Goal: Information Seeking & Learning: Compare options

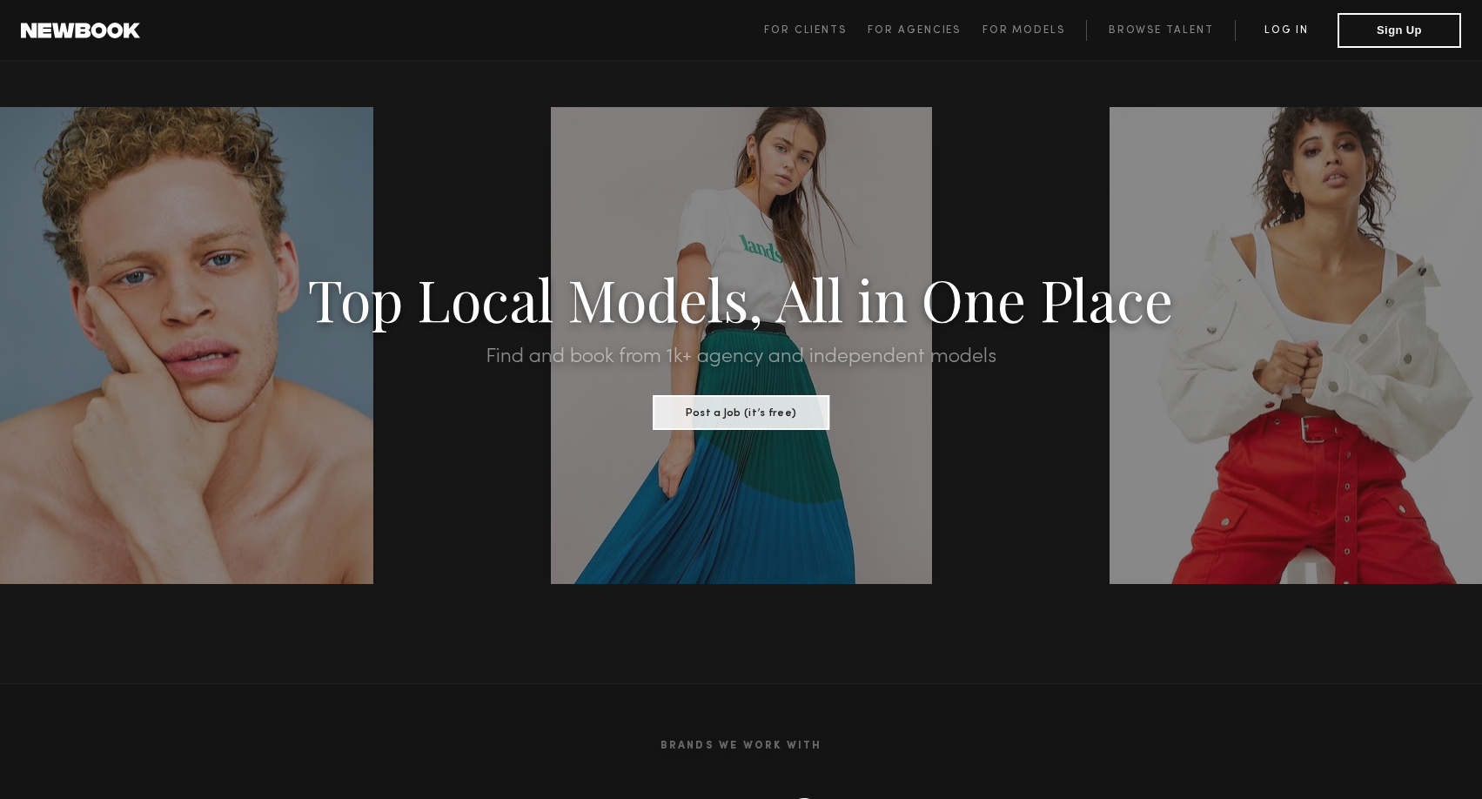
click at [1295, 34] on link "Log in" at bounding box center [1286, 30] width 103 height 21
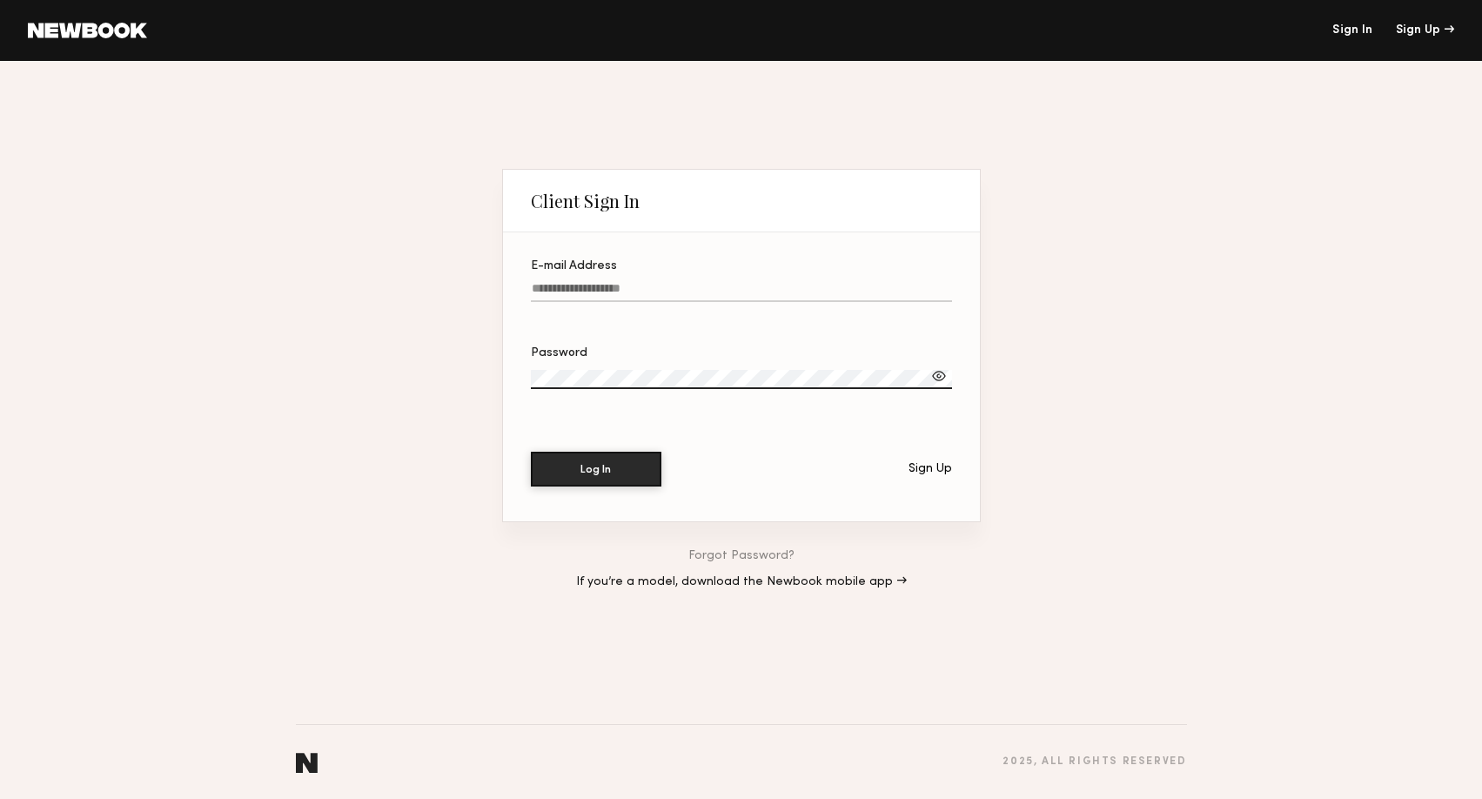
type input "**********"
click at [599, 457] on button "Log In" at bounding box center [596, 468] width 131 height 35
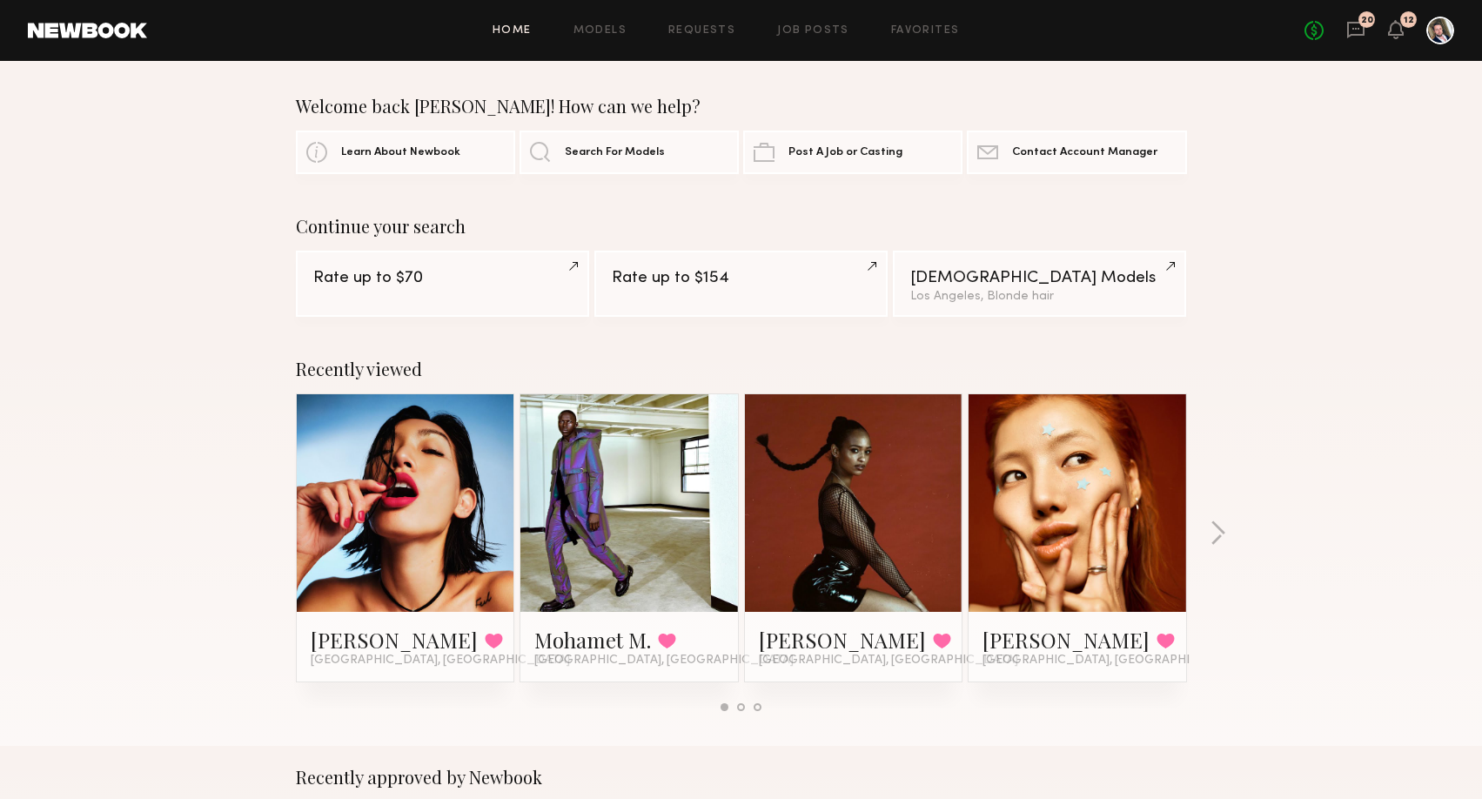
click at [183, 376] on div "Recently viewed [PERSON_NAME] Favorited [GEOGRAPHIC_DATA], [GEOGRAPHIC_DATA] Mo…" at bounding box center [741, 542] width 1482 height 408
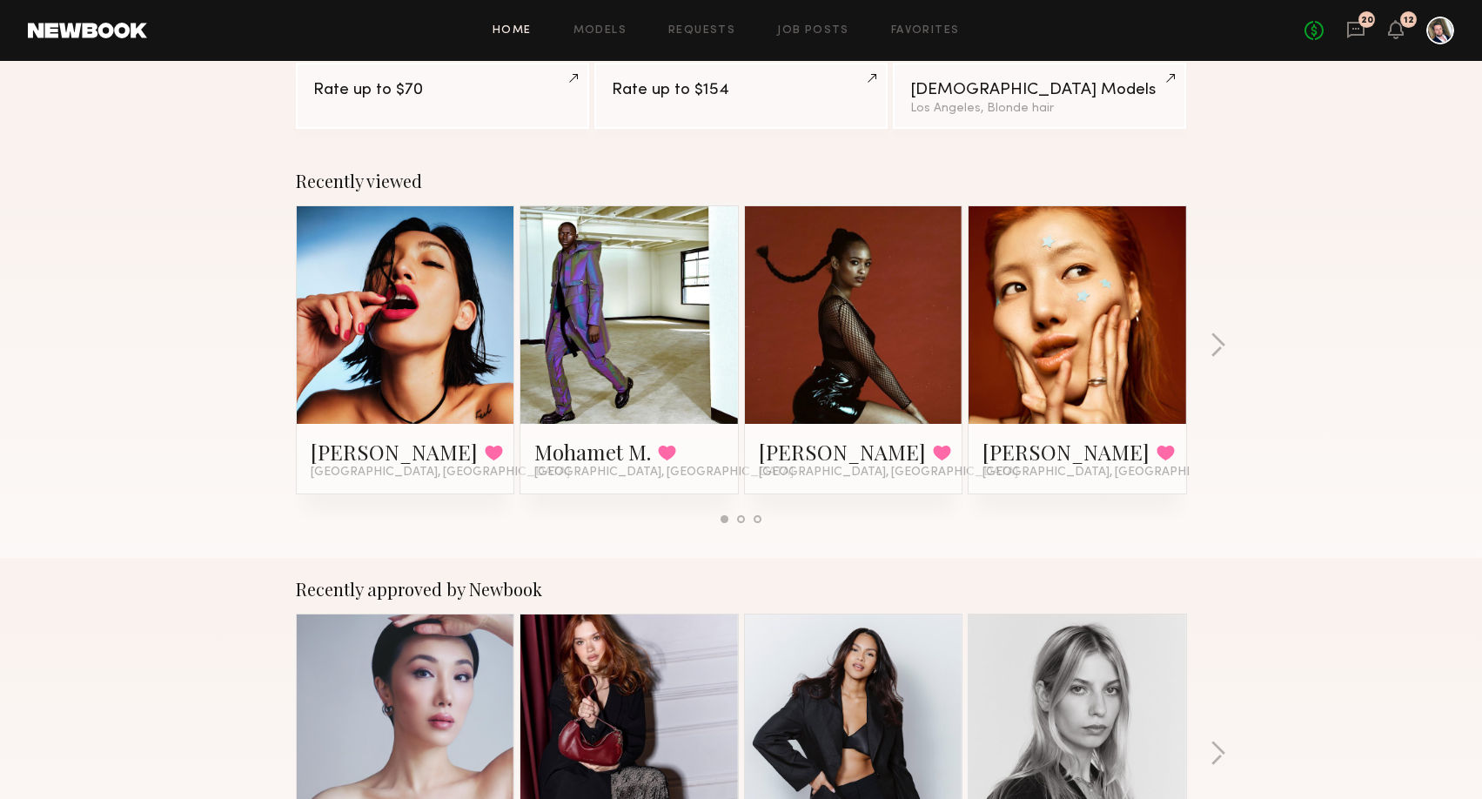
scroll to position [190, 0]
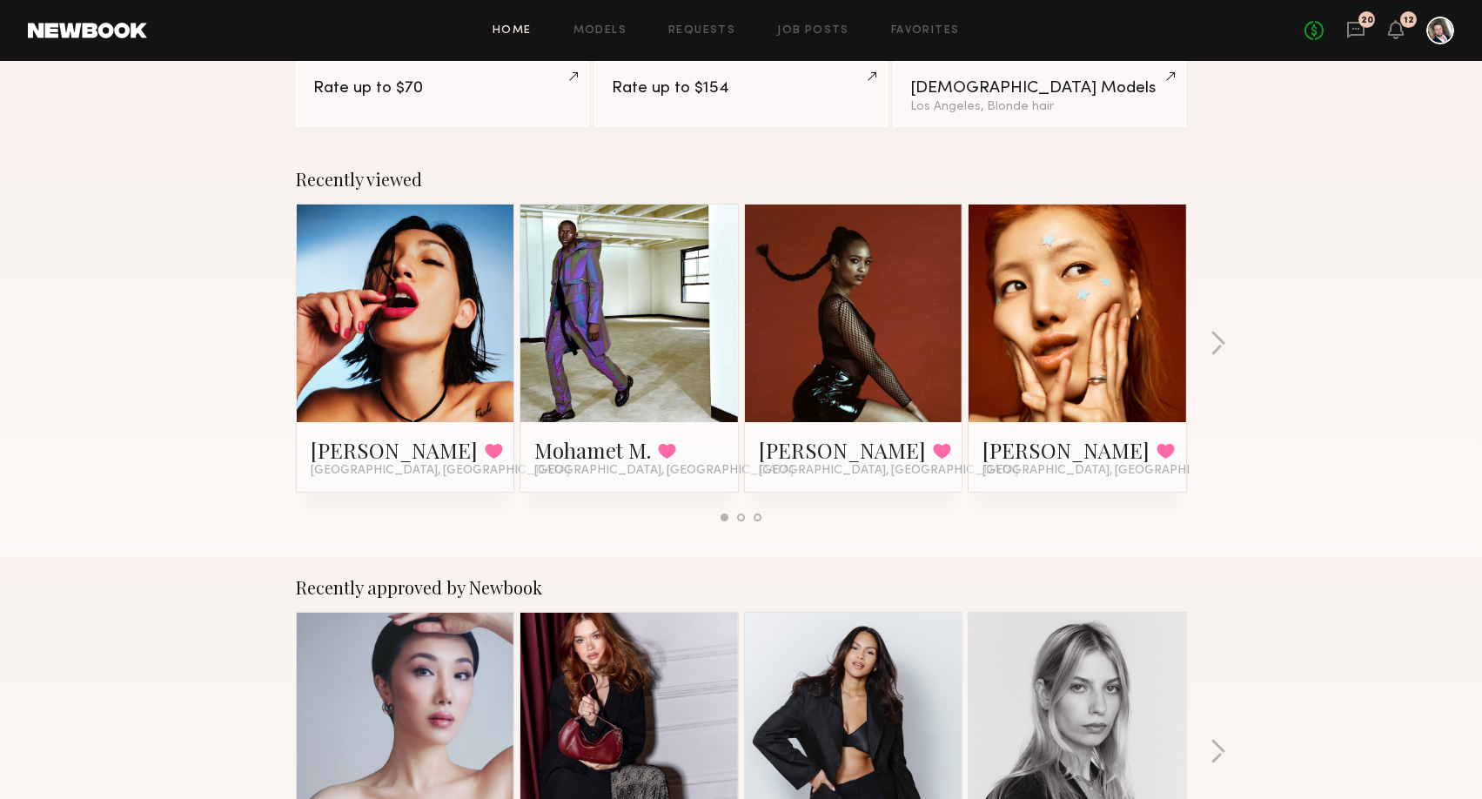
click at [378, 313] on link at bounding box center [405, 313] width 106 height 218
click at [697, 339] on div at bounding box center [629, 313] width 218 height 218
click at [626, 323] on link at bounding box center [629, 313] width 106 height 218
click at [197, 398] on div "Recently viewed [PERSON_NAME] Favorited [GEOGRAPHIC_DATA], [GEOGRAPHIC_DATA] Mo…" at bounding box center [741, 352] width 1482 height 408
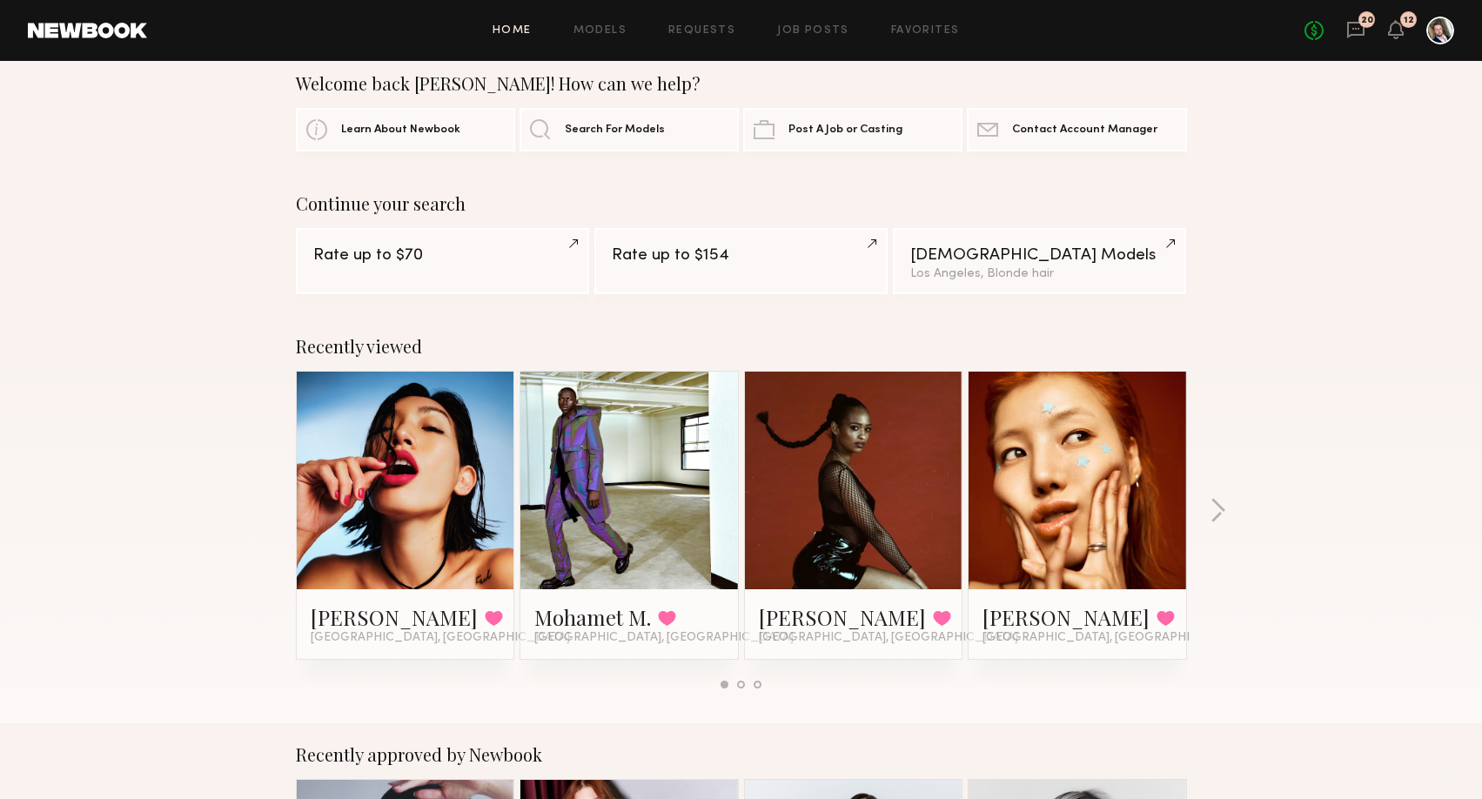
scroll to position [0, 0]
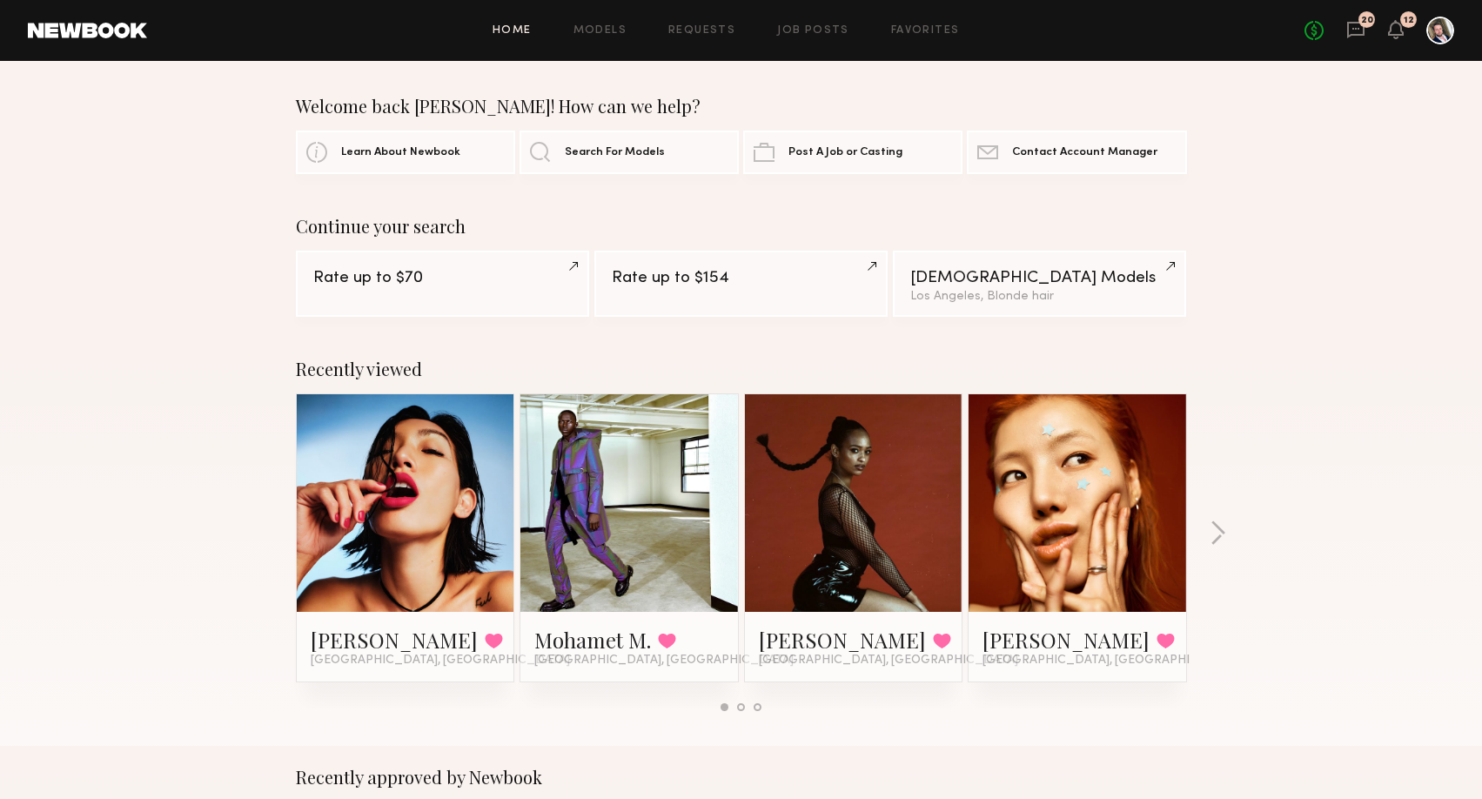
click at [599, 22] on div "Home Models Requests Job Posts Favorites Sign Out No fees up to $5,000 20 12" at bounding box center [800, 31] width 1307 height 28
click at [599, 26] on link "Models" at bounding box center [599, 30] width 53 height 11
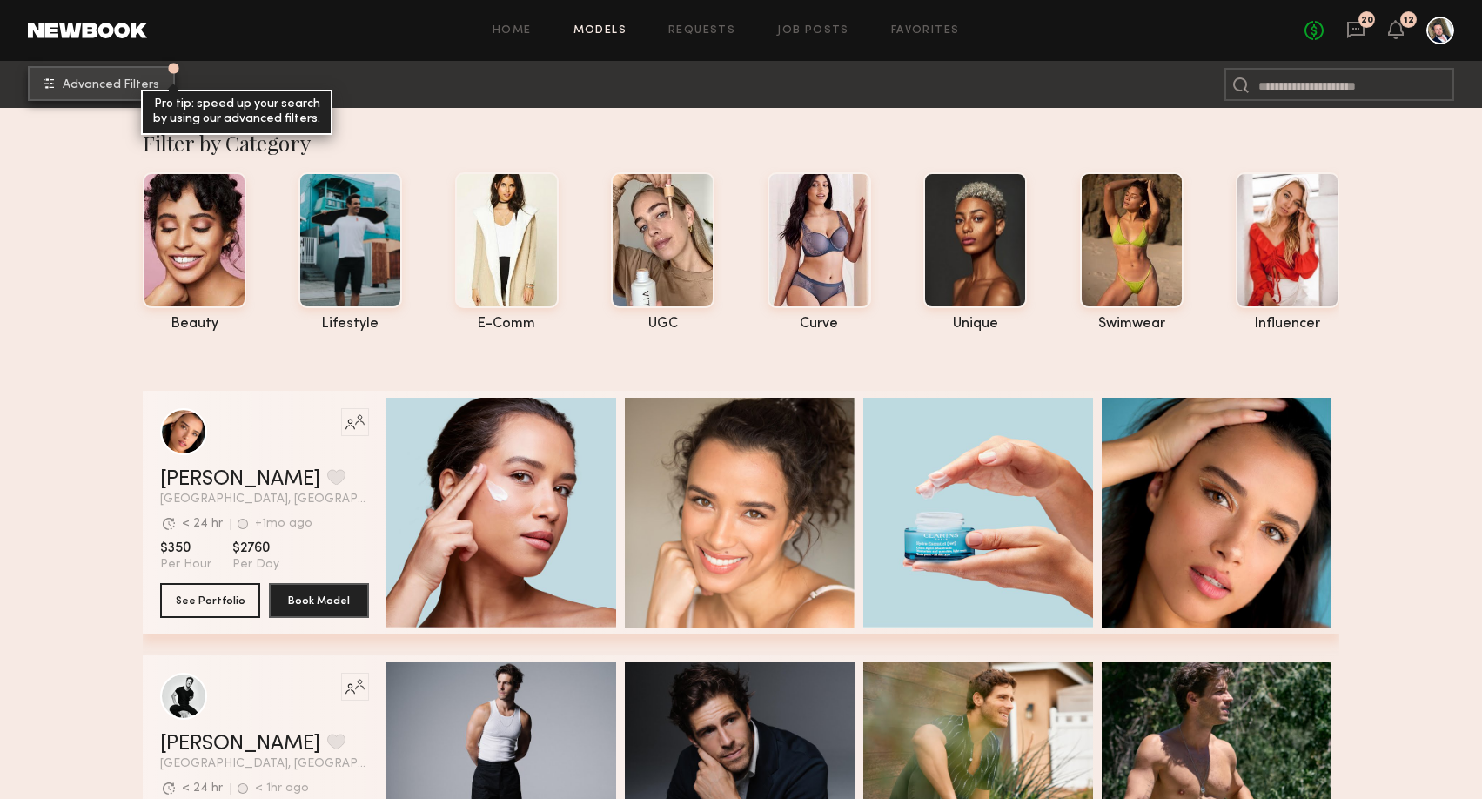
click at [124, 90] on button "Advanced Filters Pro tip: speed up your search by using our advanced filters." at bounding box center [101, 83] width 147 height 35
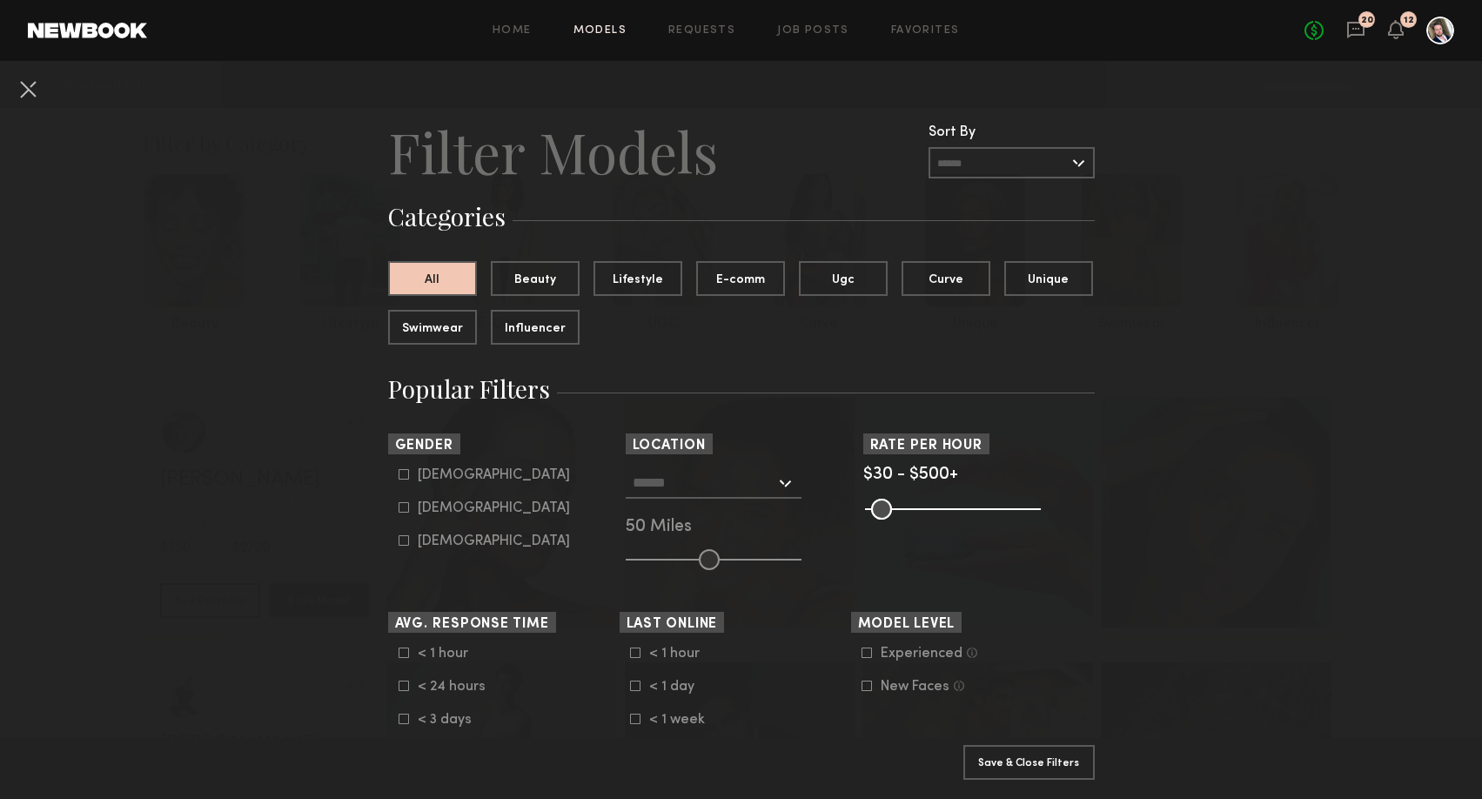
click at [866, 690] on icon at bounding box center [866, 685] width 10 height 10
click at [1050, 273] on button "Unique" at bounding box center [1048, 277] width 89 height 35
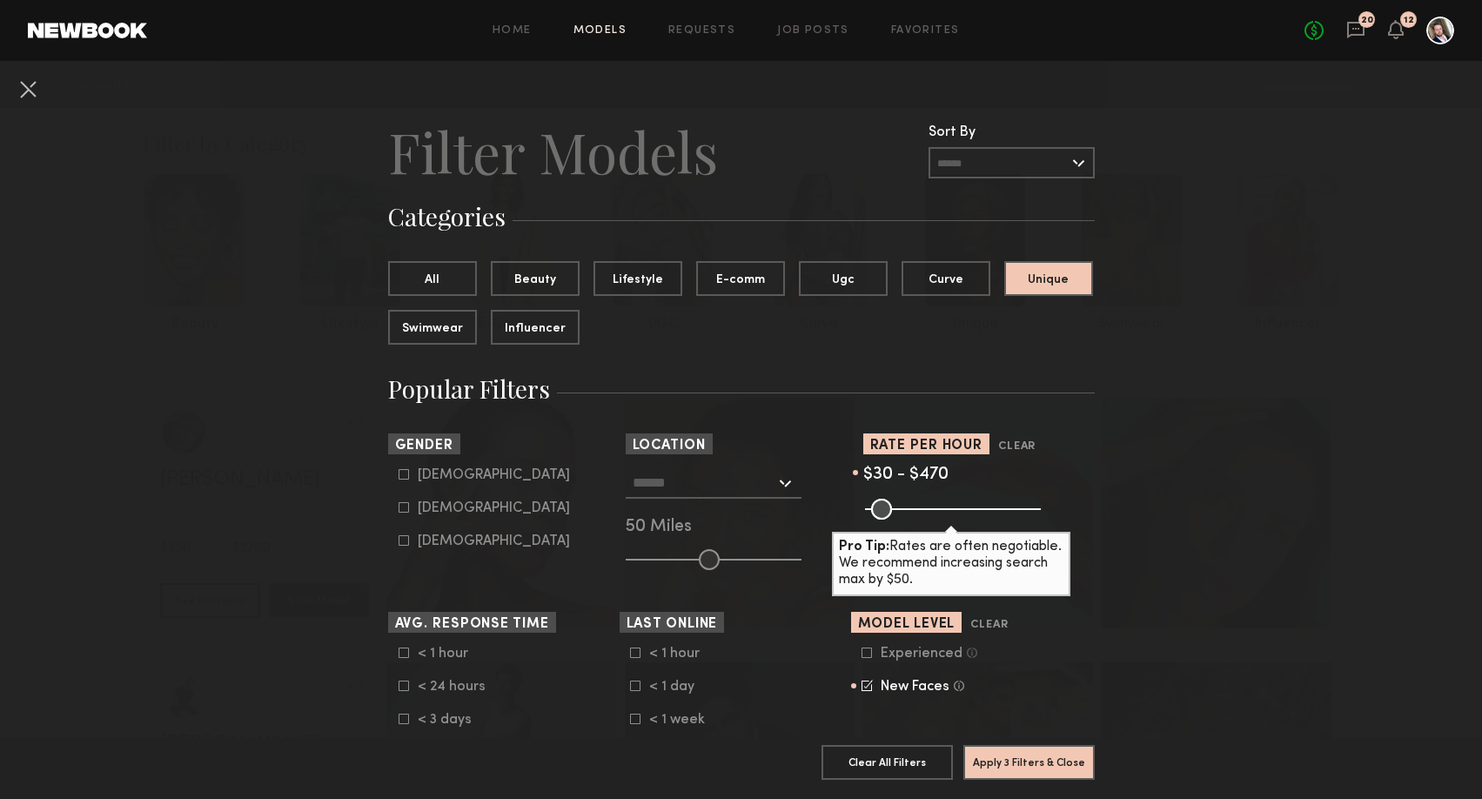
type input "***"
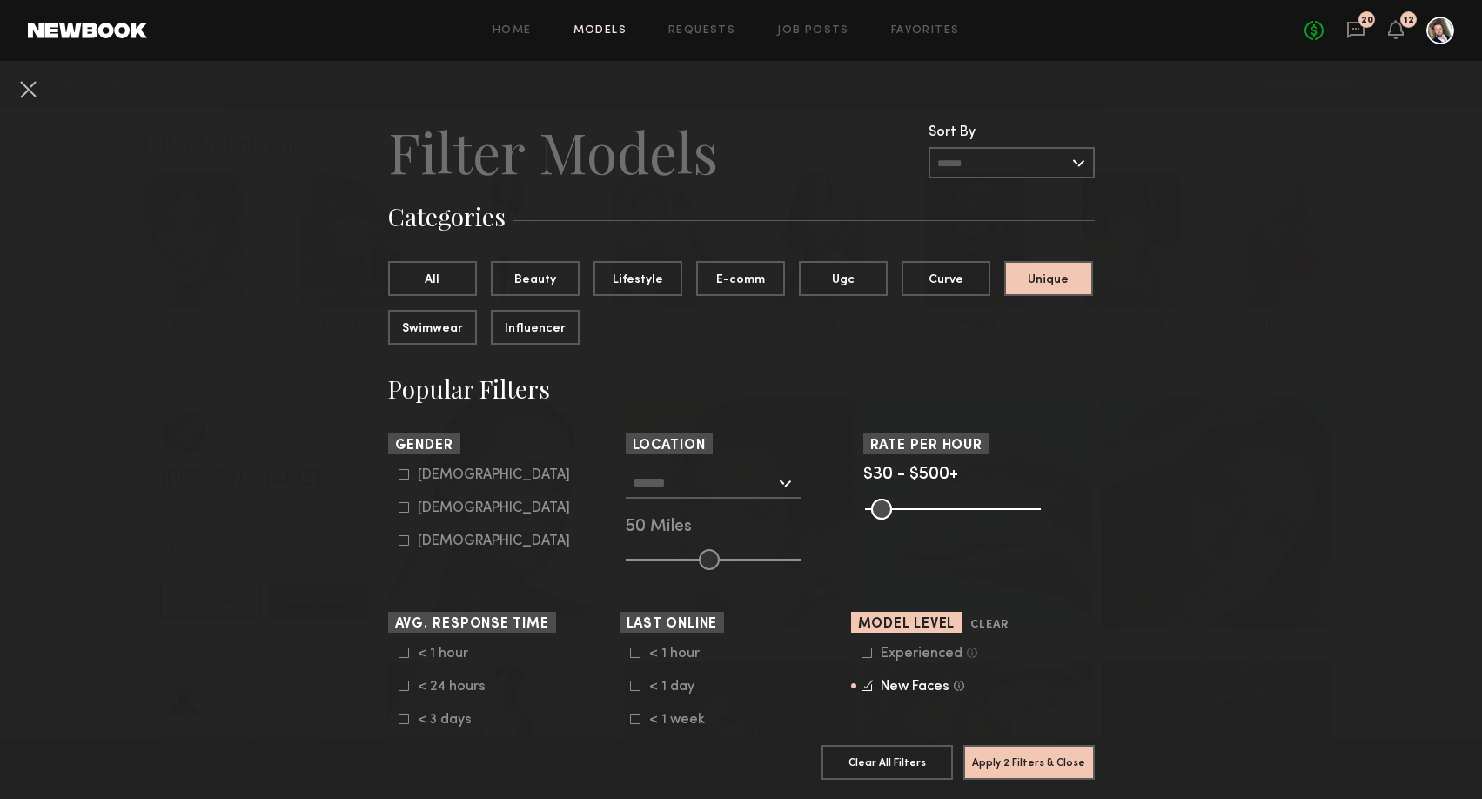
drag, startPoint x: 1032, startPoint y: 506, endPoint x: 1064, endPoint y: 508, distance: 32.2
click at [1041, 508] on input "range" at bounding box center [953, 509] width 176 height 21
click at [1041, 760] on button "Apply 2 Filters & Close" at bounding box center [1028, 761] width 131 height 35
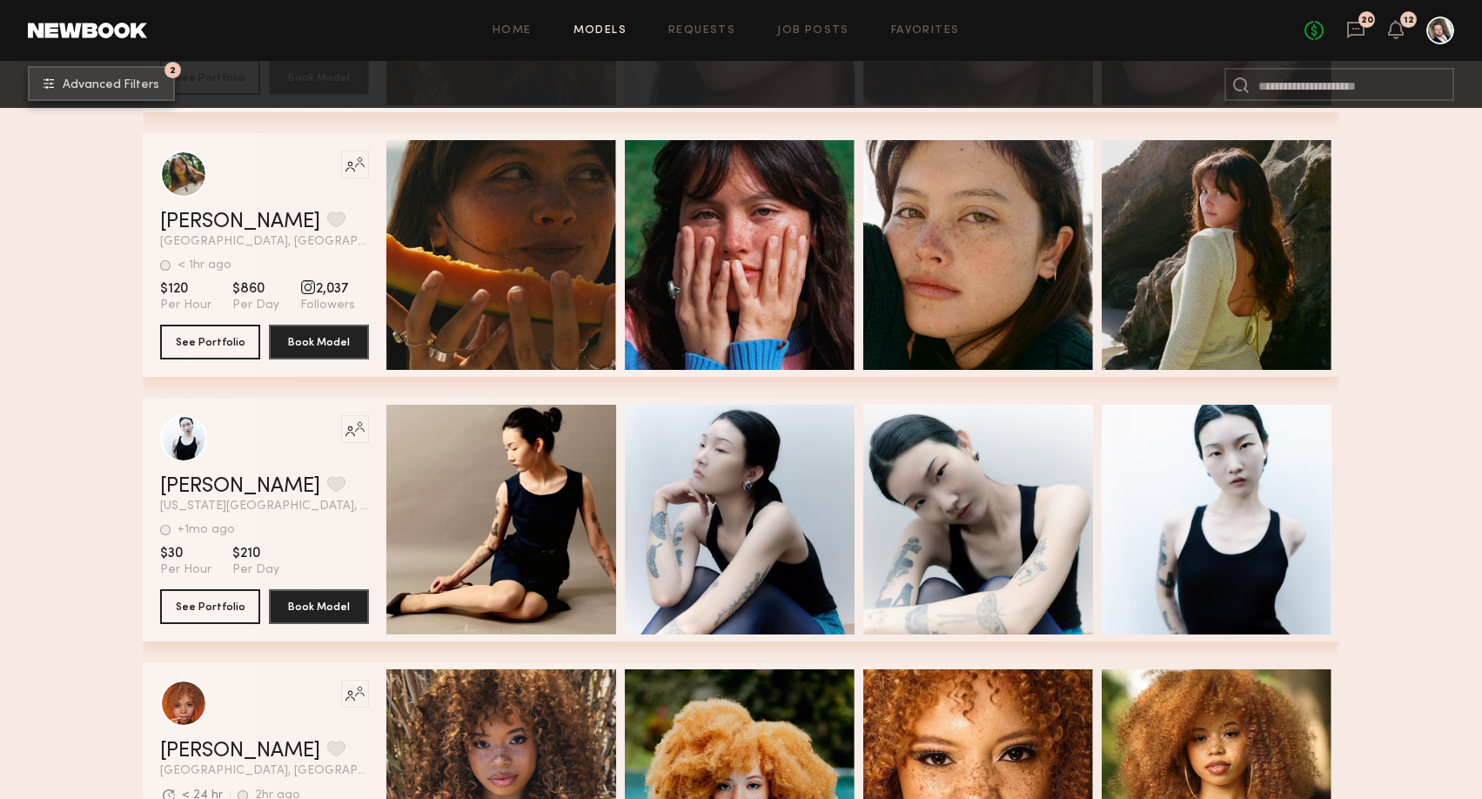
scroll to position [846, 0]
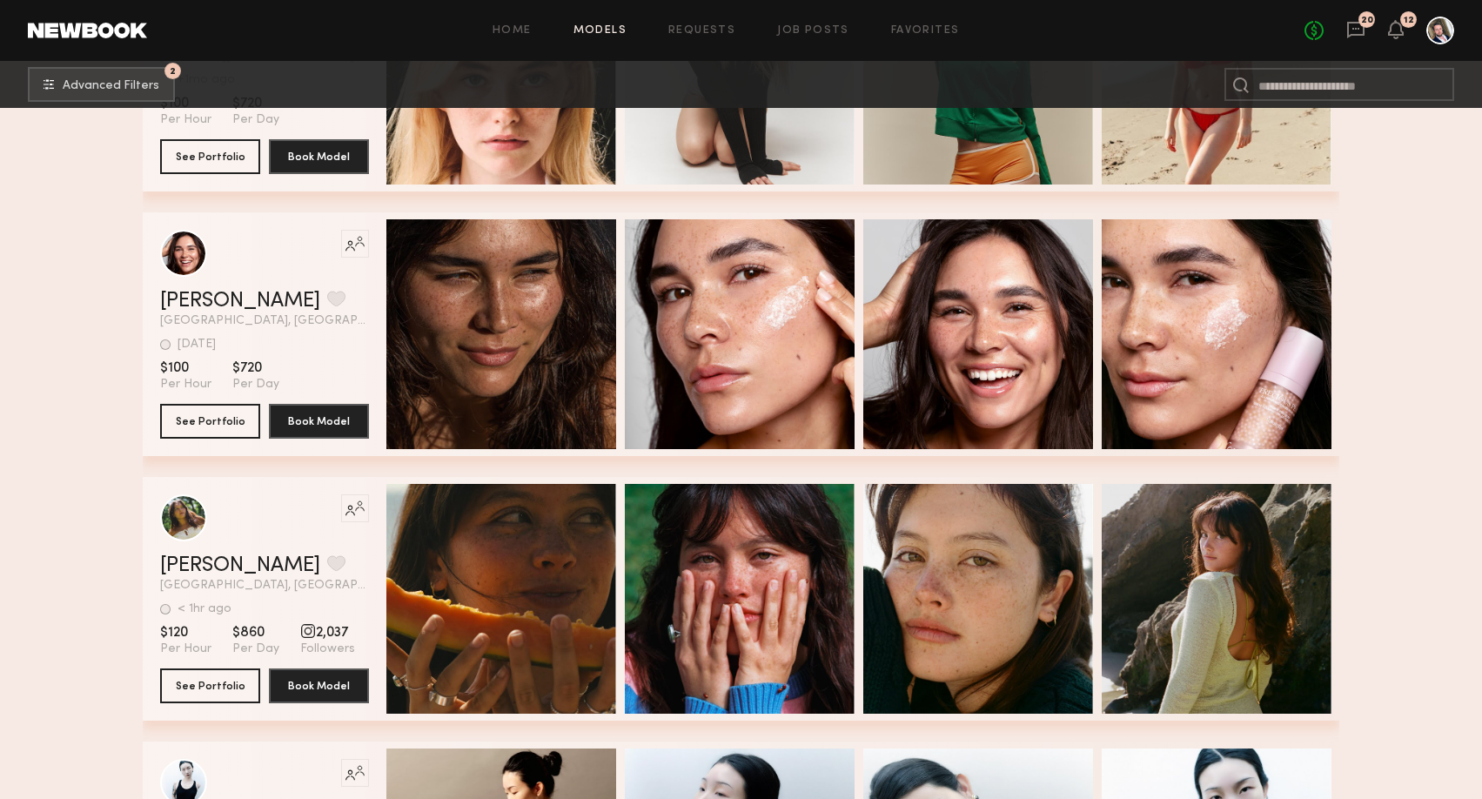
scroll to position [377, 0]
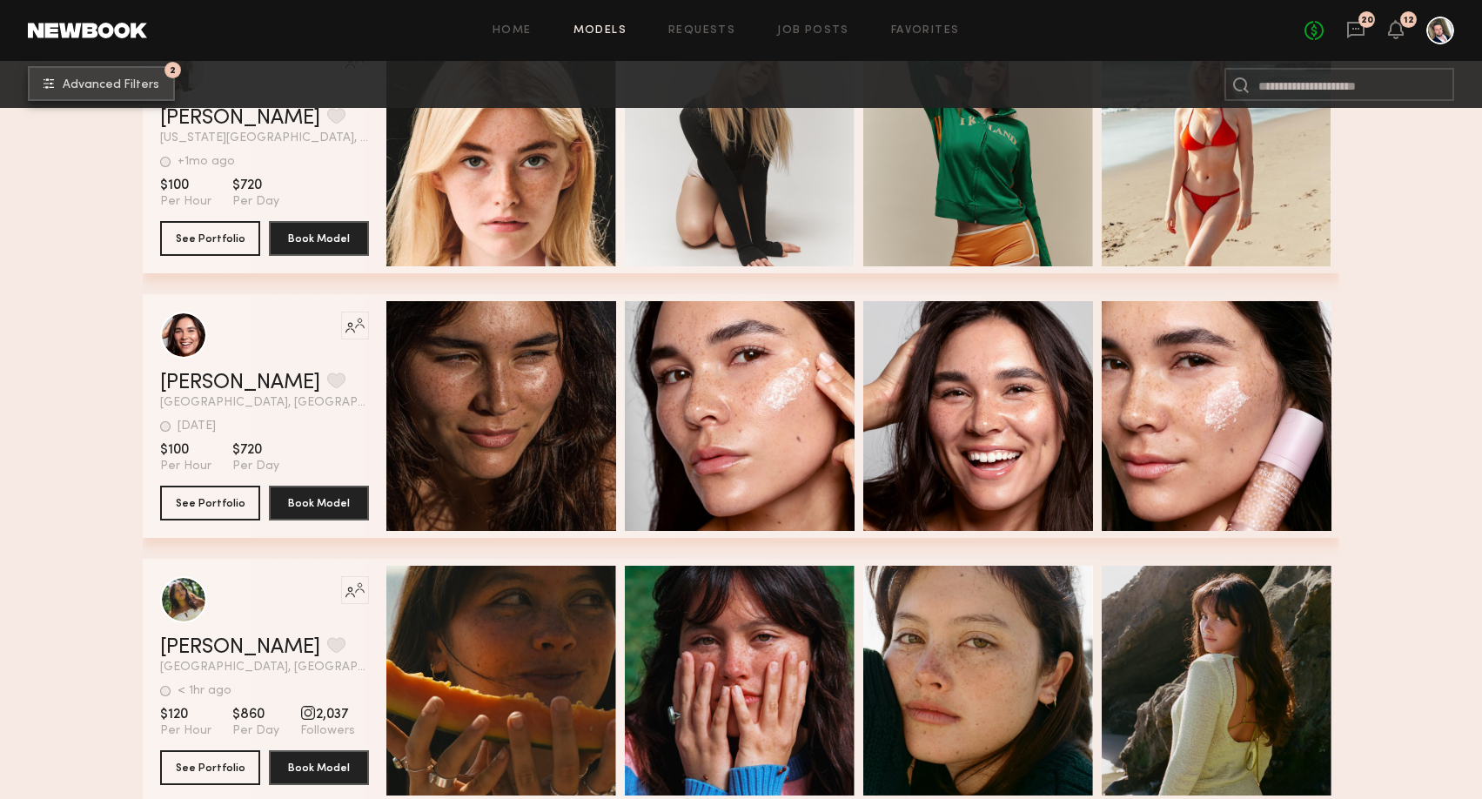
click at [118, 85] on span "Advanced Filters" at bounding box center [111, 85] width 97 height 12
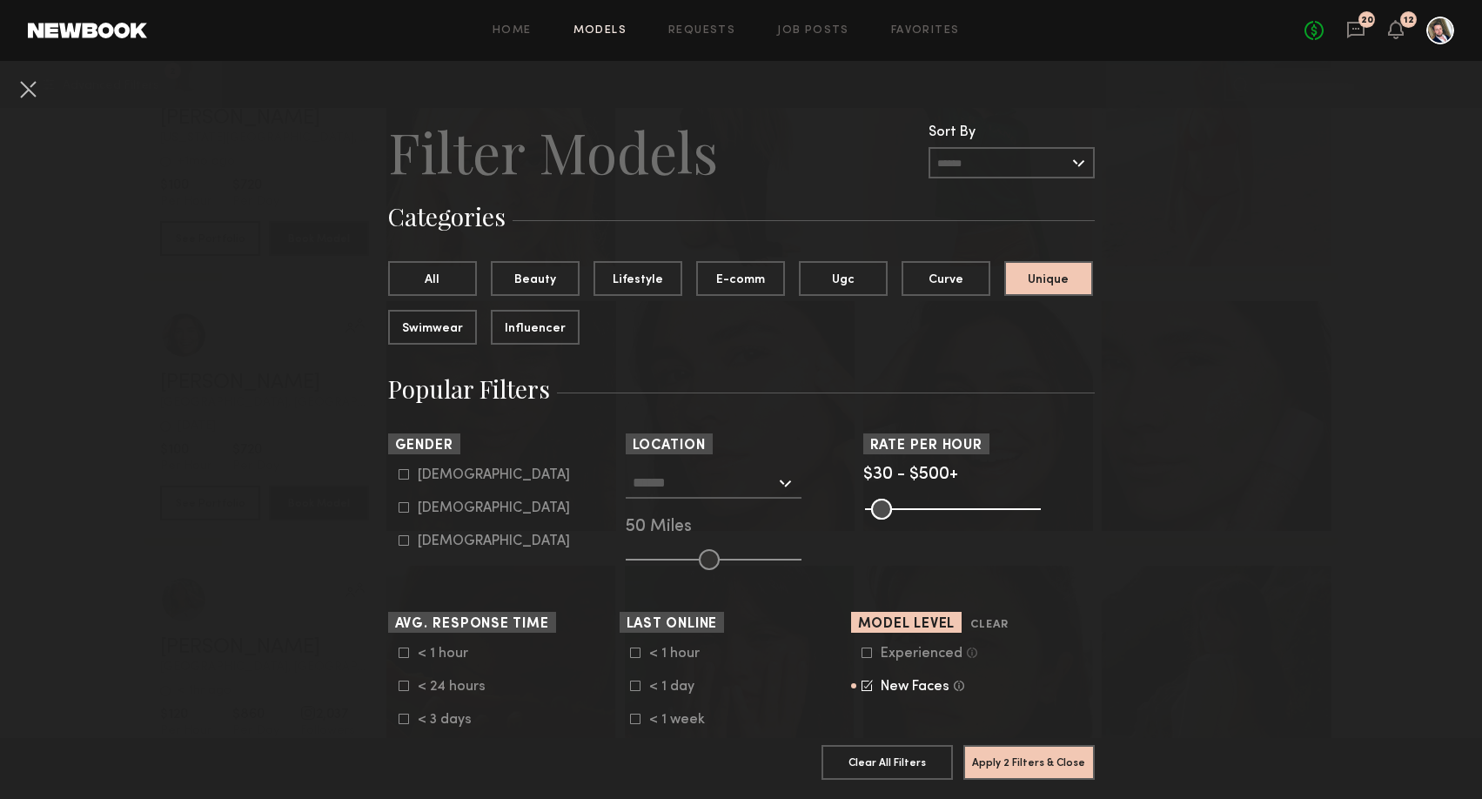
click at [867, 650] on icon at bounding box center [866, 652] width 10 height 10
click at [866, 685] on icon at bounding box center [866, 685] width 11 height 11
click at [1032, 757] on button "Apply 2 Filters & Close" at bounding box center [1028, 761] width 131 height 35
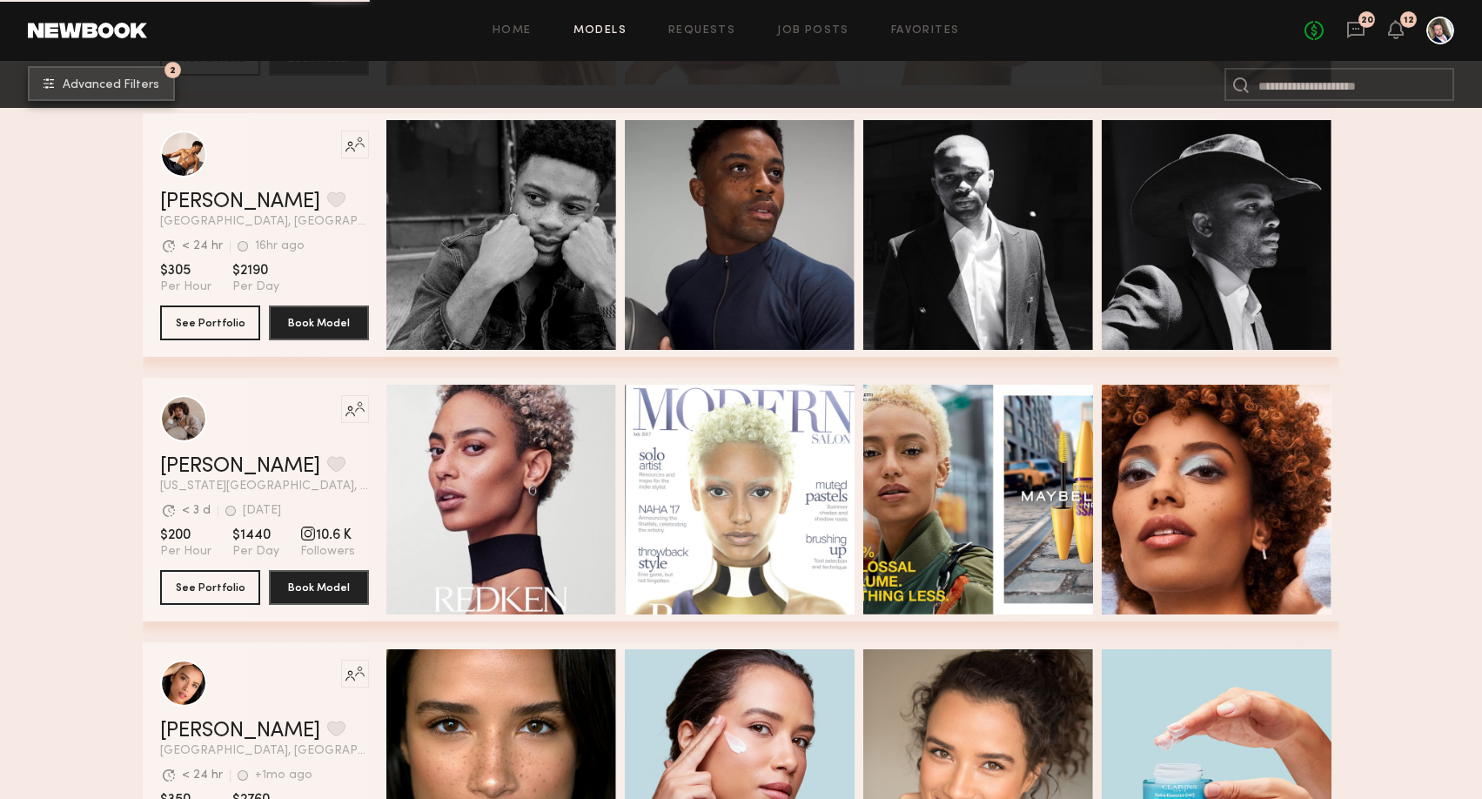
scroll to position [5640, 0]
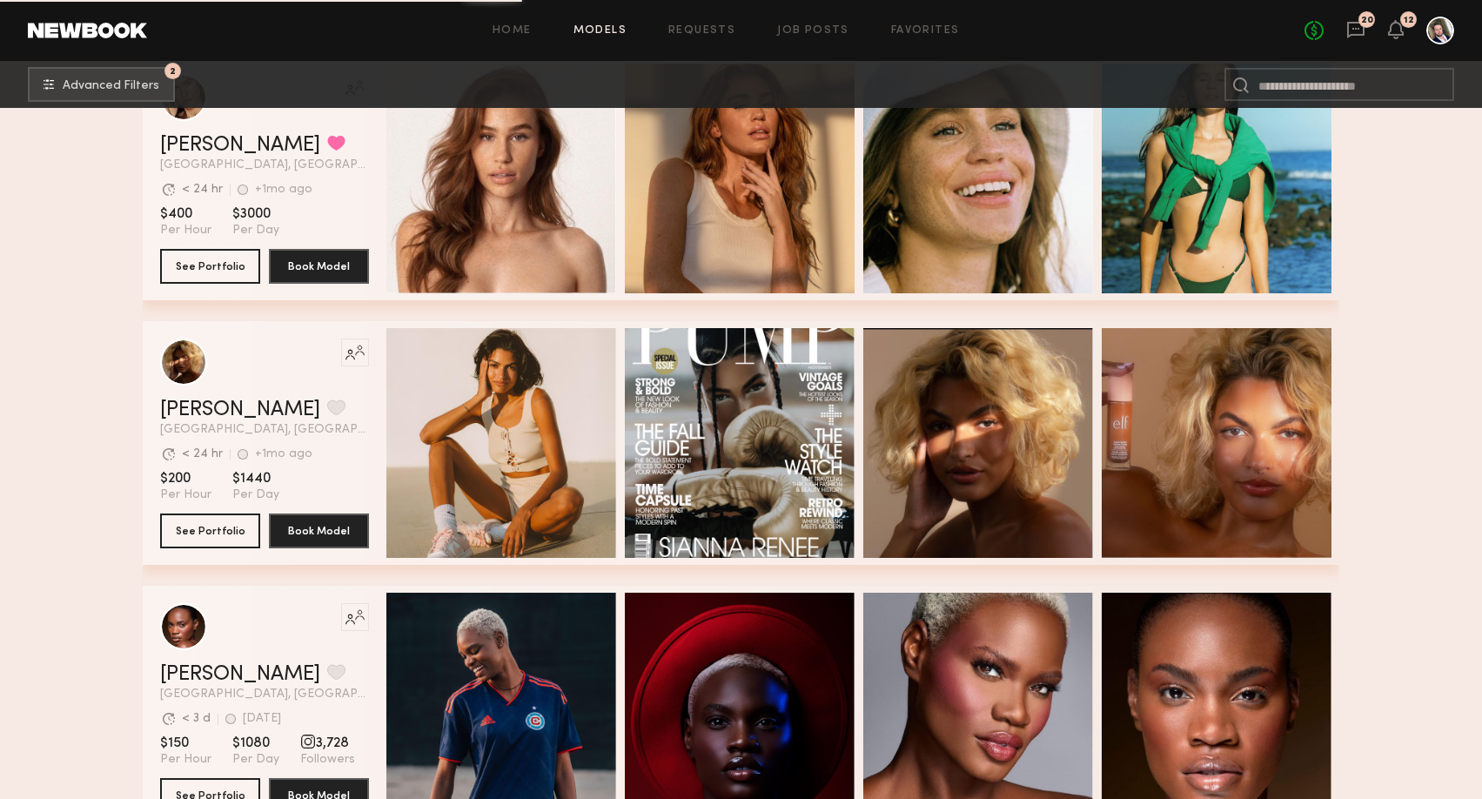
click at [1434, 20] on div at bounding box center [1440, 31] width 28 height 28
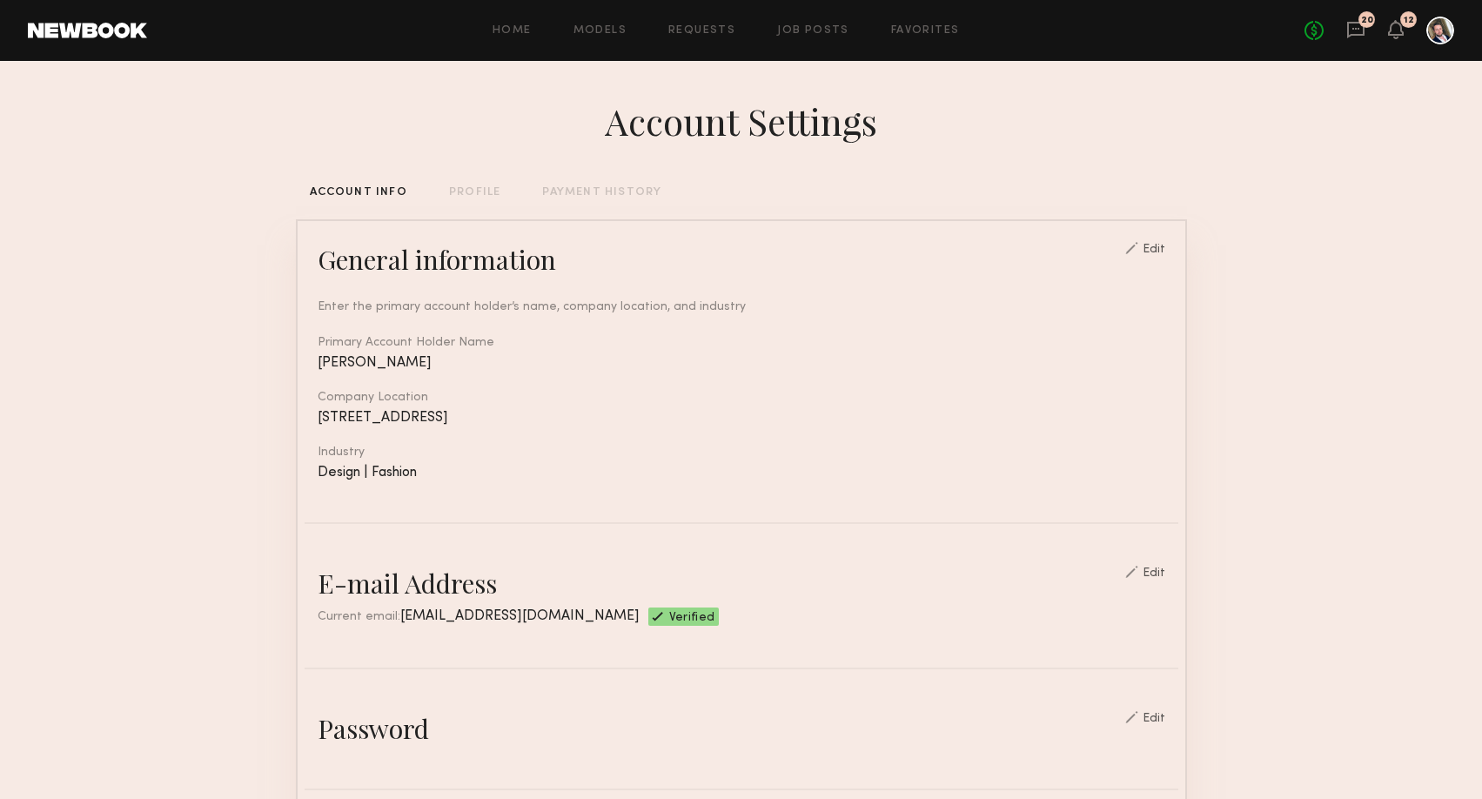
click at [505, 21] on div "Home Models Requests Job Posts Favorites Sign Out No fees up to $5,000 20 12" at bounding box center [800, 31] width 1307 height 28
click at [520, 36] on link "Home" at bounding box center [511, 30] width 39 height 11
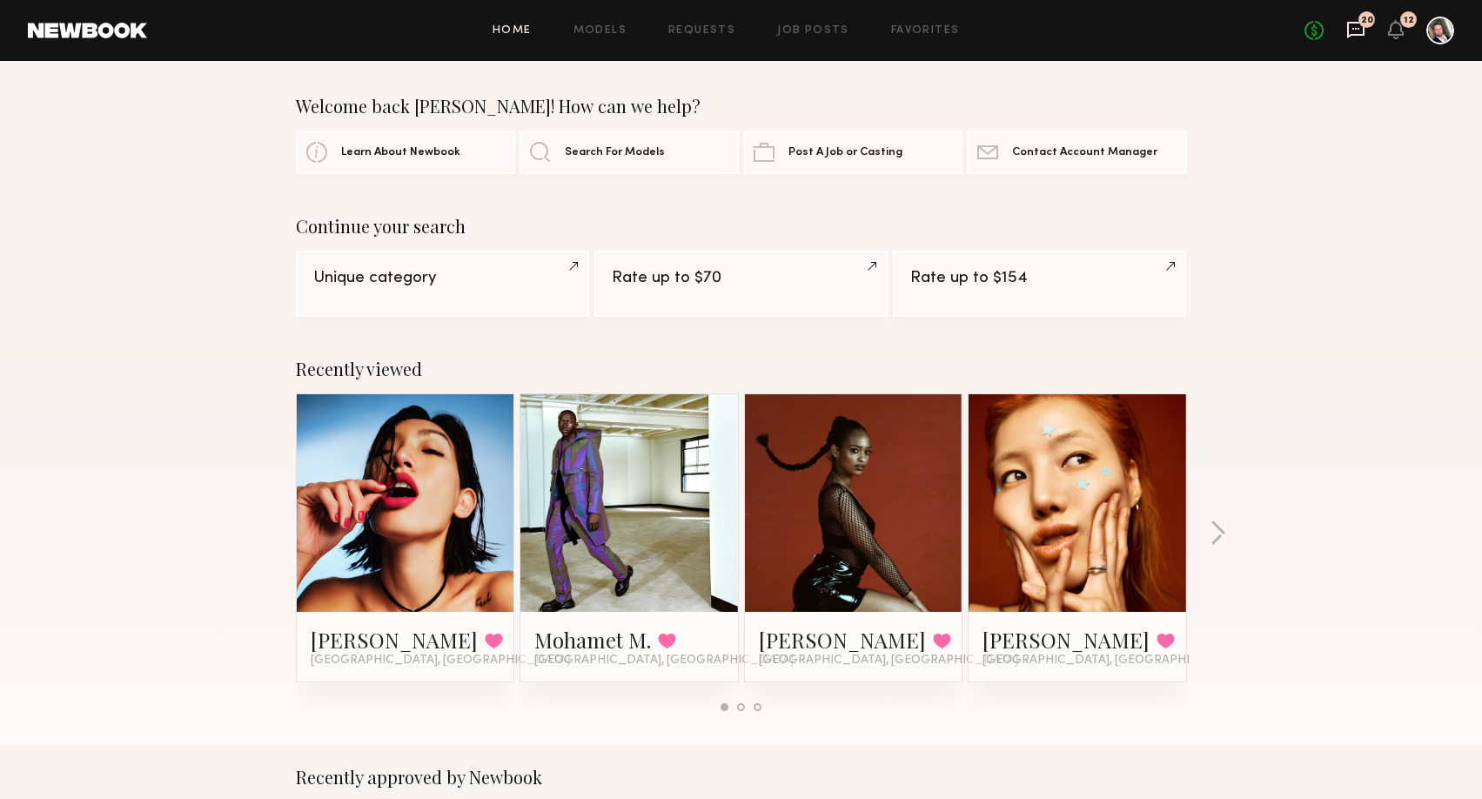
click at [1348, 22] on icon at bounding box center [1355, 30] width 17 height 17
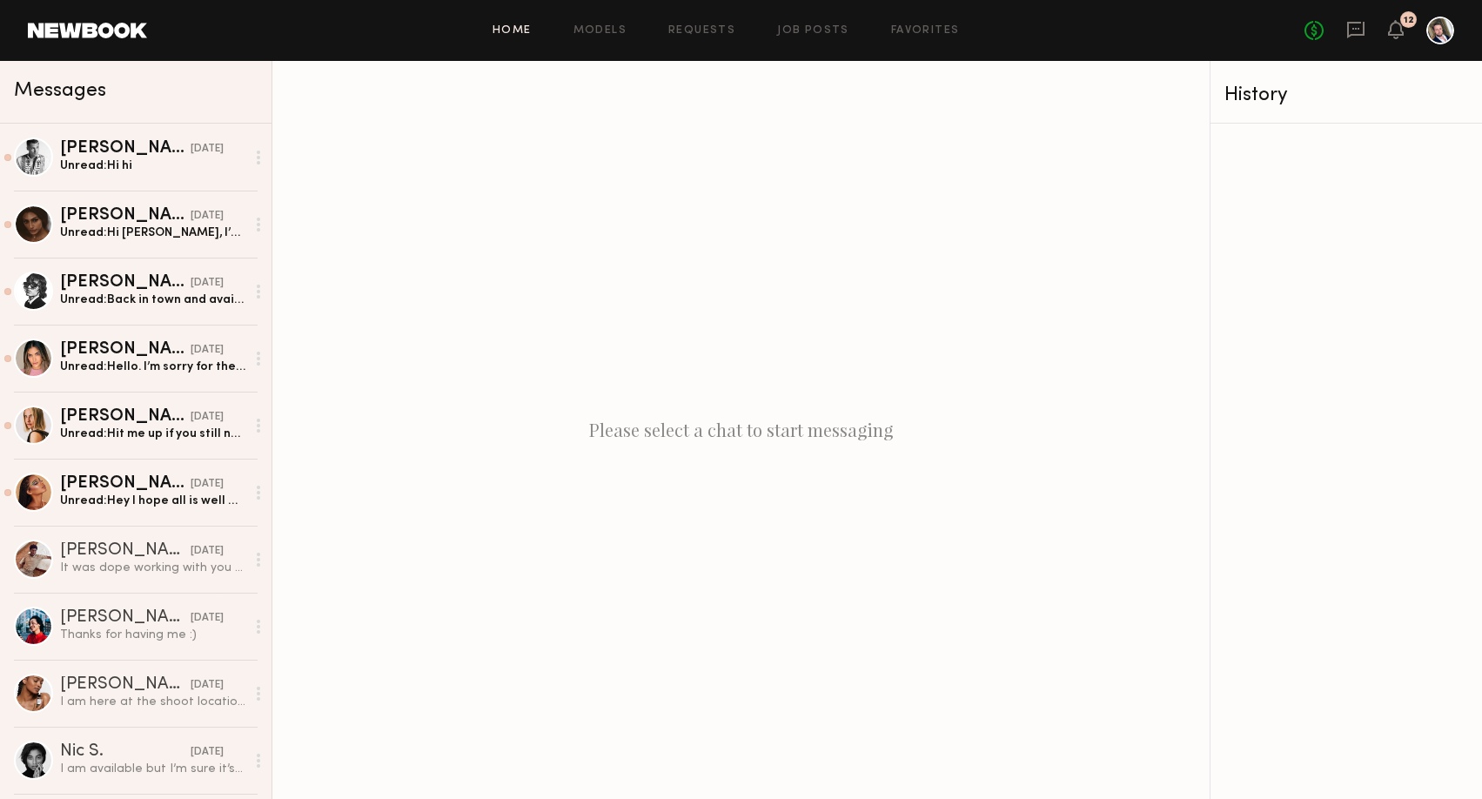
click at [517, 29] on link "Home" at bounding box center [511, 30] width 39 height 11
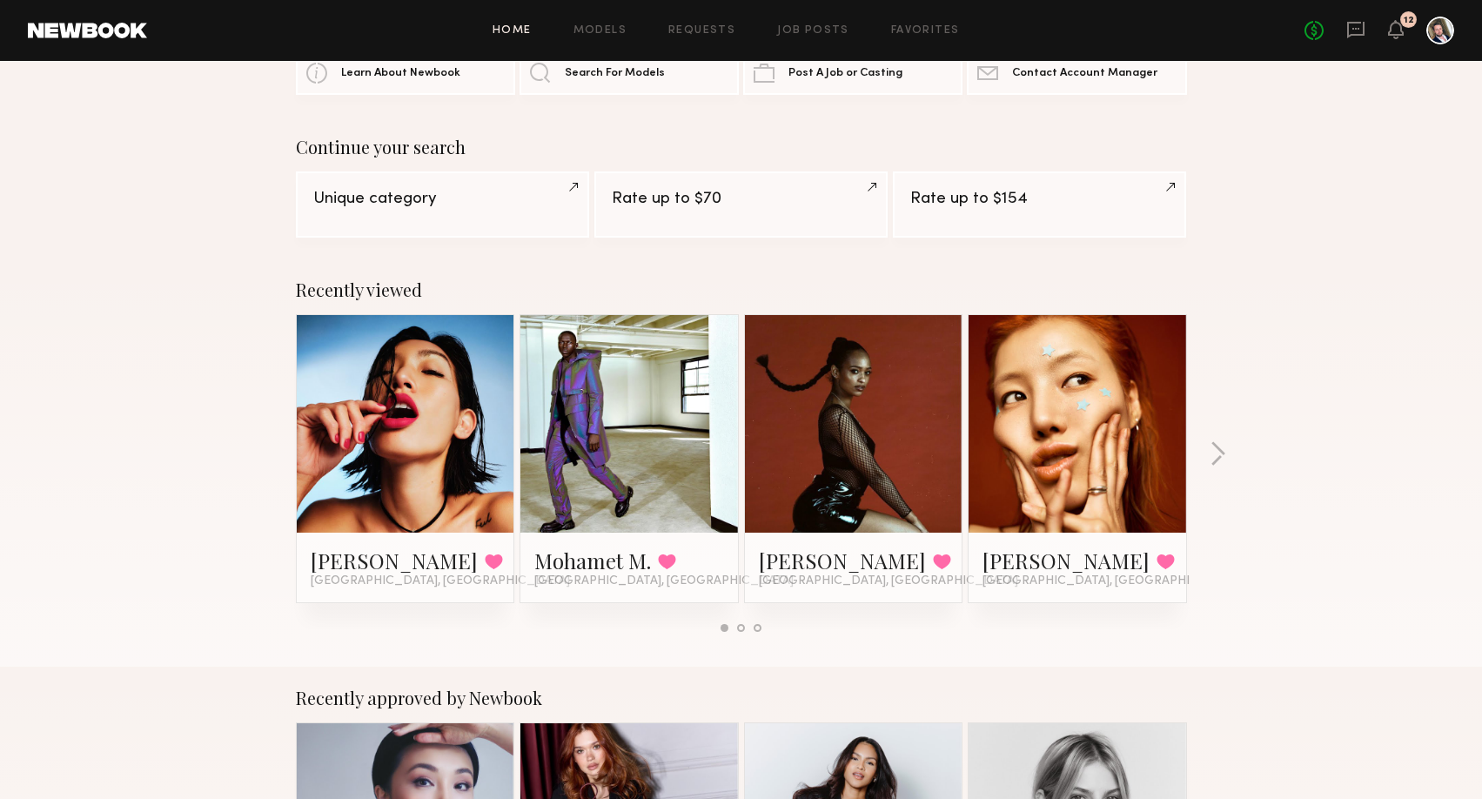
scroll to position [164, 0]
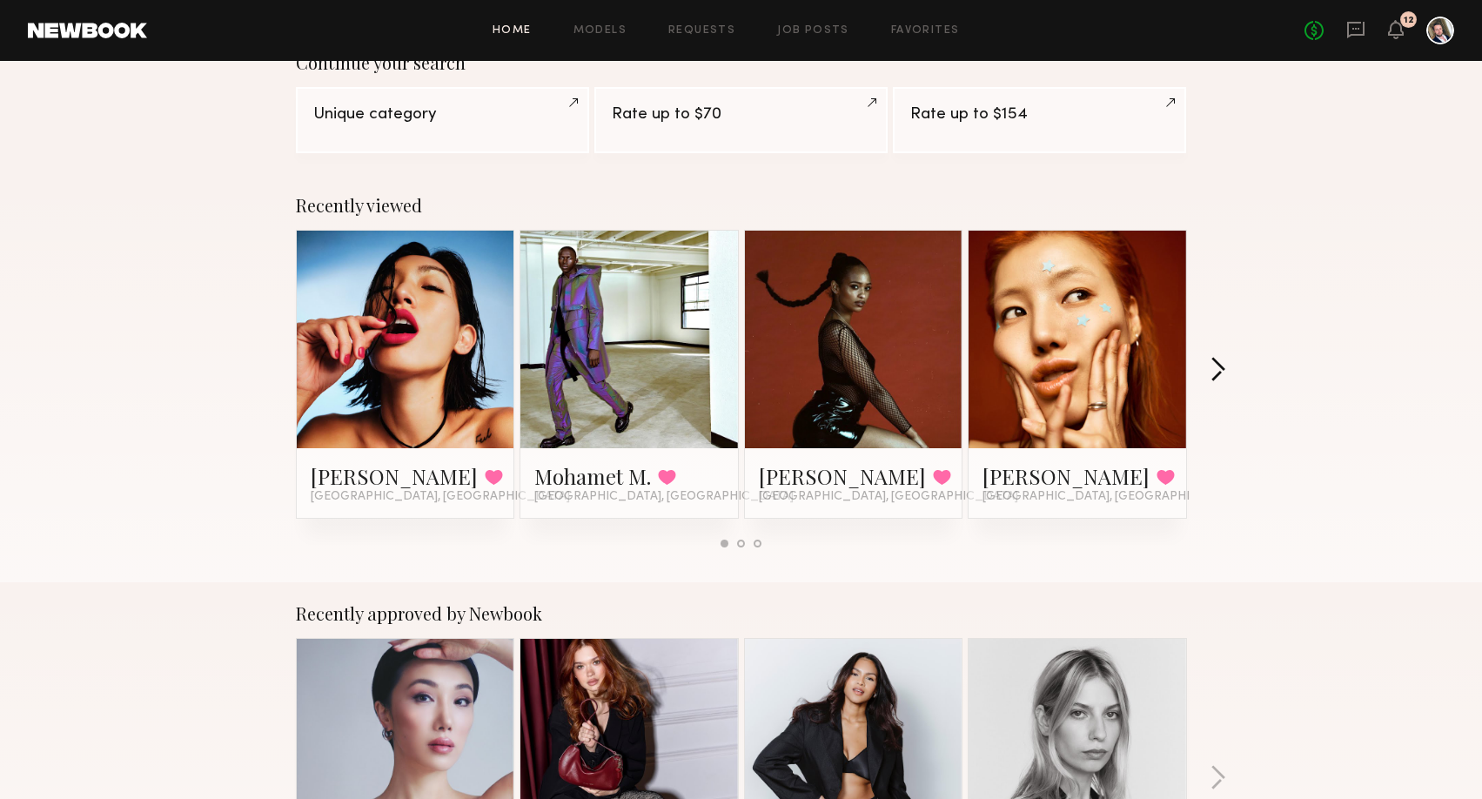
click at [1223, 368] on button "button" at bounding box center [1217, 371] width 17 height 29
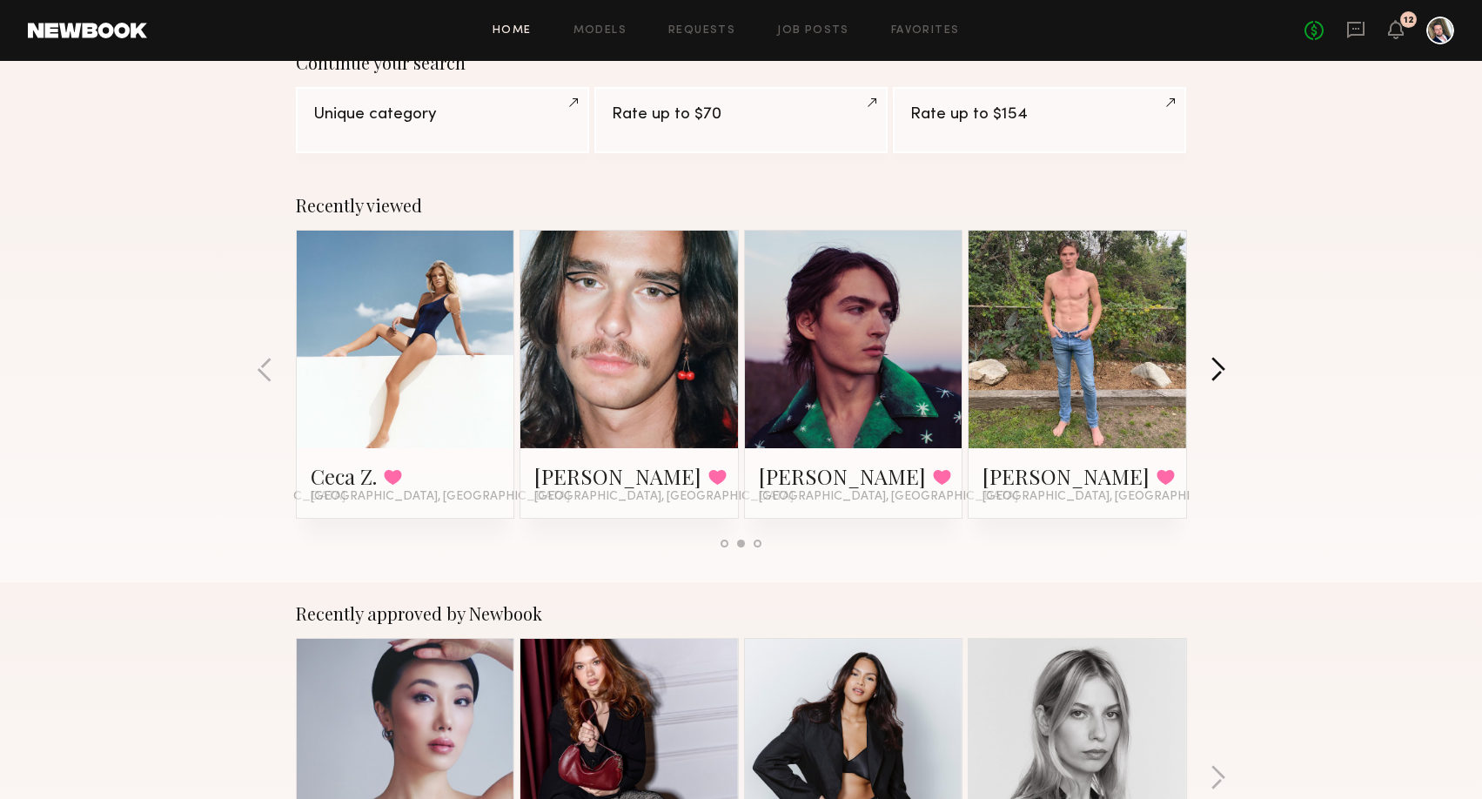
click at [1223, 368] on button "button" at bounding box center [1217, 371] width 17 height 29
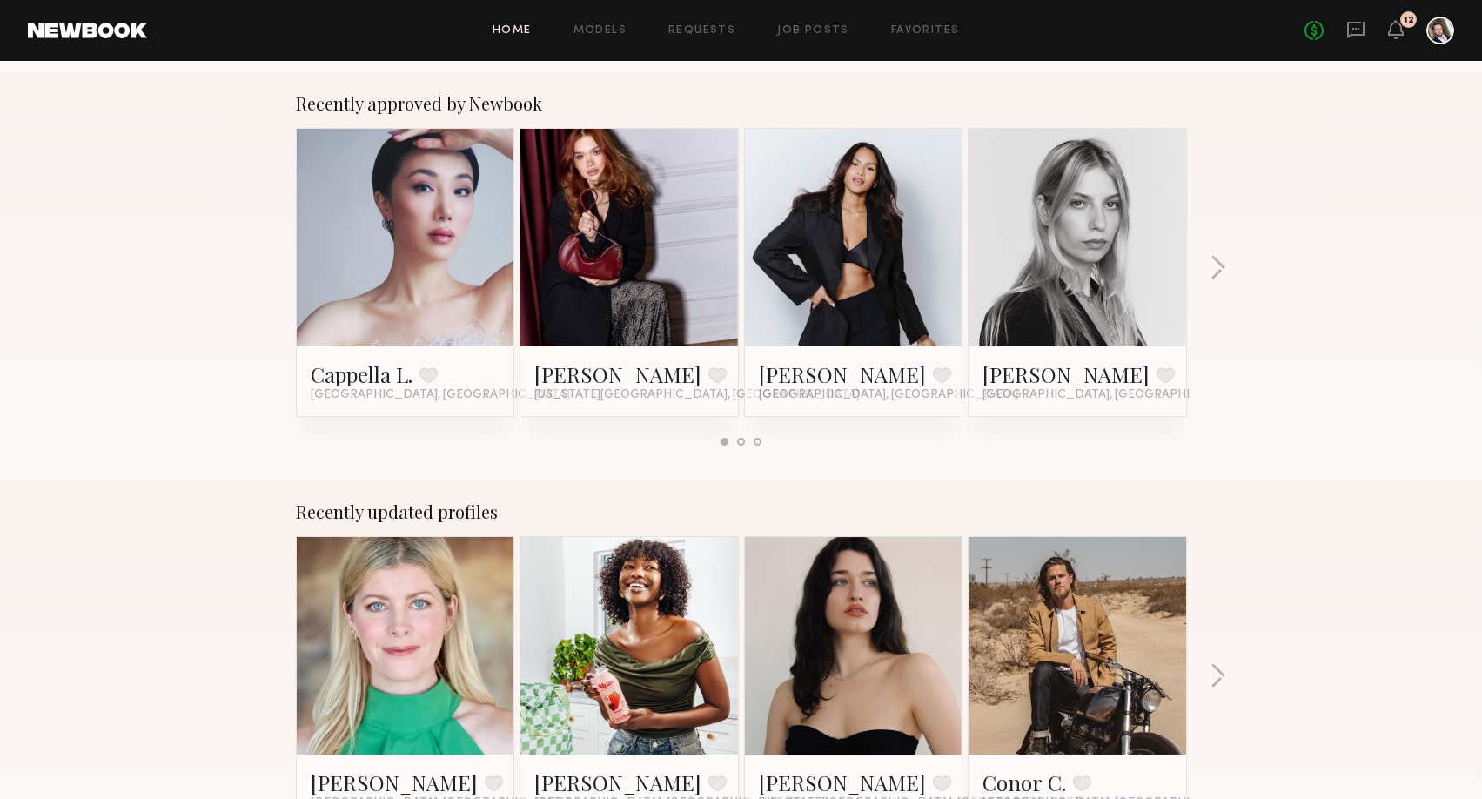
scroll to position [0, 0]
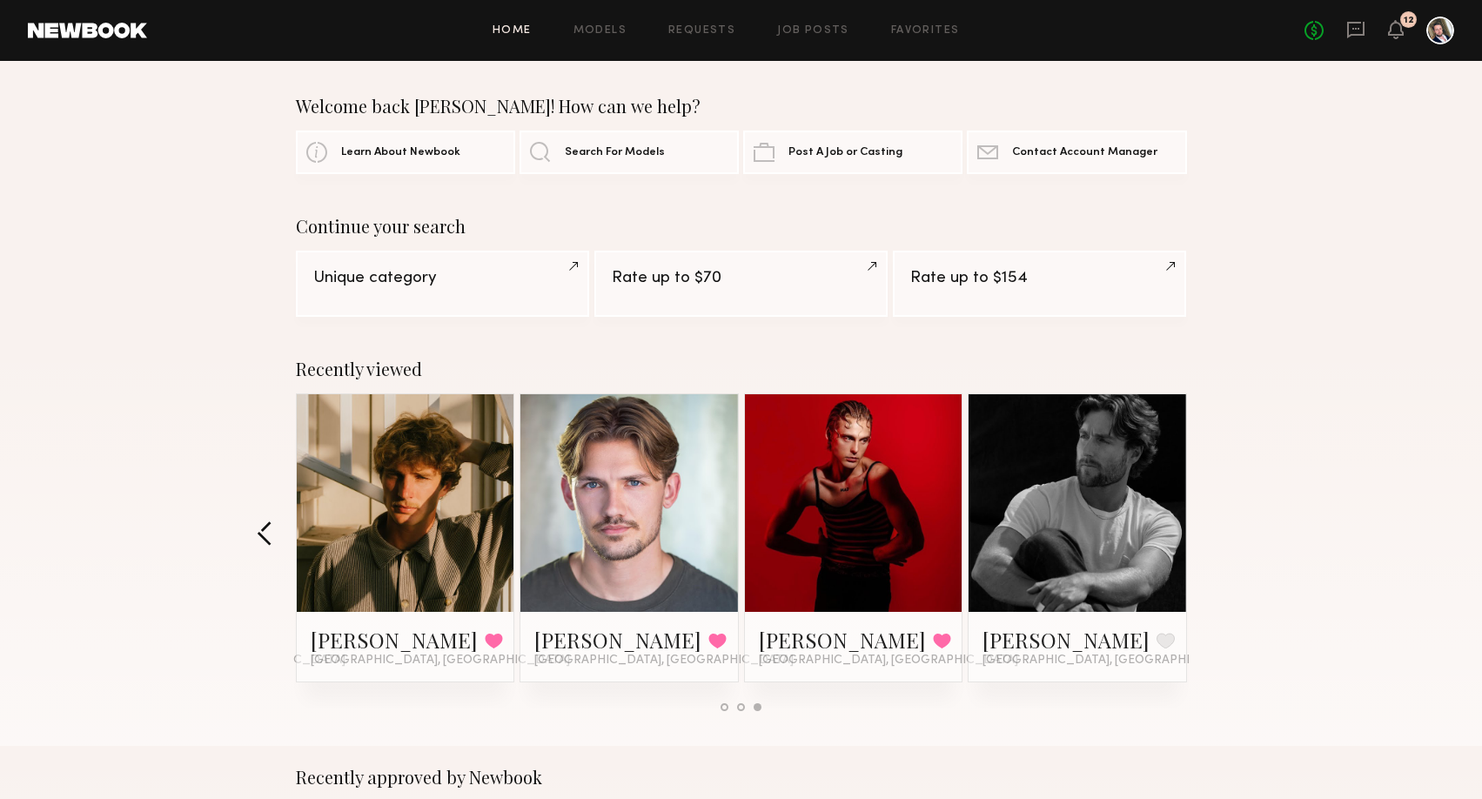
click at [262, 526] on button "button" at bounding box center [265, 534] width 17 height 29
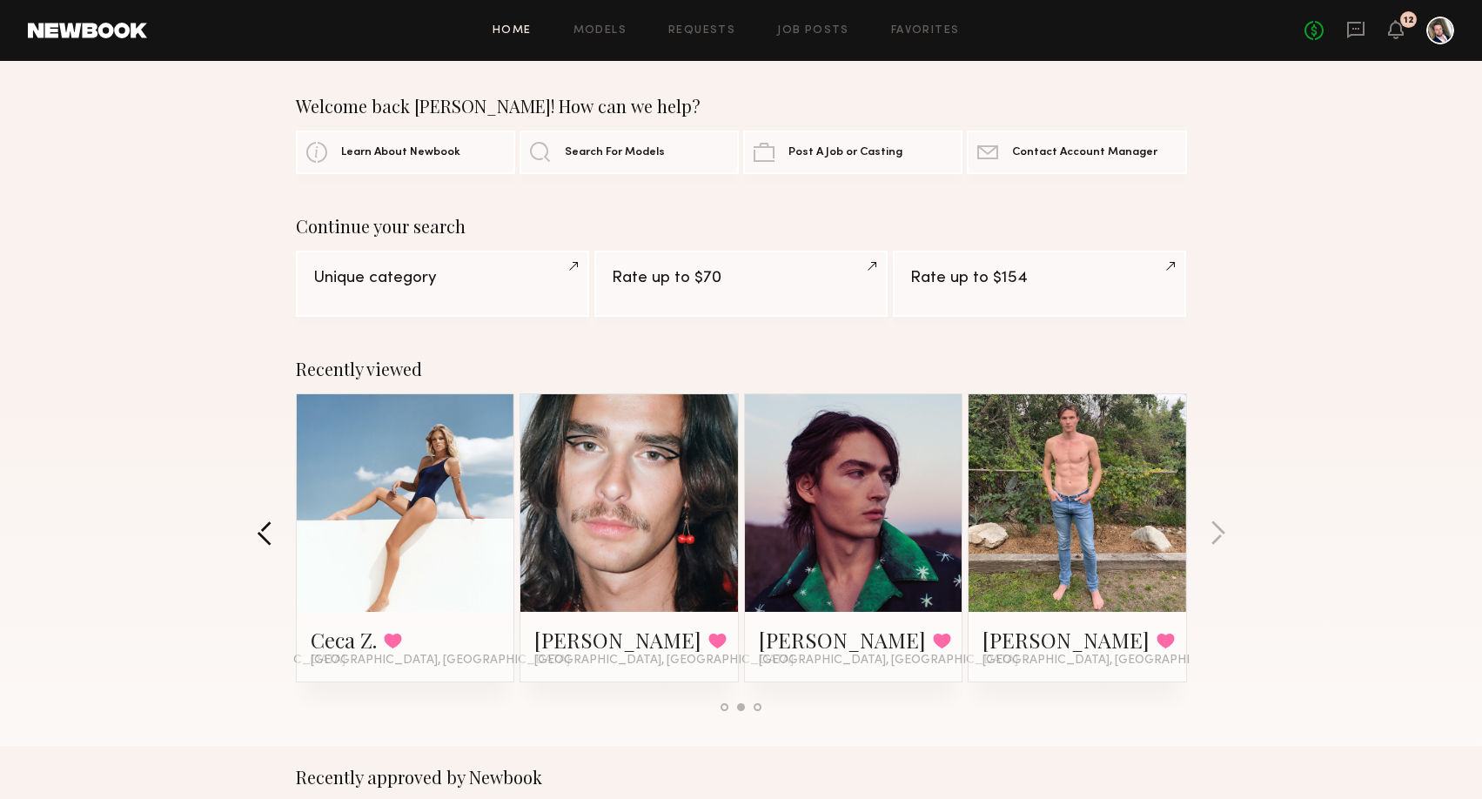
click at [262, 526] on button "button" at bounding box center [265, 534] width 17 height 29
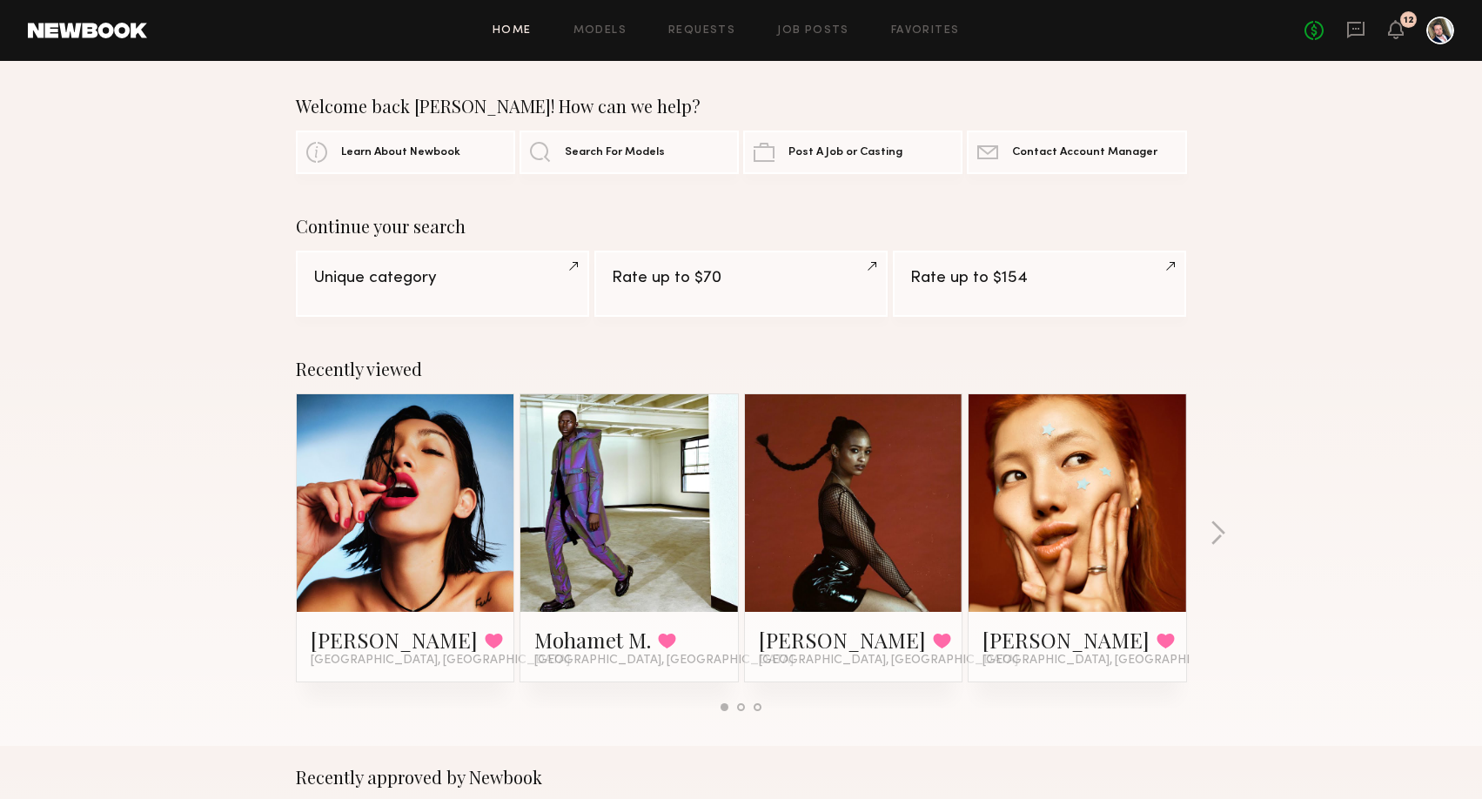
click at [1095, 549] on link at bounding box center [1077, 503] width 106 height 218
click at [915, 35] on link "Favorites" at bounding box center [925, 30] width 69 height 11
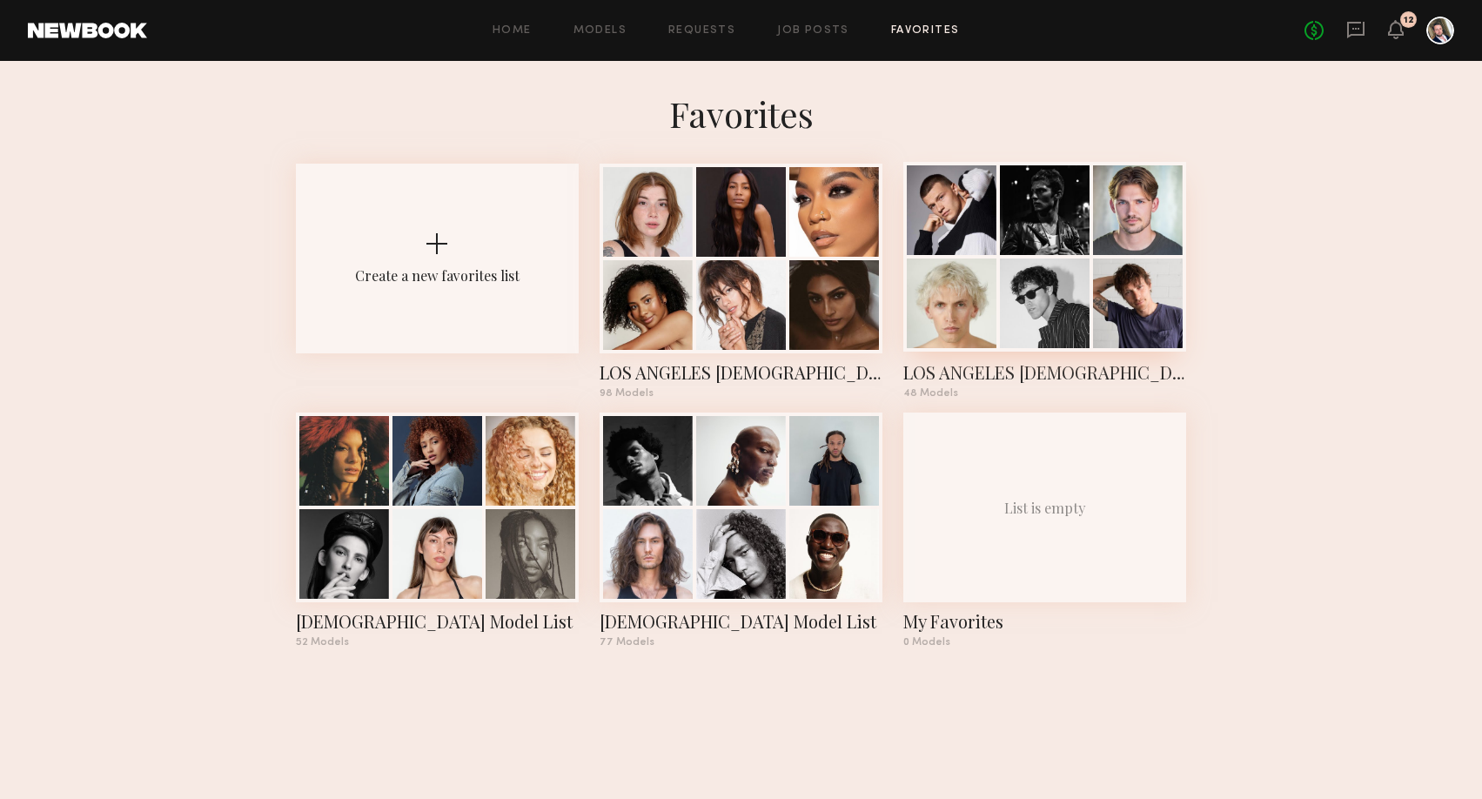
click at [975, 248] on div at bounding box center [952, 210] width 90 height 90
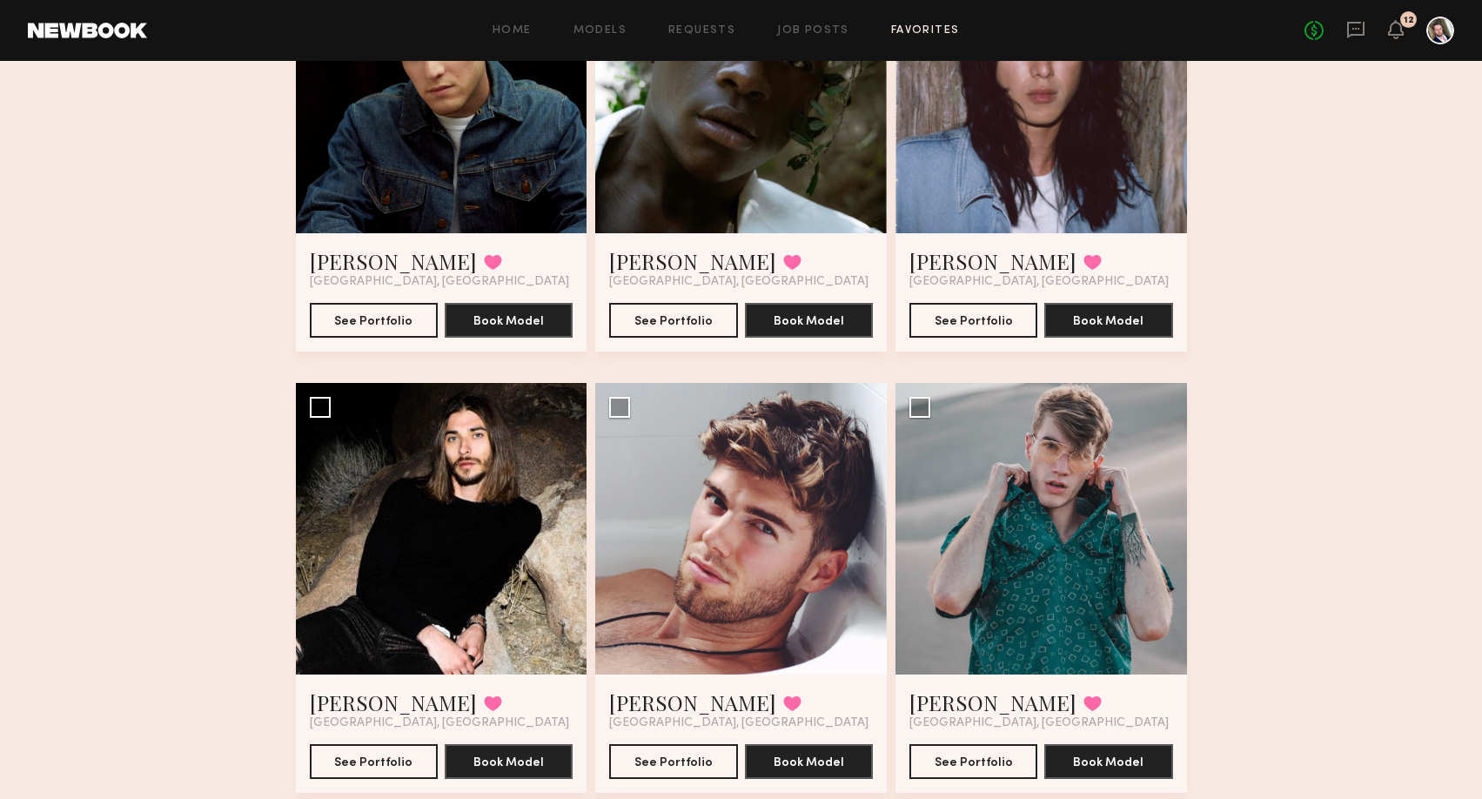
scroll to position [3958, 0]
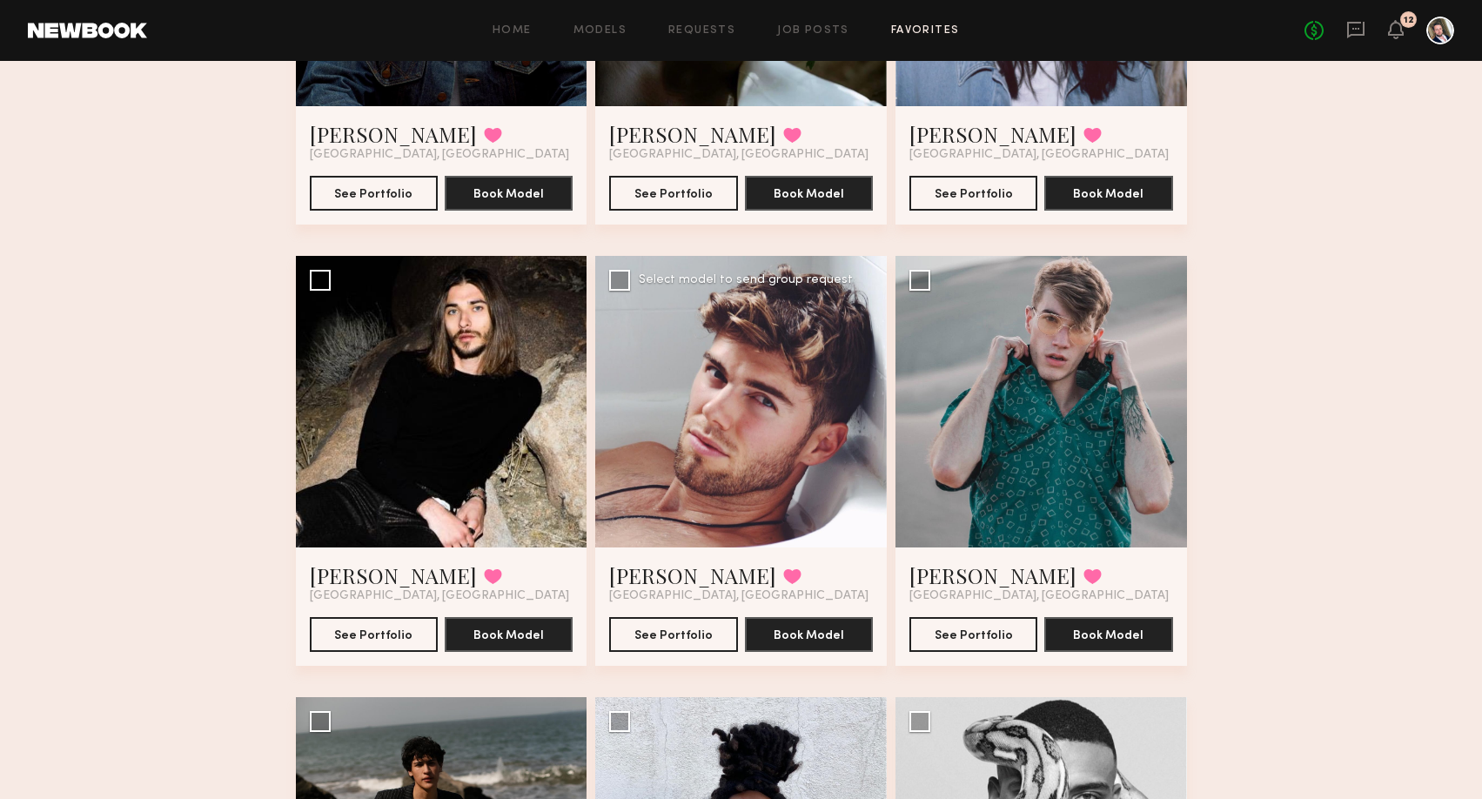
click at [741, 335] on div at bounding box center [740, 401] width 291 height 291
click at [641, 561] on link "[PERSON_NAME]" at bounding box center [692, 575] width 167 height 28
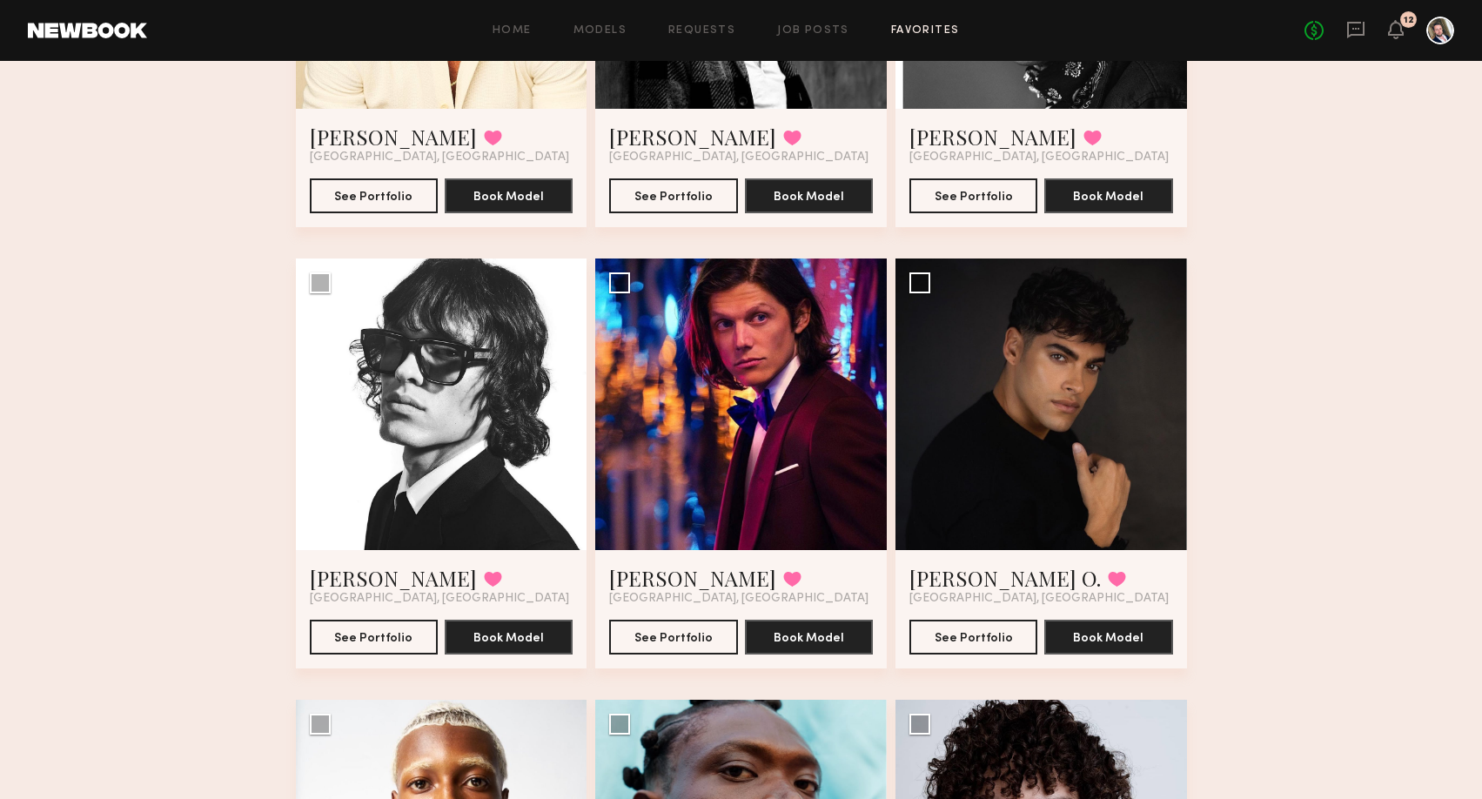
scroll to position [5279, 0]
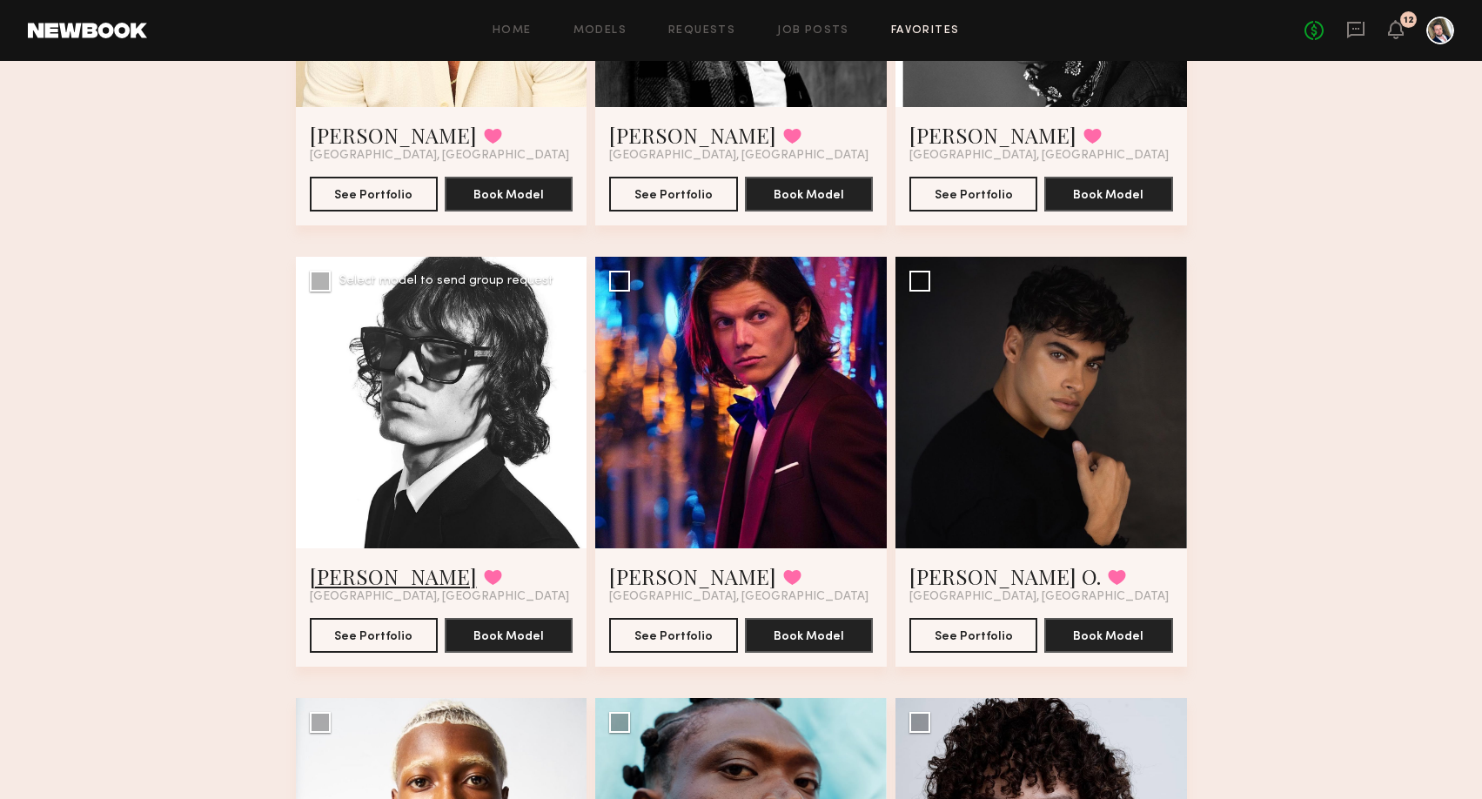
click at [358, 562] on link "[PERSON_NAME]" at bounding box center [393, 576] width 167 height 28
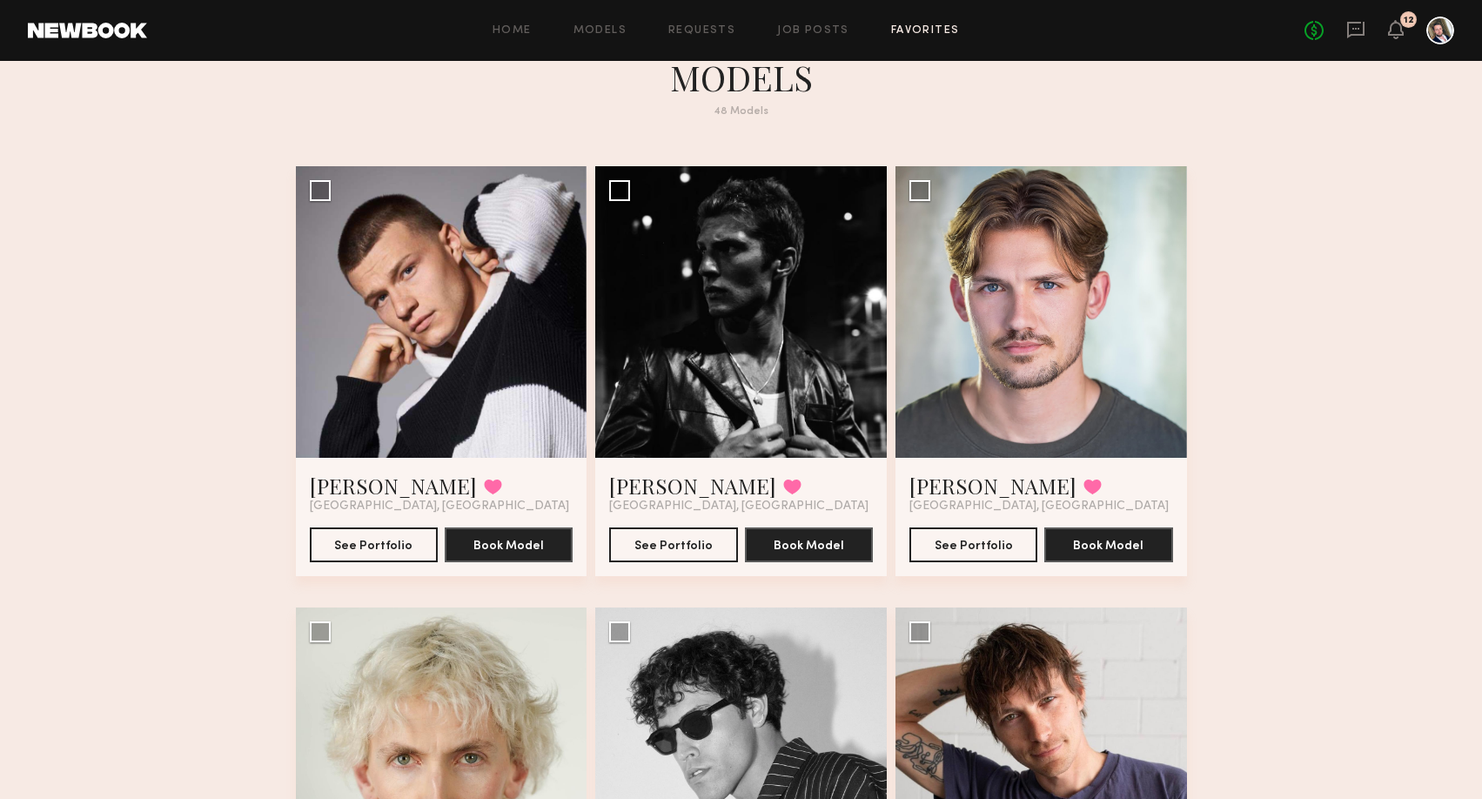
scroll to position [0, 0]
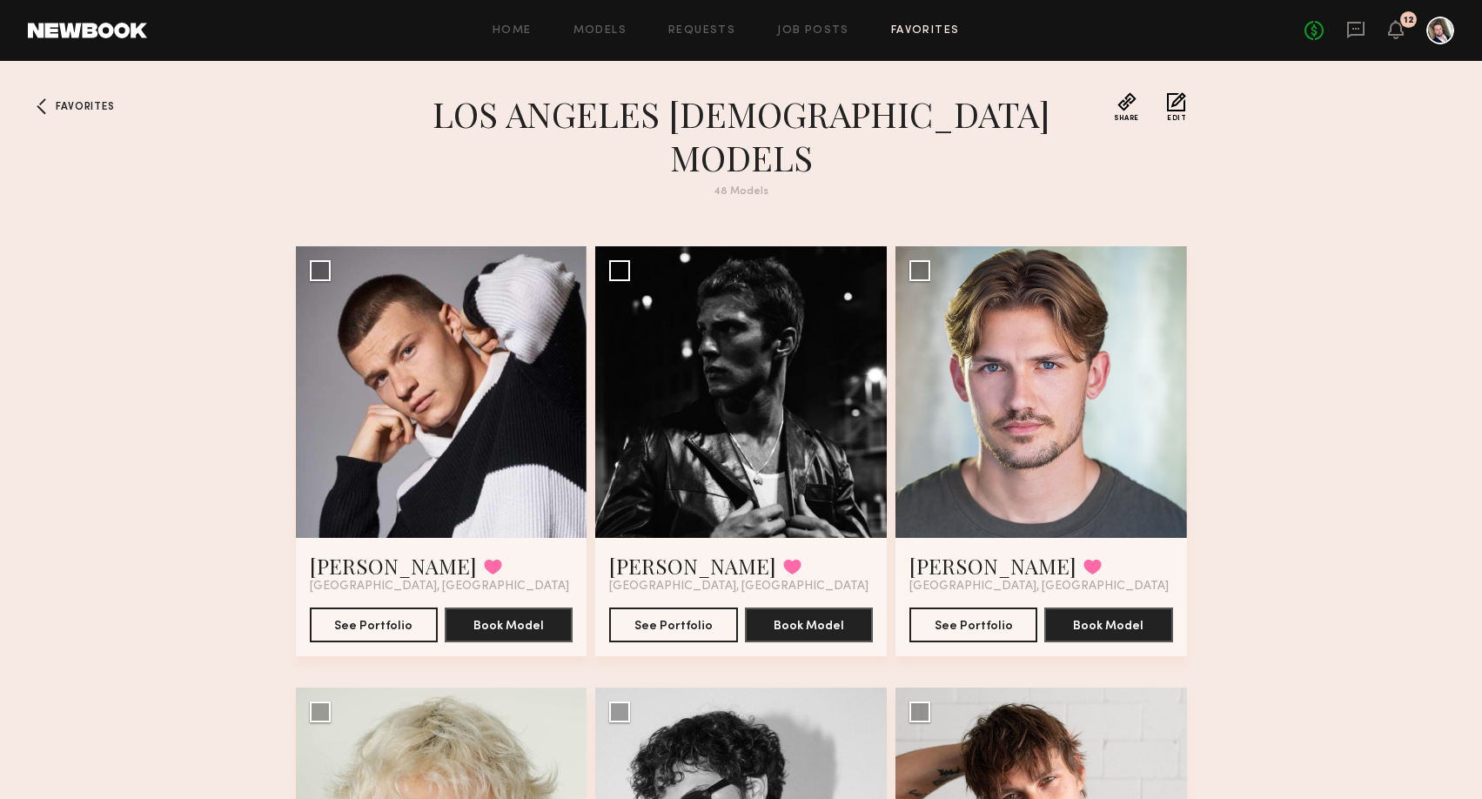
click at [900, 20] on div "Home Models Requests Job Posts Favorites Sign Out No fees up to $5,000 12" at bounding box center [800, 31] width 1307 height 28
click at [914, 25] on link "Favorites" at bounding box center [925, 30] width 69 height 11
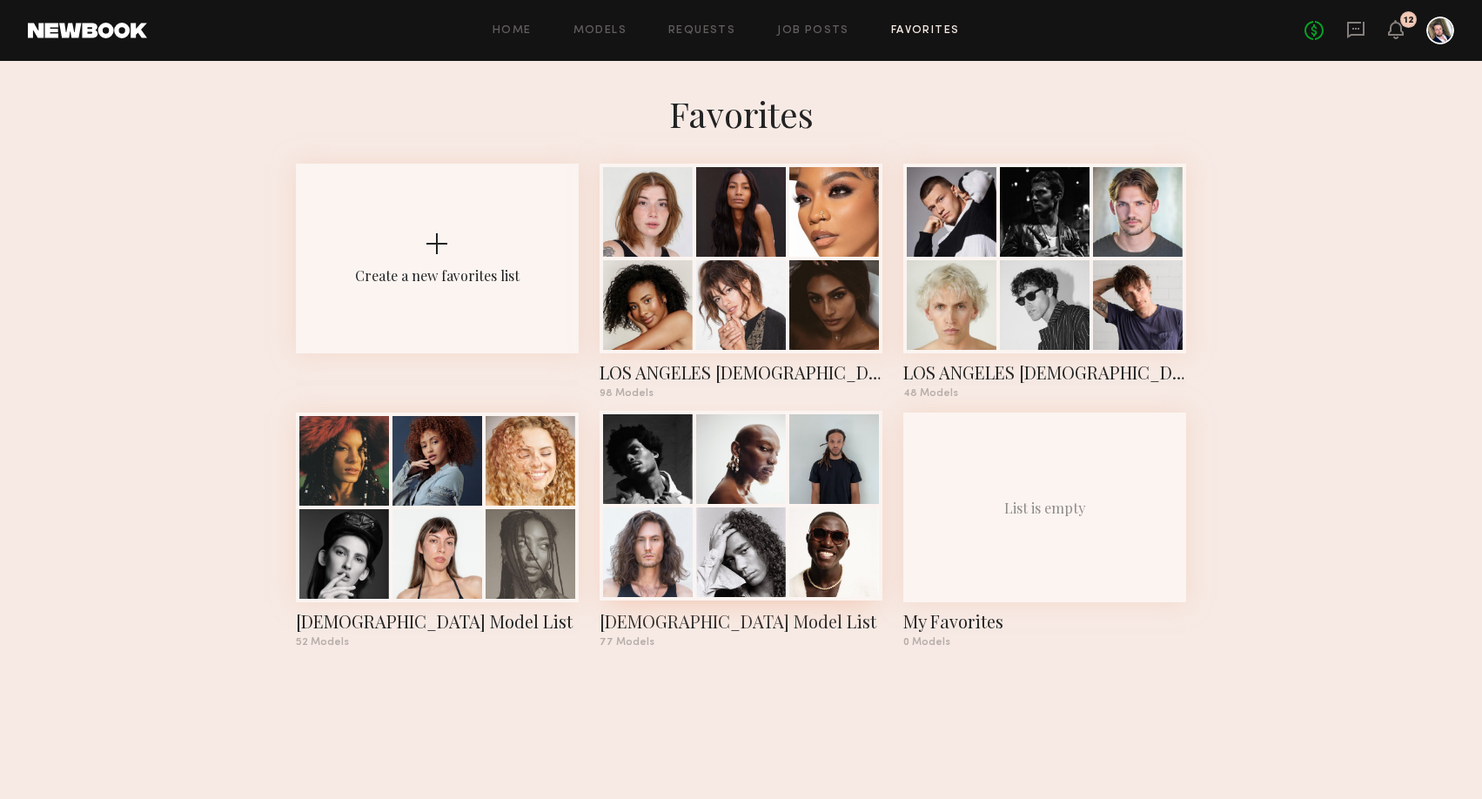
click at [750, 484] on div at bounding box center [741, 459] width 90 height 90
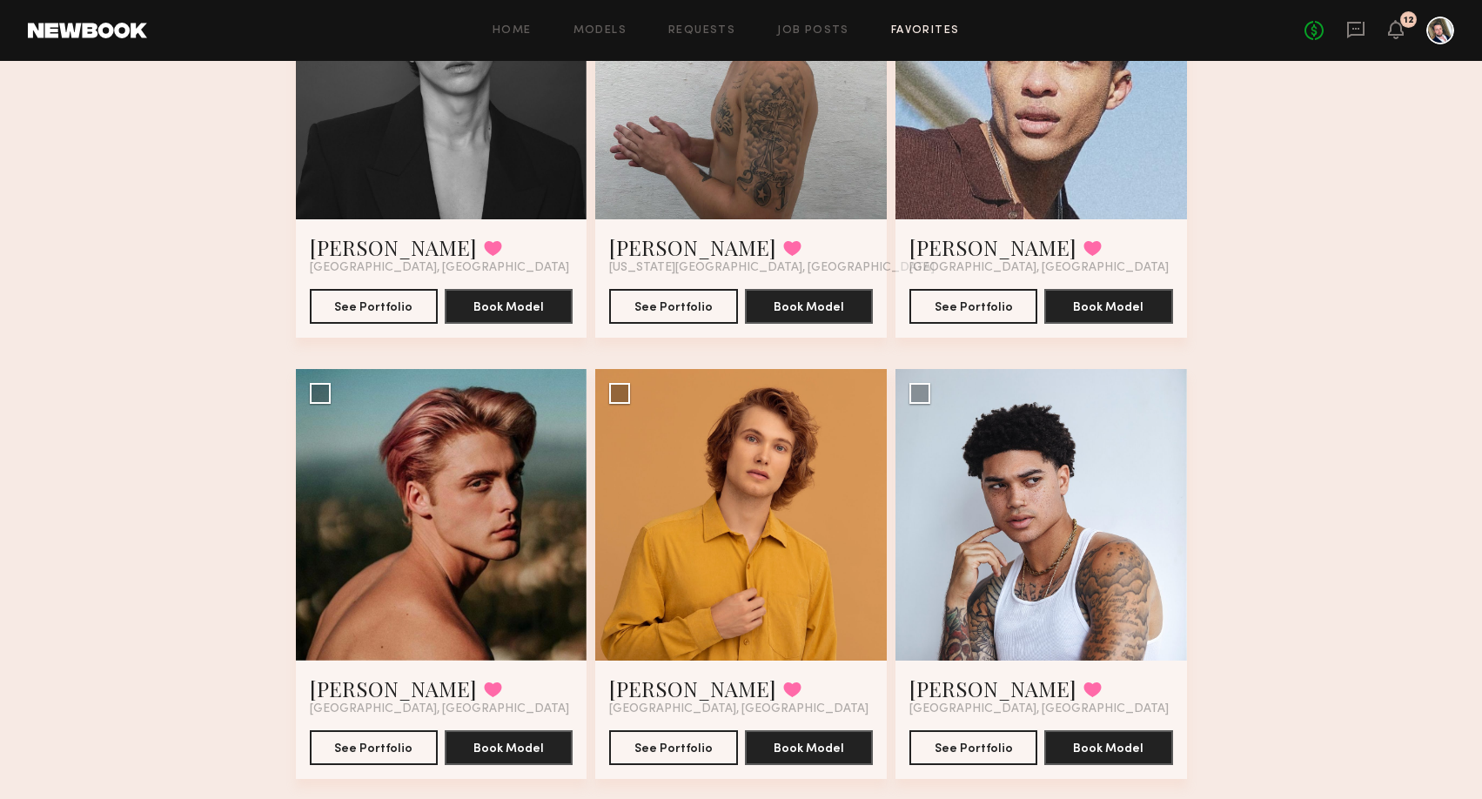
scroll to position [9974, 0]
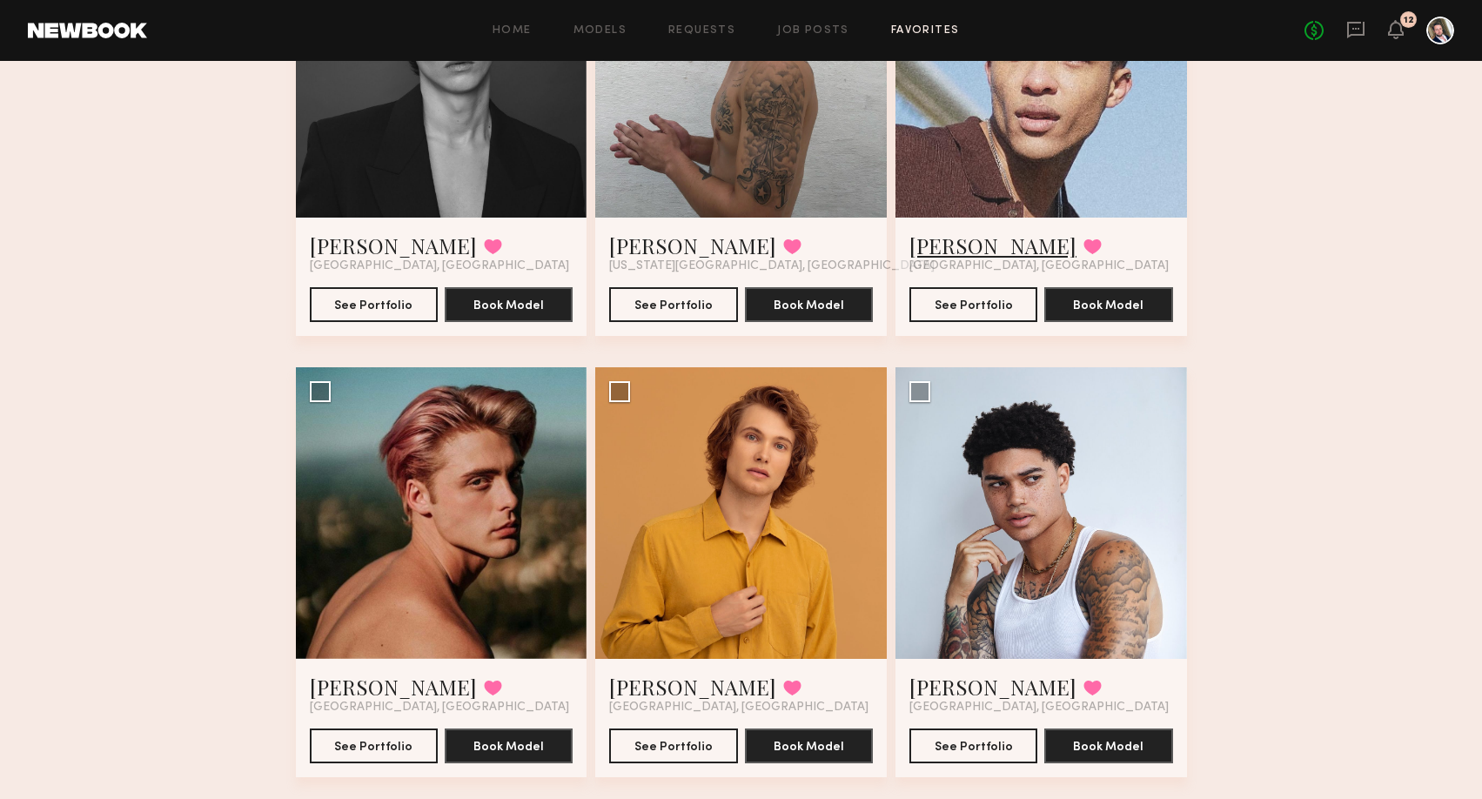
click at [979, 245] on link "[PERSON_NAME]" at bounding box center [992, 245] width 167 height 28
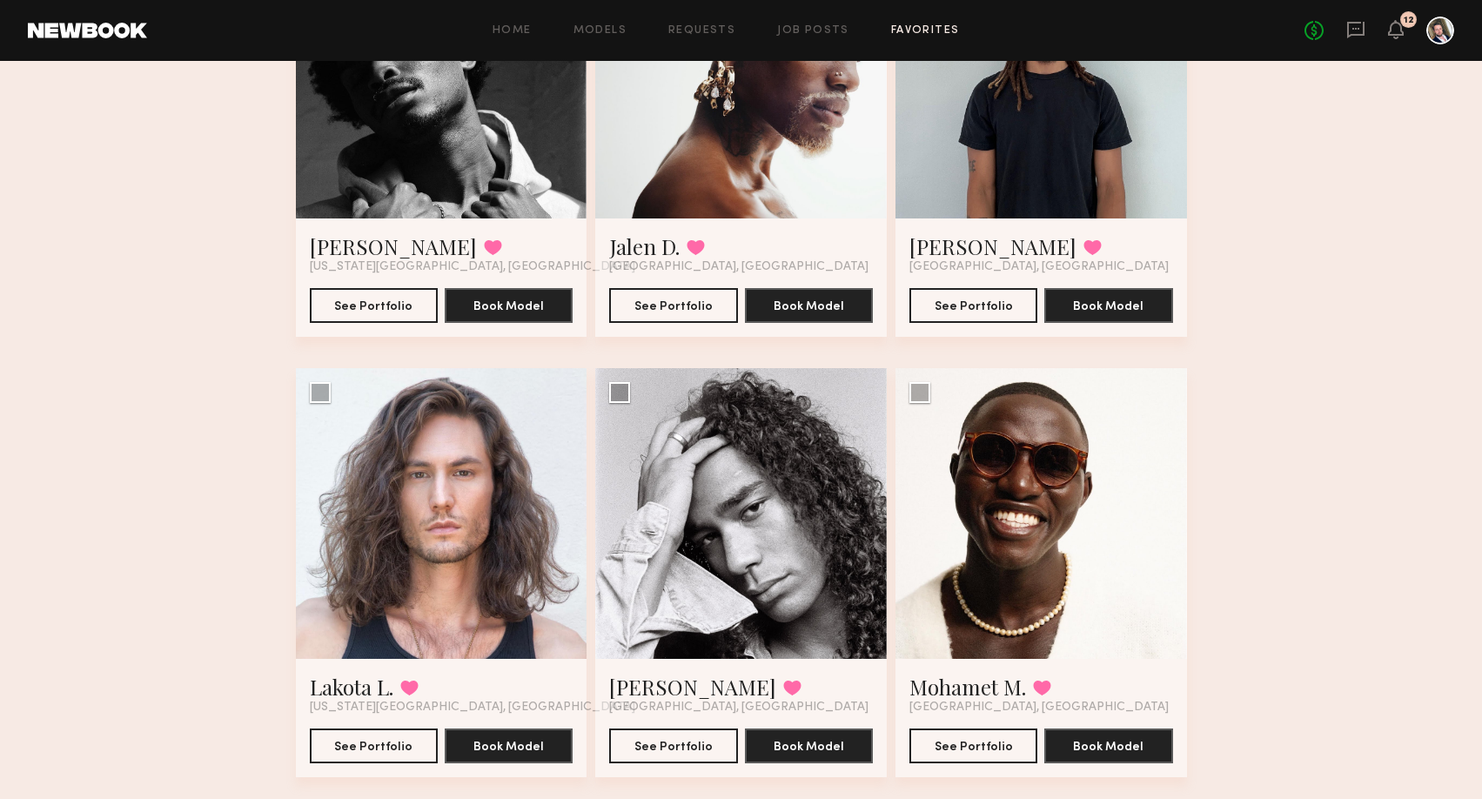
scroll to position [0, 0]
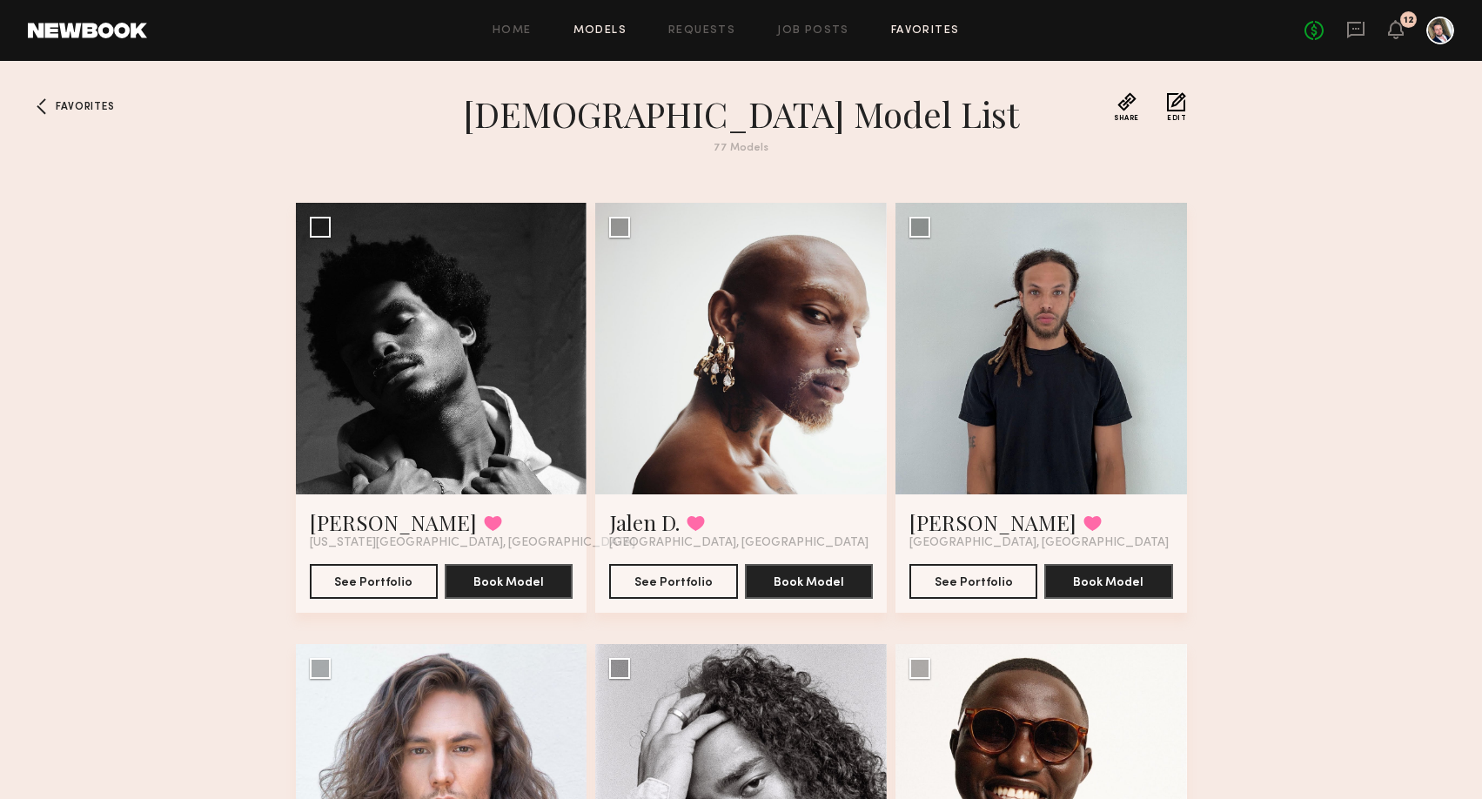
click at [596, 29] on link "Models" at bounding box center [599, 30] width 53 height 11
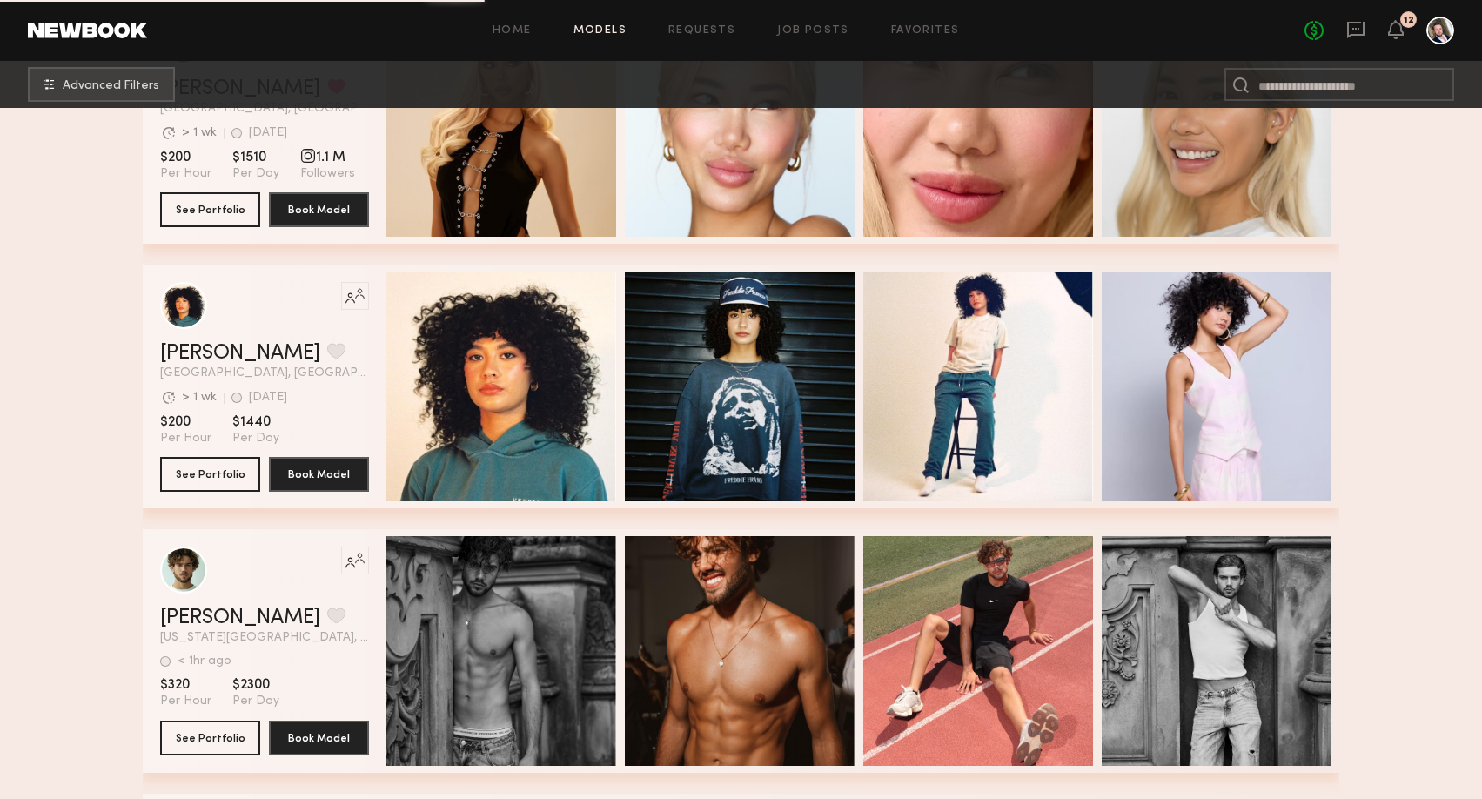
scroll to position [4028, 0]
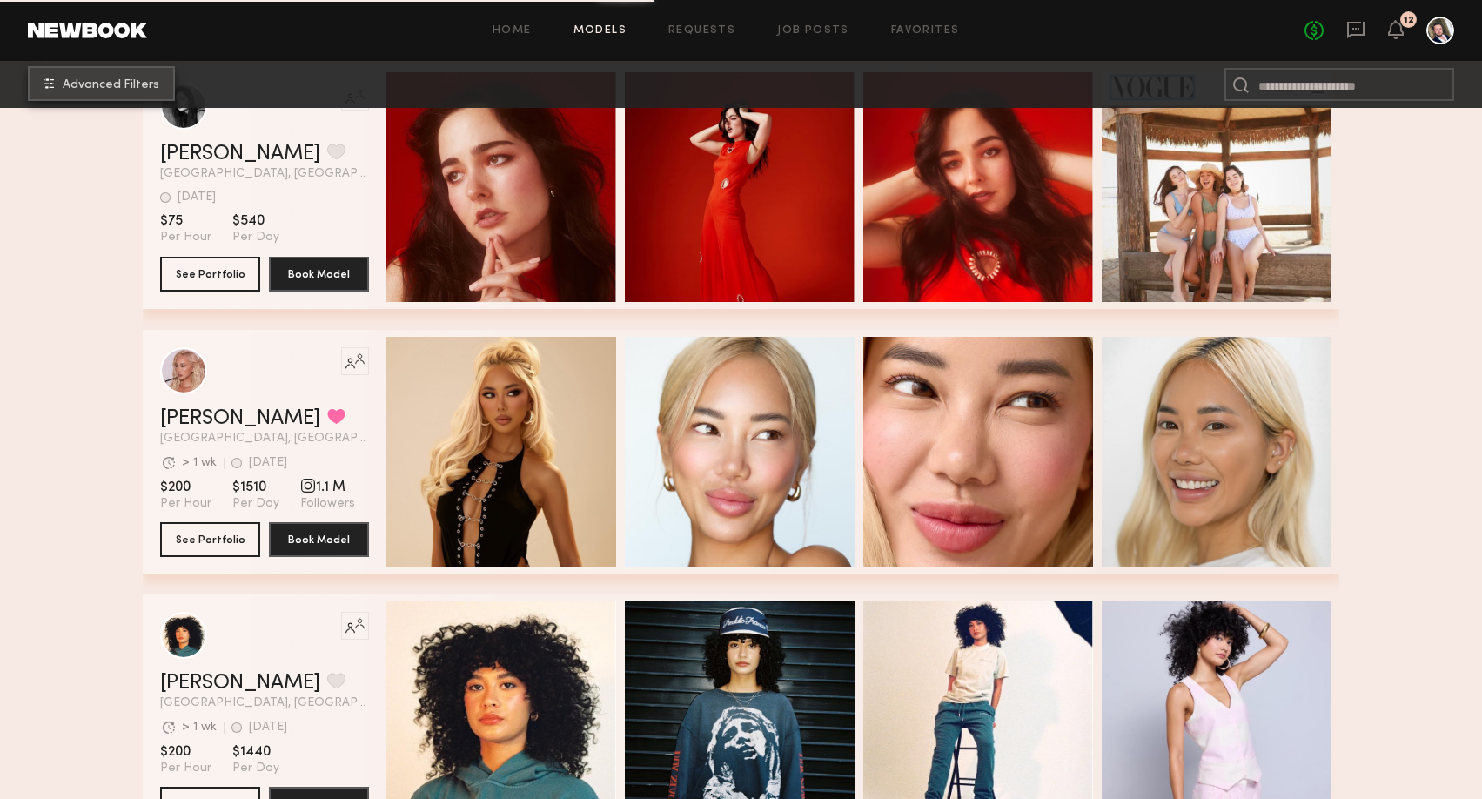
click at [109, 92] on button "Advanced Filters" at bounding box center [101, 83] width 147 height 35
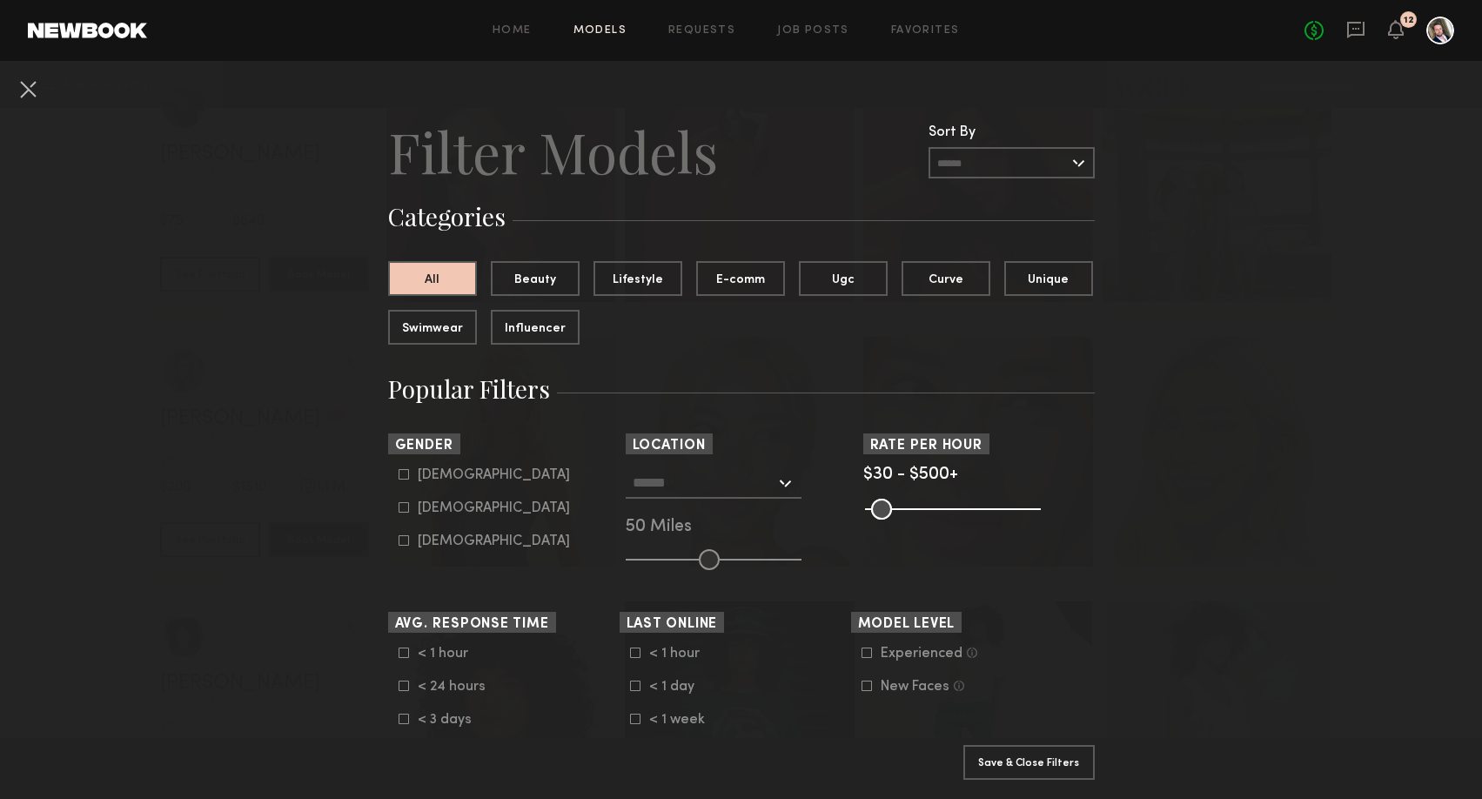
click at [402, 472] on icon at bounding box center [403, 474] width 10 height 10
type input "*"
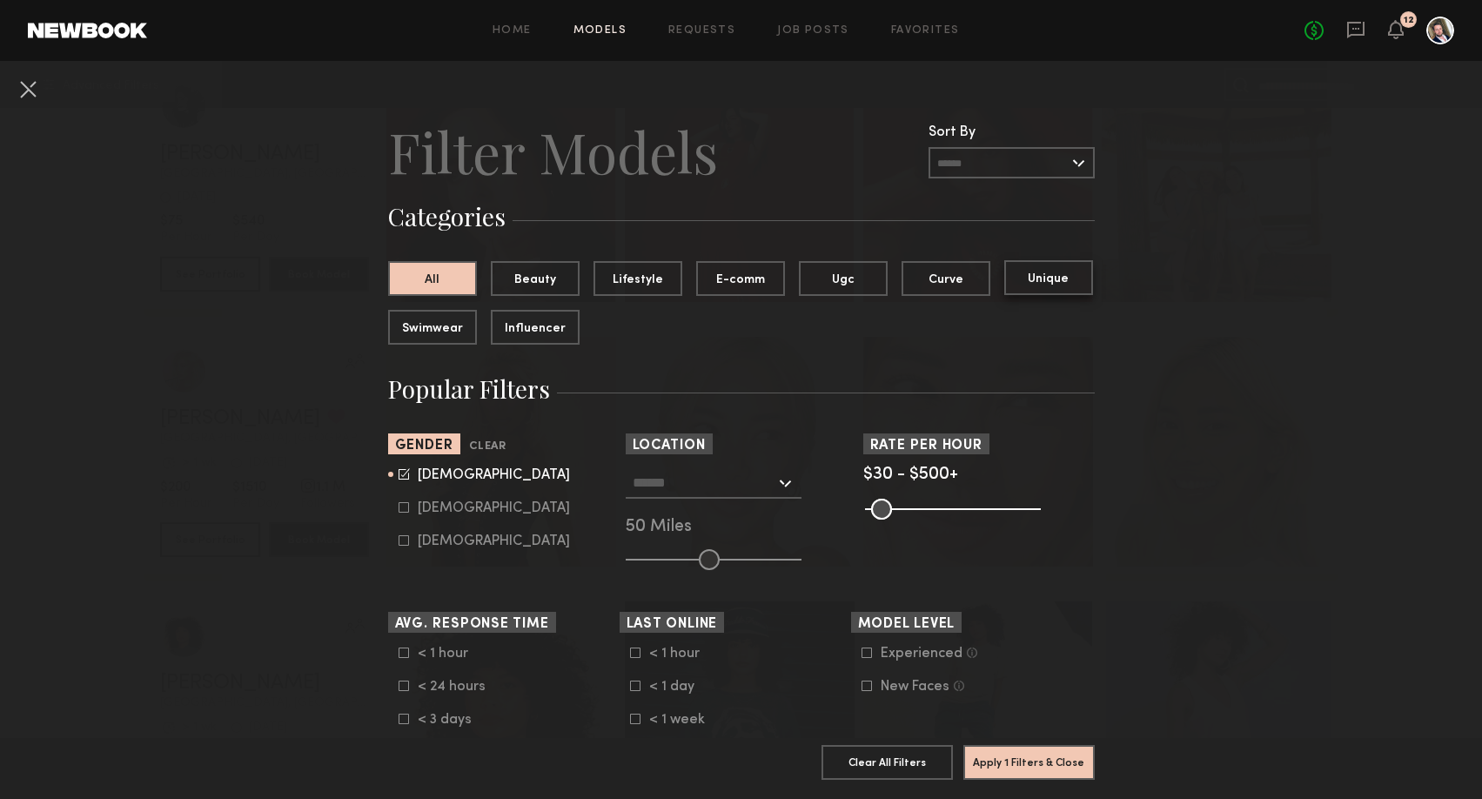
click at [1038, 280] on button "Unique" at bounding box center [1048, 277] width 89 height 35
click at [1029, 766] on button "Apply 2 Filters & Close" at bounding box center [1028, 761] width 131 height 35
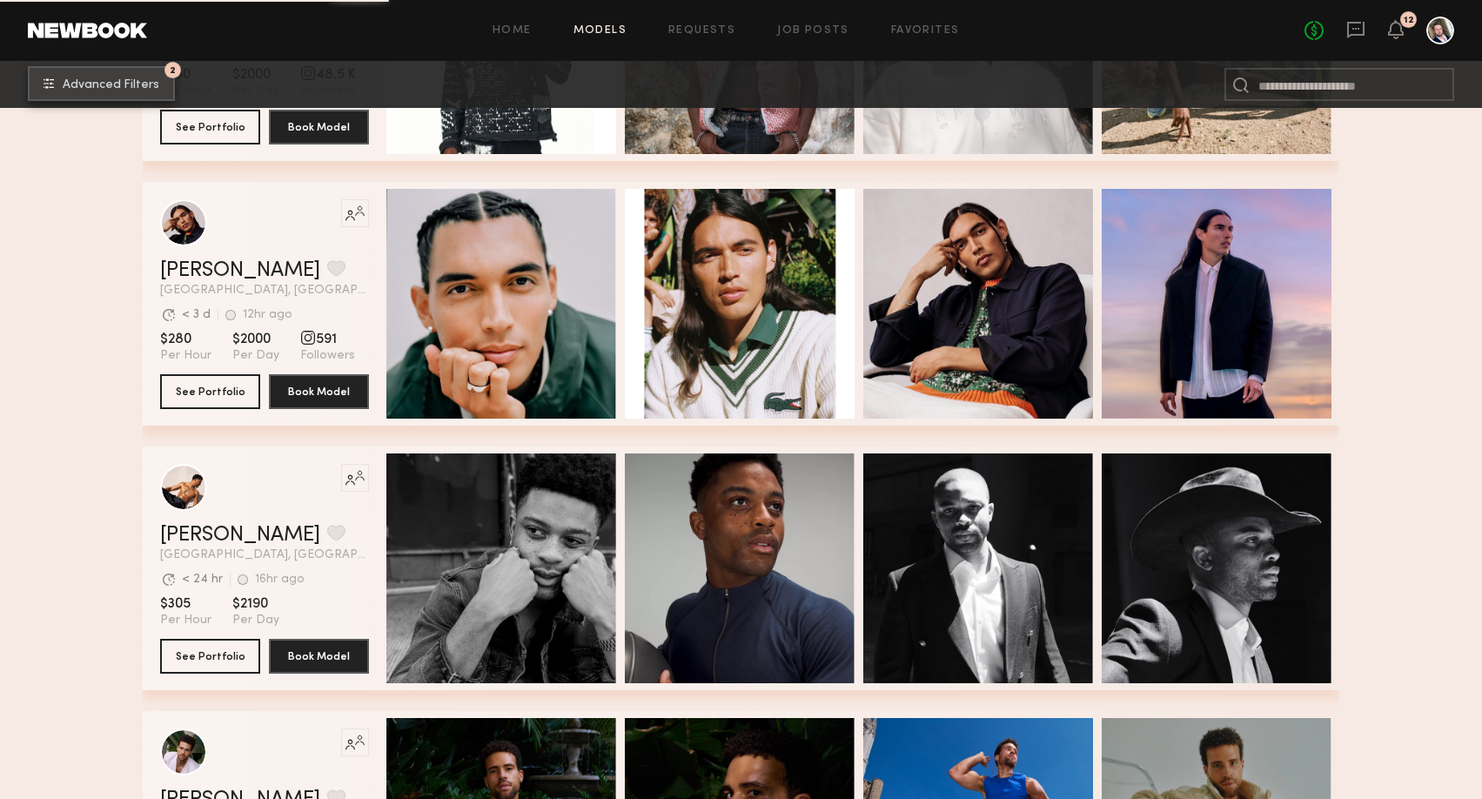
scroll to position [1783, 0]
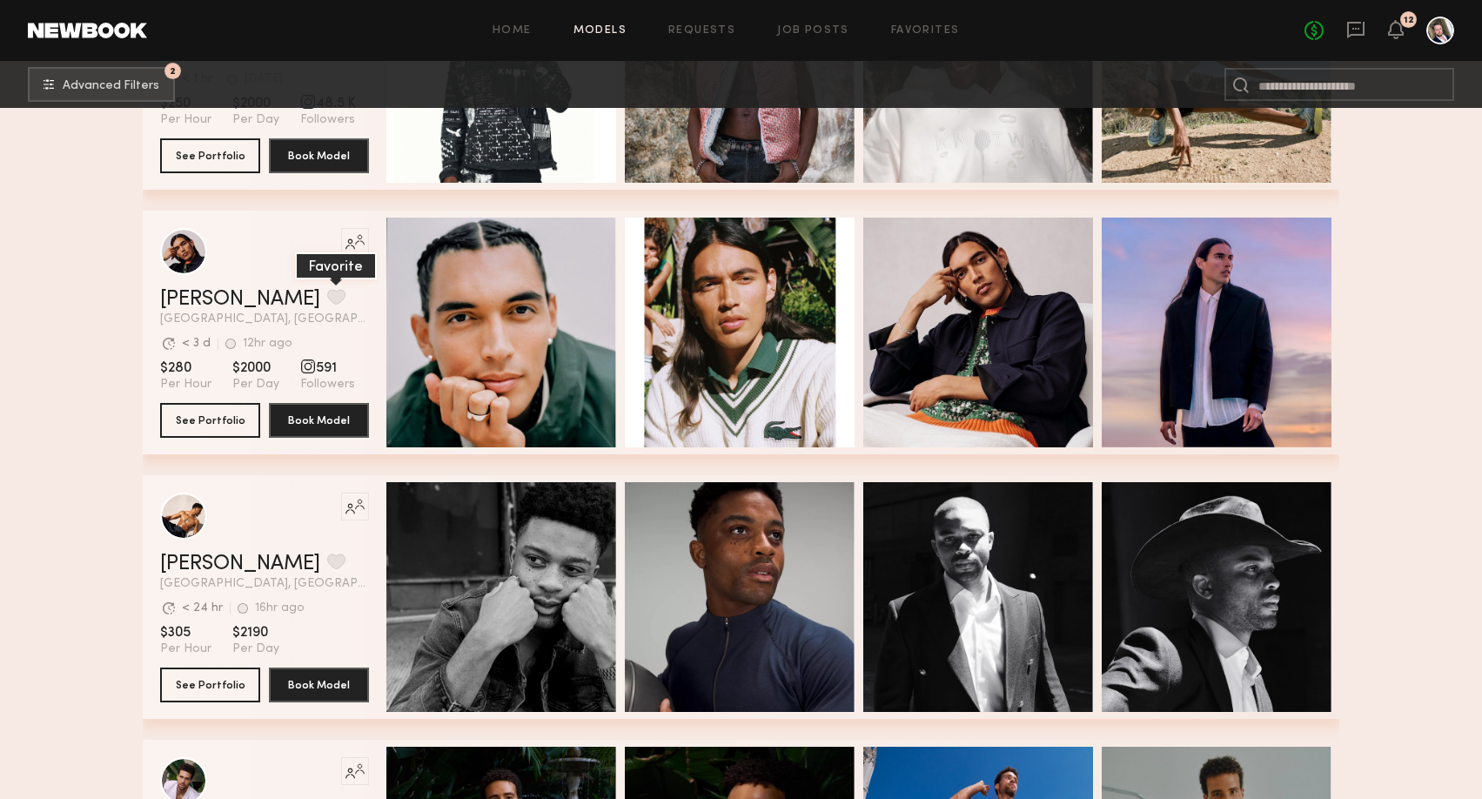
click at [327, 296] on button "grid" at bounding box center [336, 297] width 18 height 16
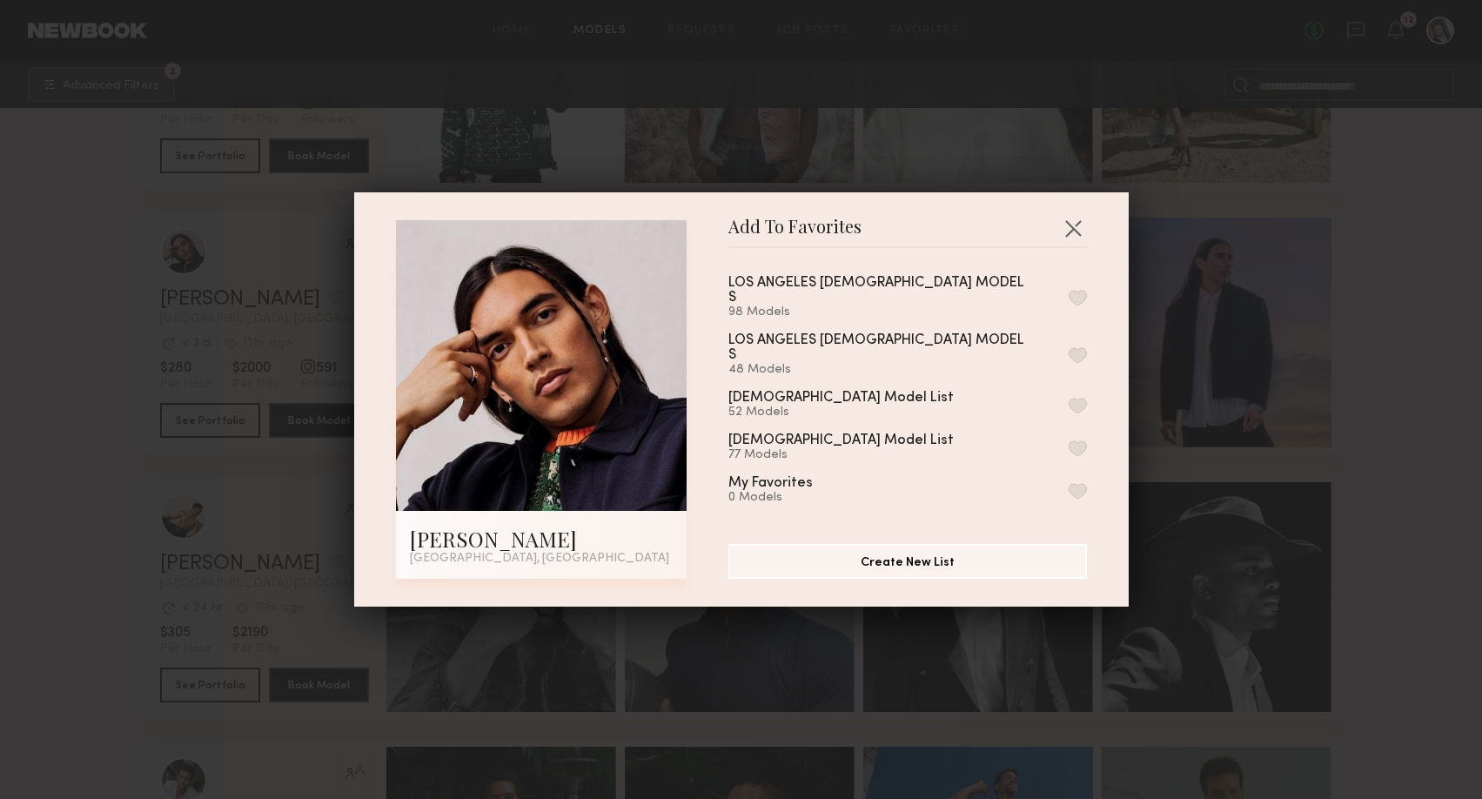
click at [1079, 440] on button "button" at bounding box center [1077, 448] width 18 height 16
click at [1075, 224] on button "button" at bounding box center [1073, 228] width 28 height 28
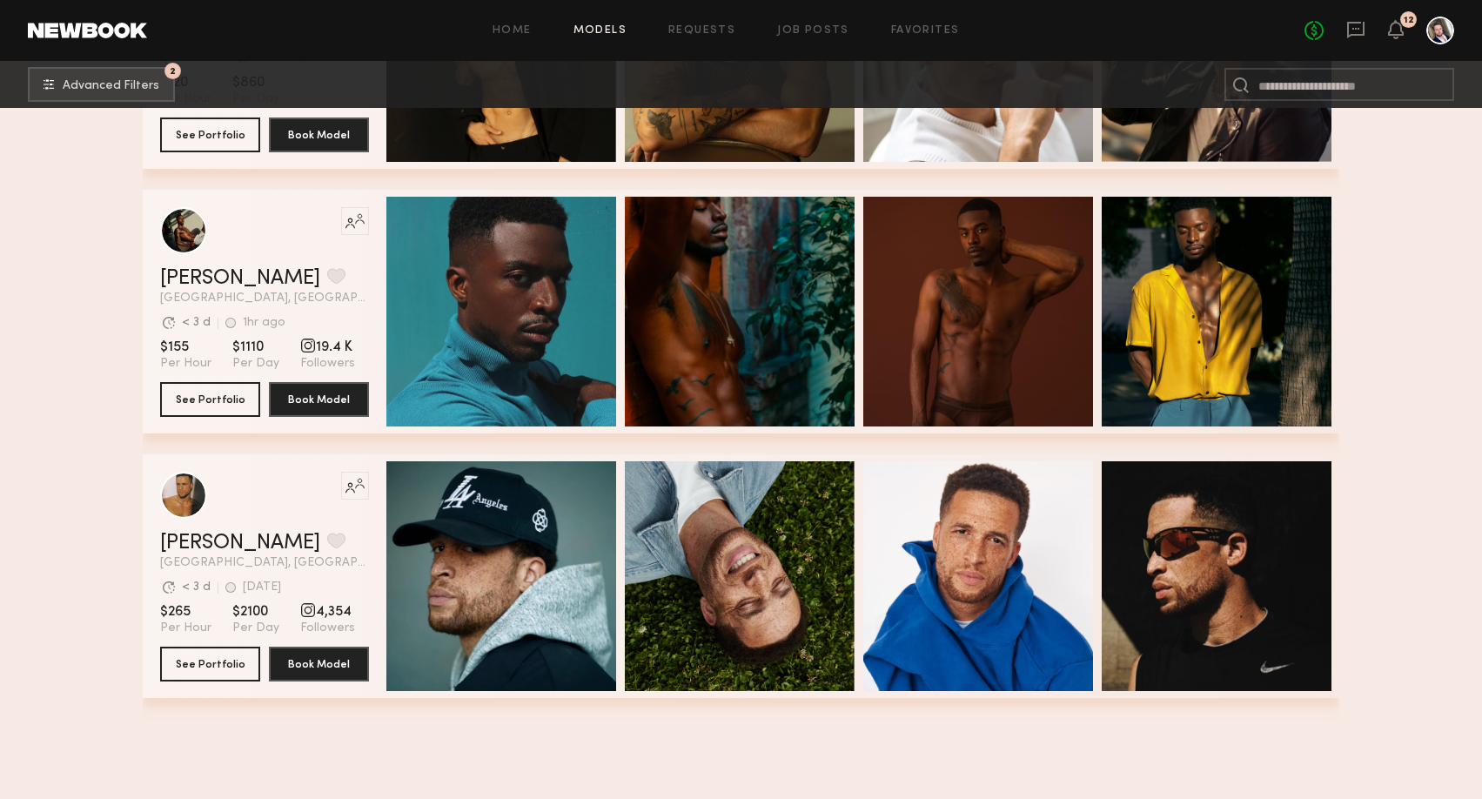
scroll to position [0, 0]
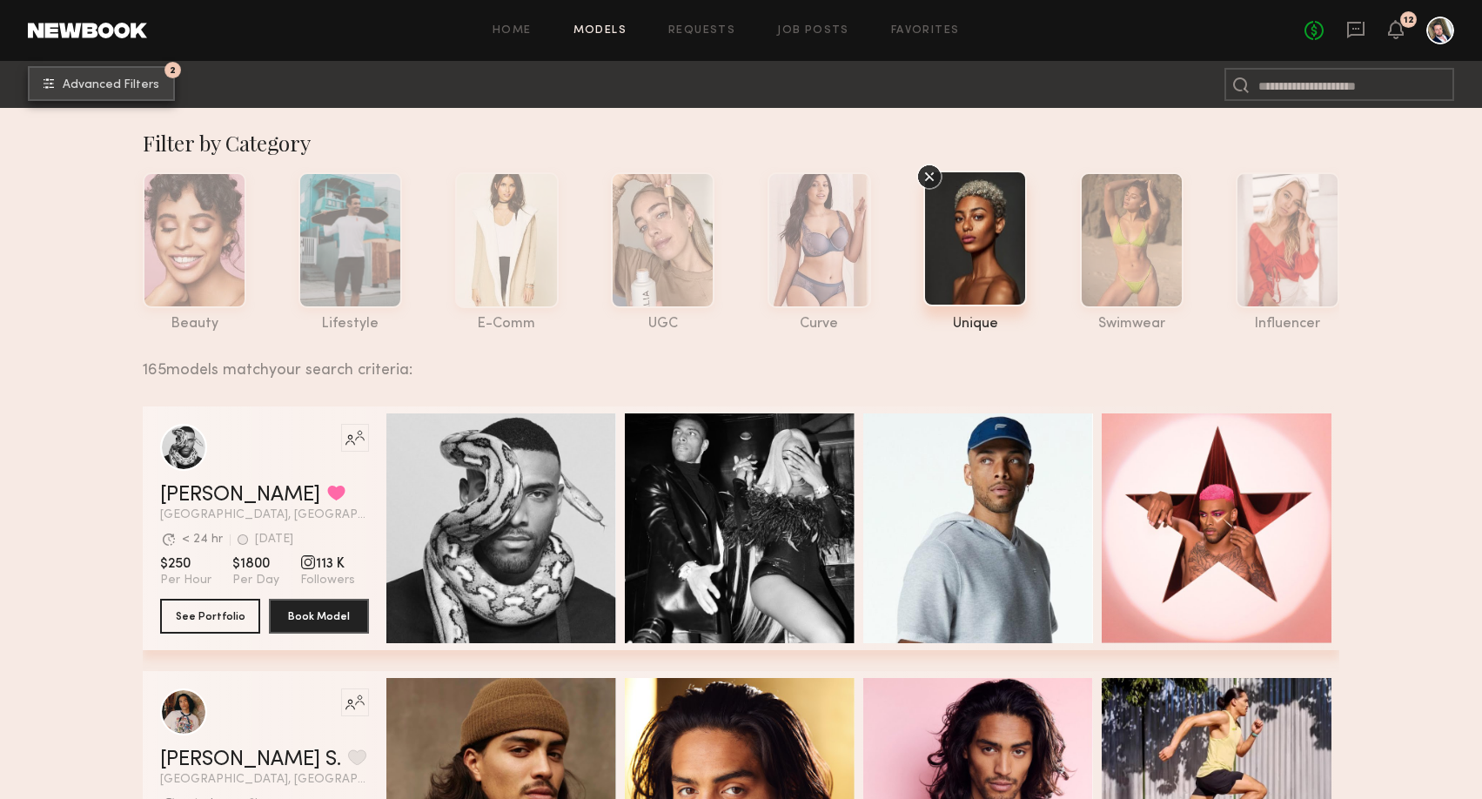
click at [140, 91] on button "2 Advanced Filters" at bounding box center [101, 83] width 147 height 35
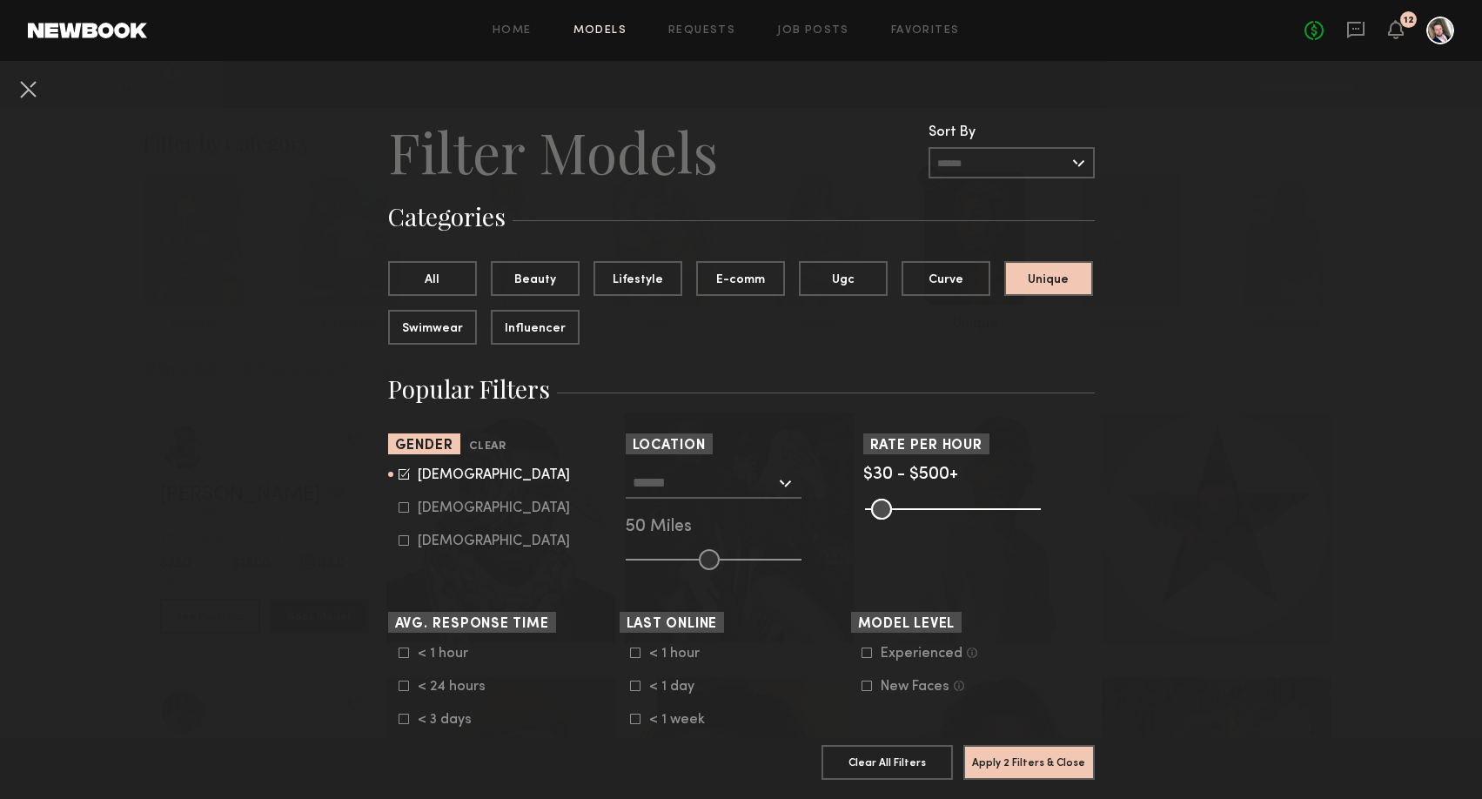
drag, startPoint x: 1034, startPoint y: 499, endPoint x: 976, endPoint y: 510, distance: 58.5
click at [976, 510] on common-range-minmax at bounding box center [951, 507] width 176 height 21
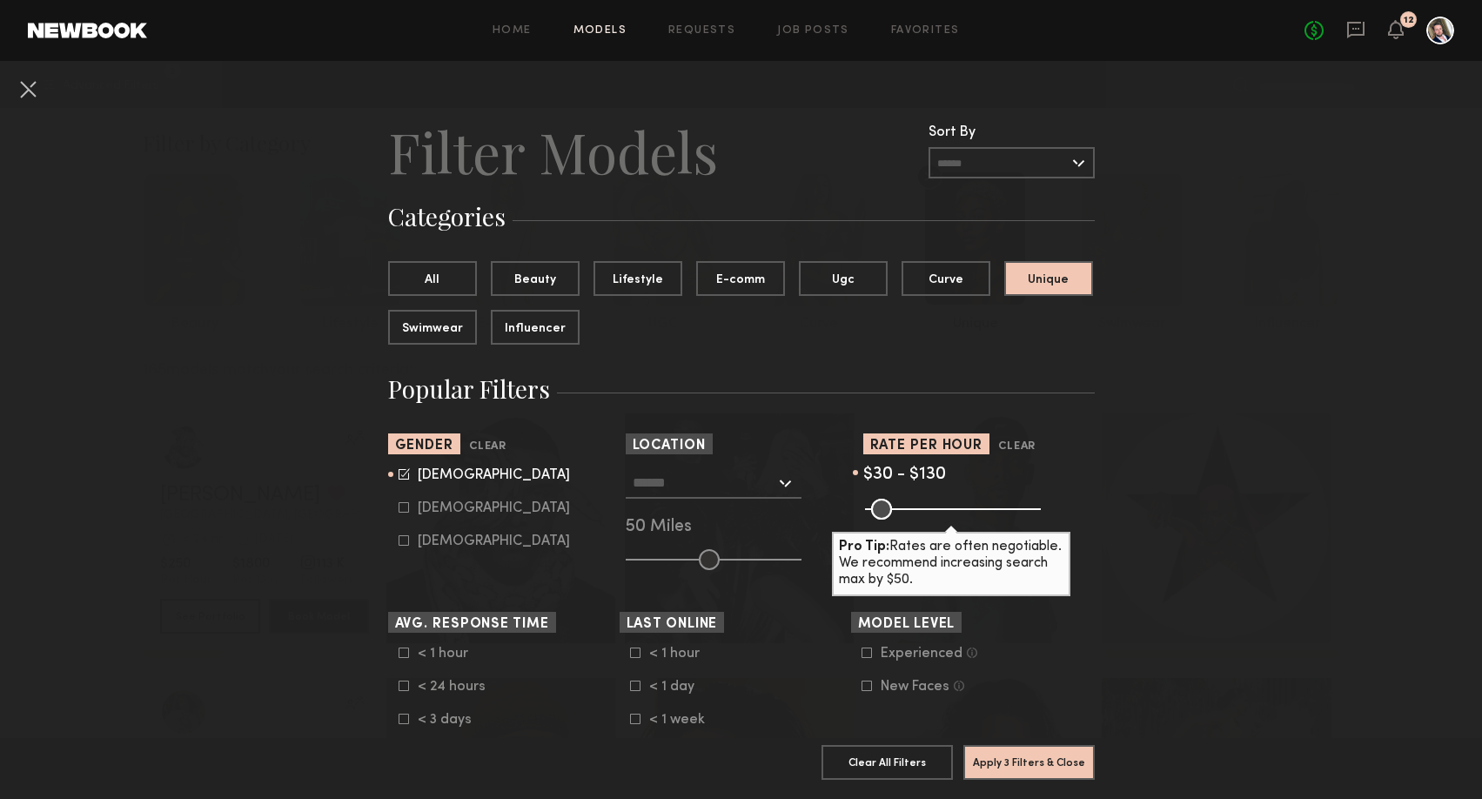
drag, startPoint x: 1030, startPoint y: 510, endPoint x: 907, endPoint y: 517, distance: 122.9
type input "***"
click at [907, 518] on input "range" at bounding box center [953, 509] width 176 height 21
click at [1041, 760] on button "Apply 3 Filters & Close" at bounding box center [1028, 761] width 131 height 35
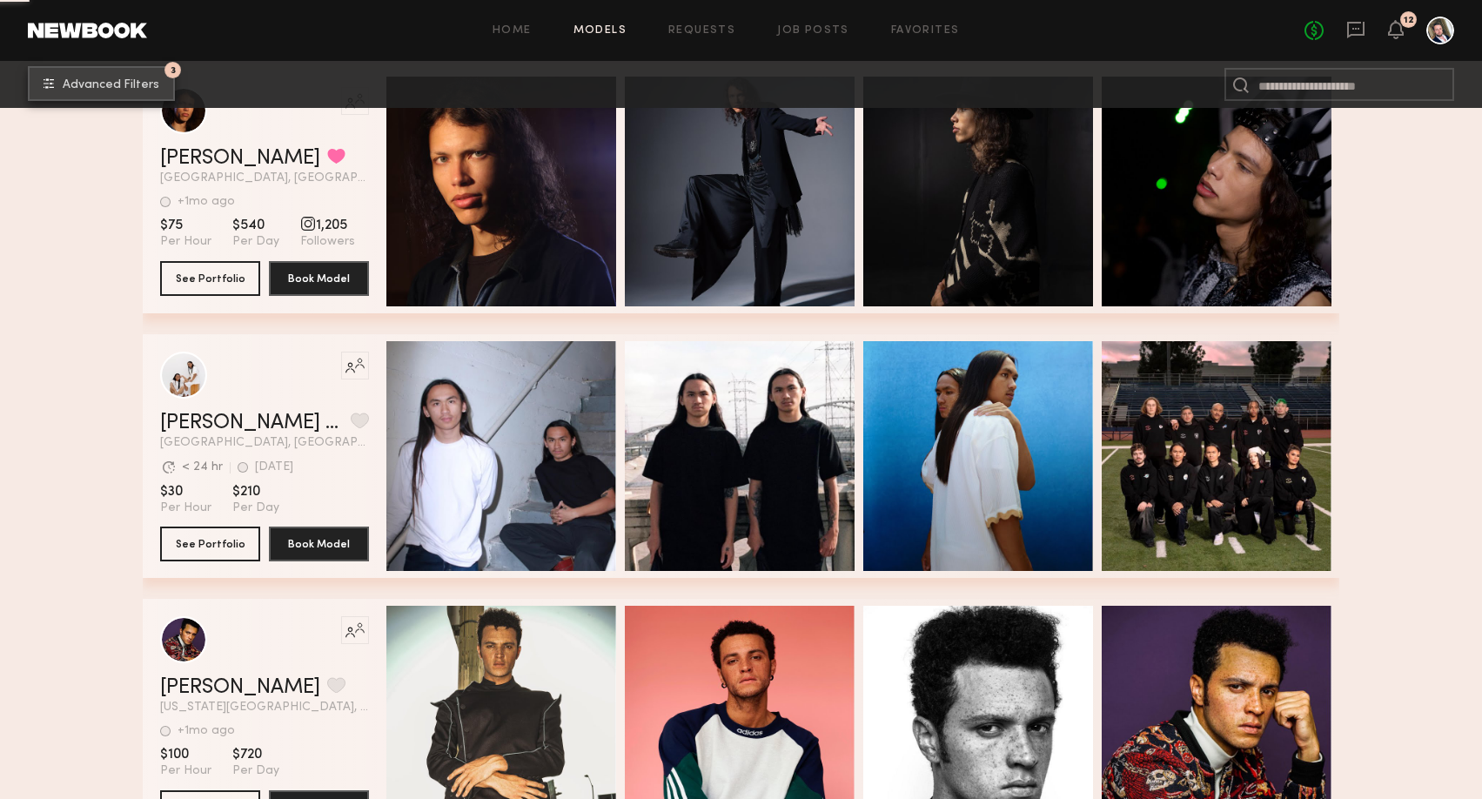
scroll to position [5208, 0]
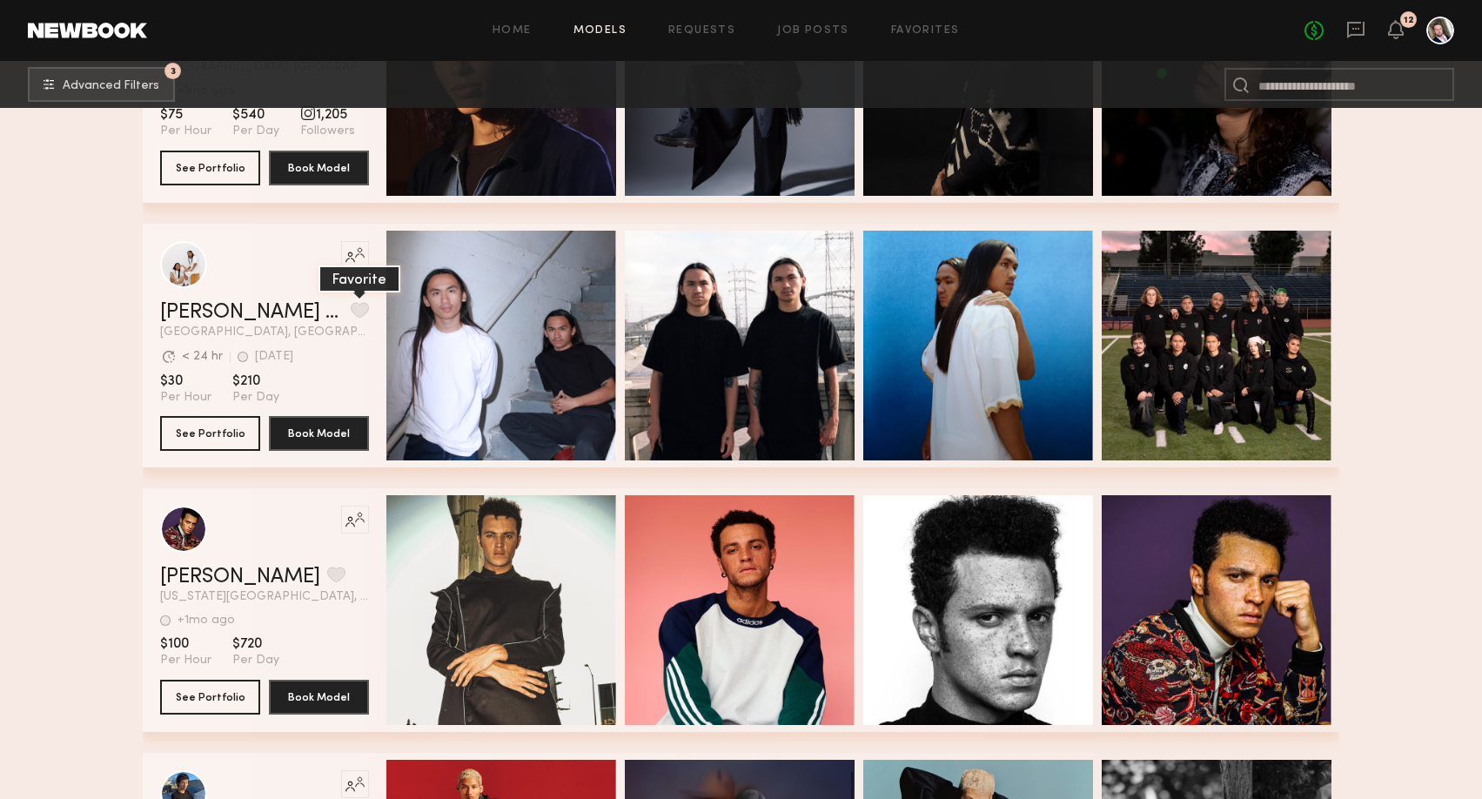
click at [357, 305] on button "grid" at bounding box center [360, 310] width 18 height 16
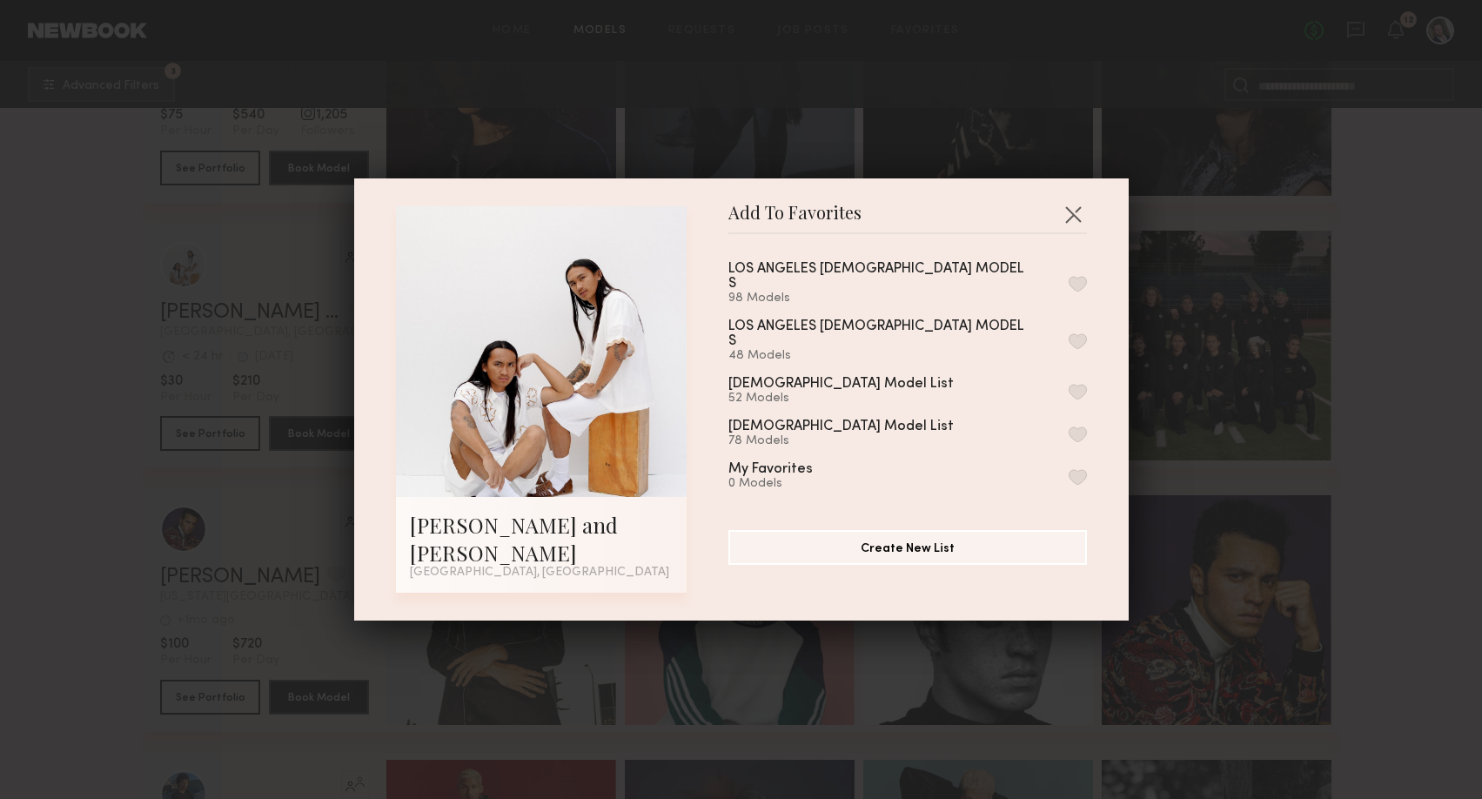
click at [1080, 426] on button "button" at bounding box center [1077, 434] width 18 height 16
click at [1071, 228] on button "button" at bounding box center [1073, 214] width 28 height 28
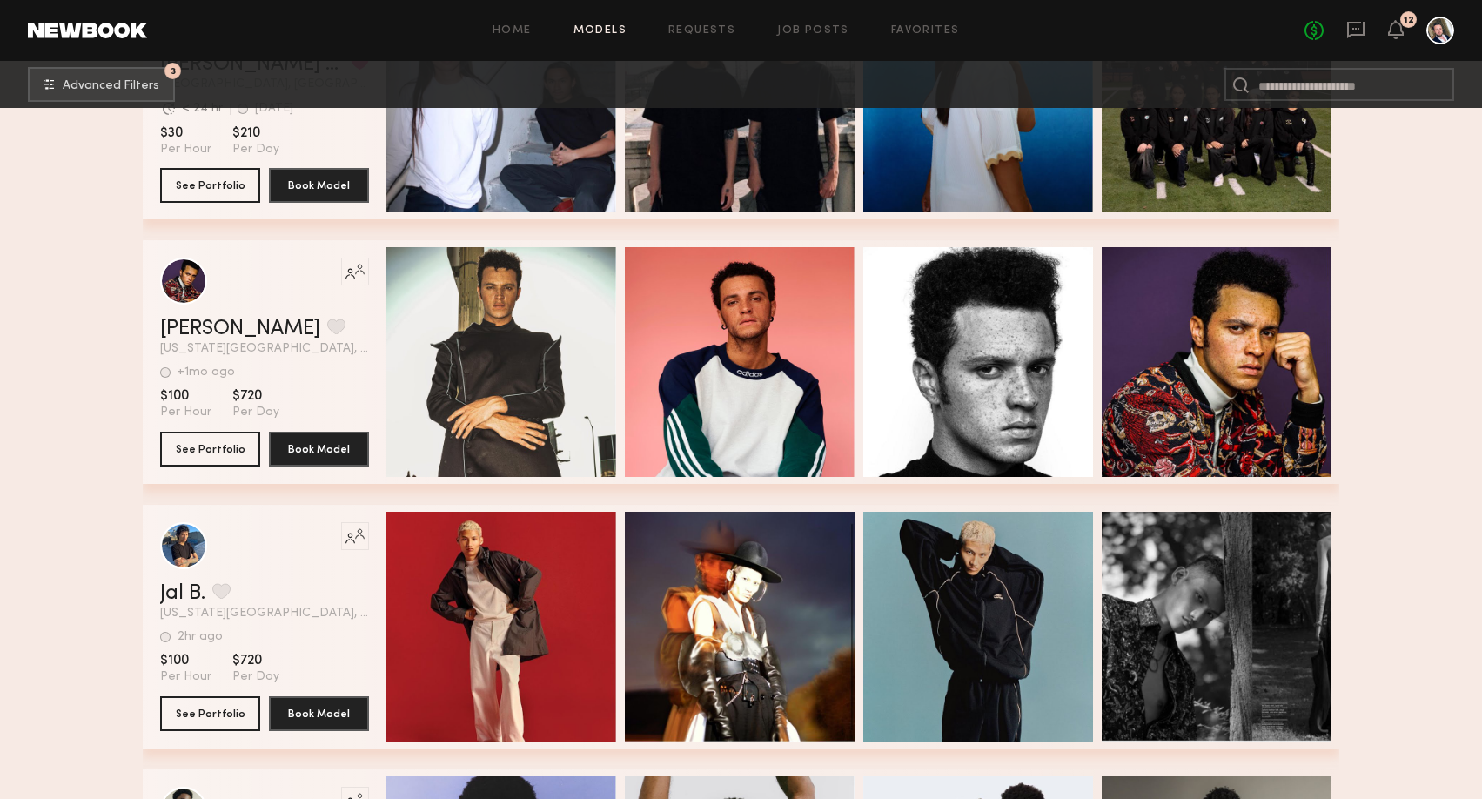
scroll to position [5460, 0]
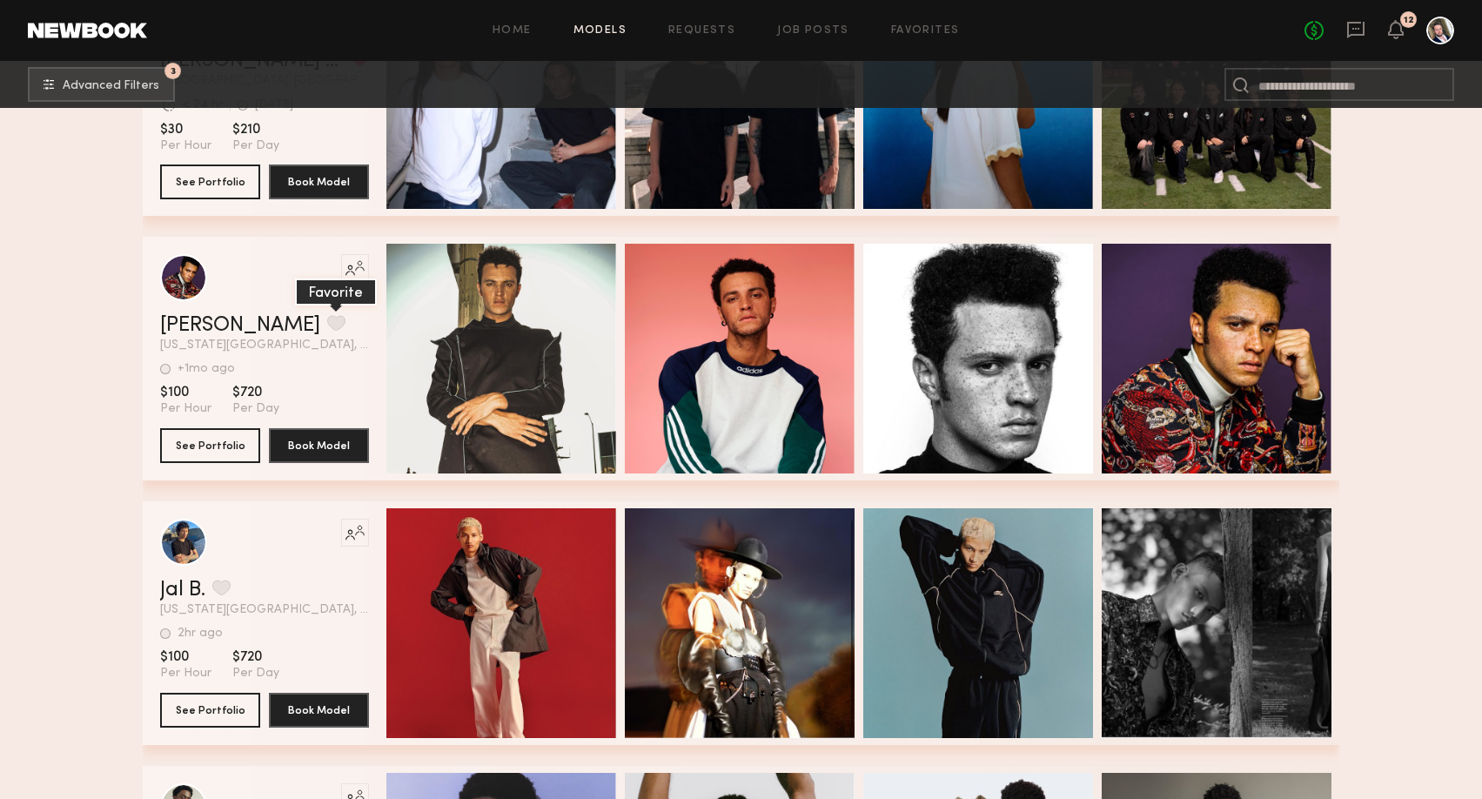
click at [327, 319] on button "grid" at bounding box center [336, 323] width 18 height 16
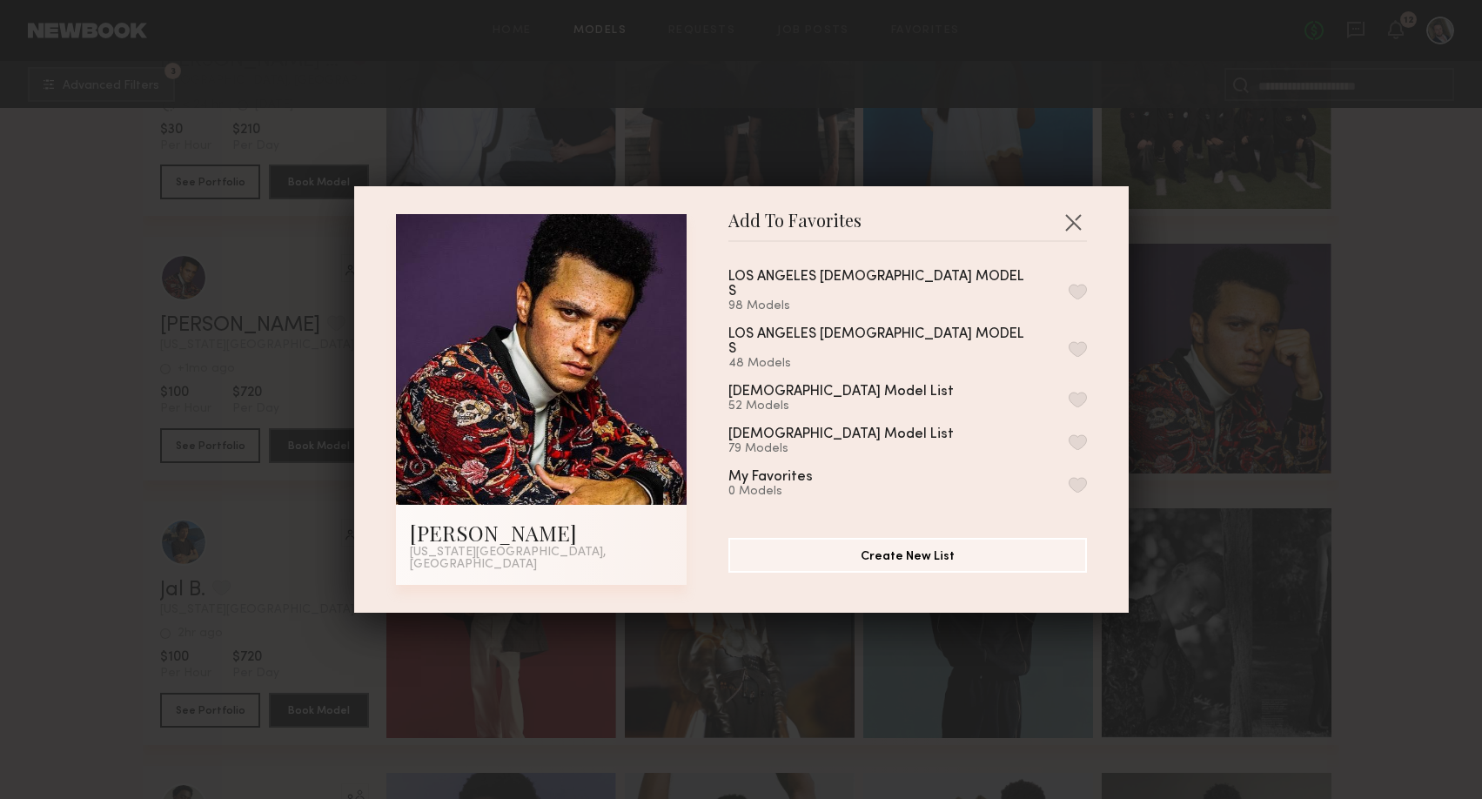
click at [1075, 434] on button "button" at bounding box center [1077, 442] width 18 height 16
click at [1070, 224] on button "button" at bounding box center [1073, 222] width 28 height 28
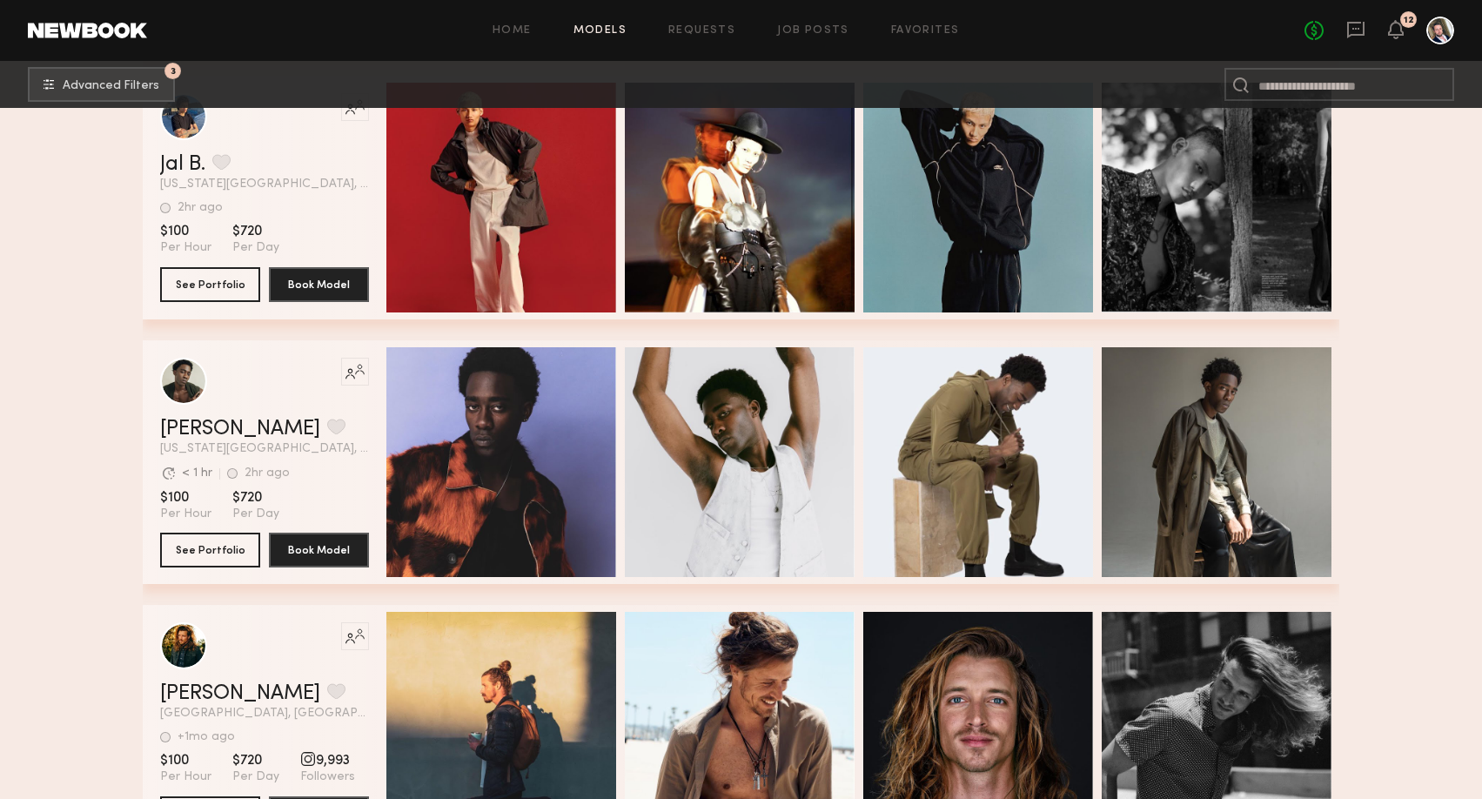
scroll to position [6018, 0]
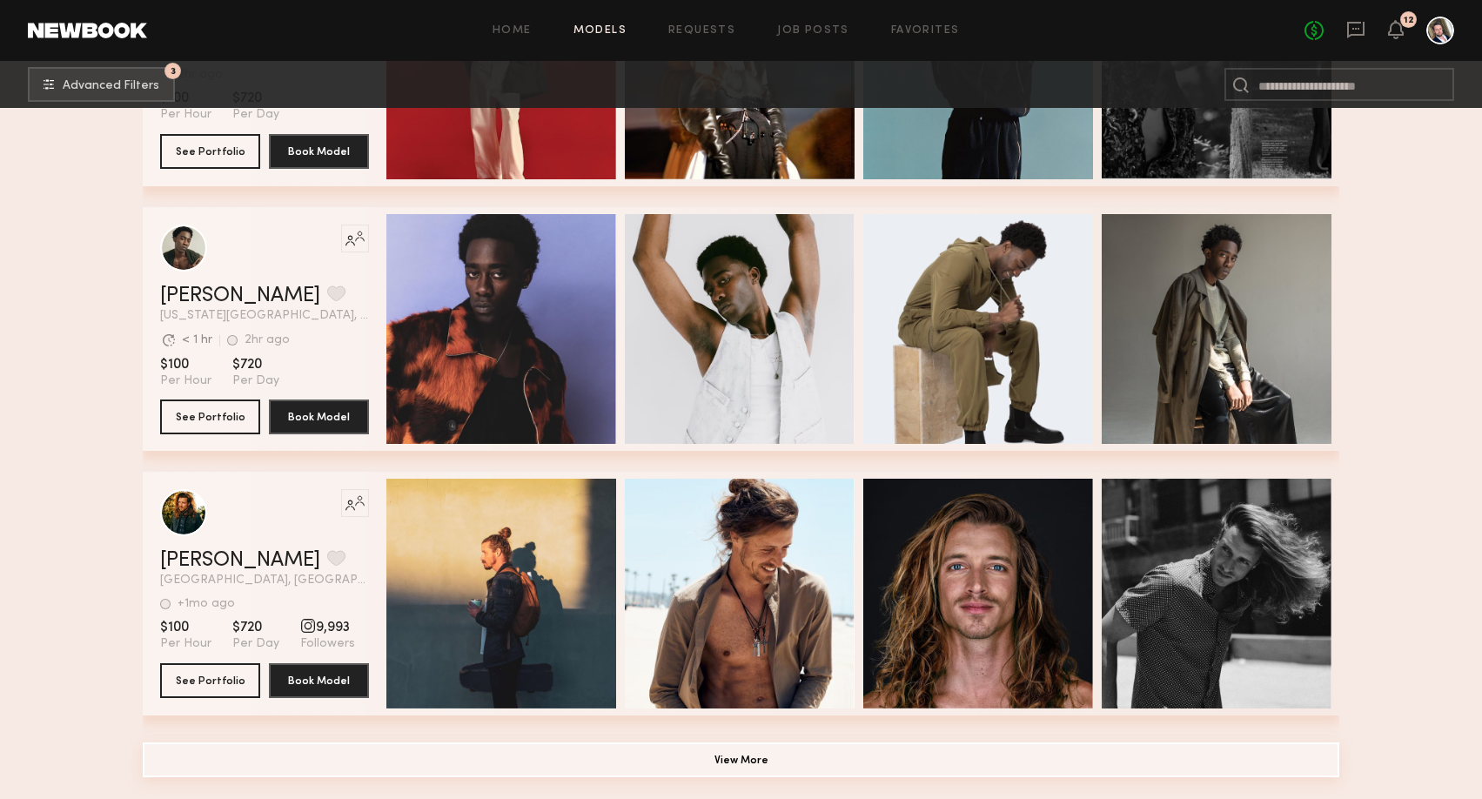
click at [720, 755] on button "View More" at bounding box center [741, 759] width 1196 height 35
click at [739, 758] on button "View More" at bounding box center [741, 759] width 1196 height 35
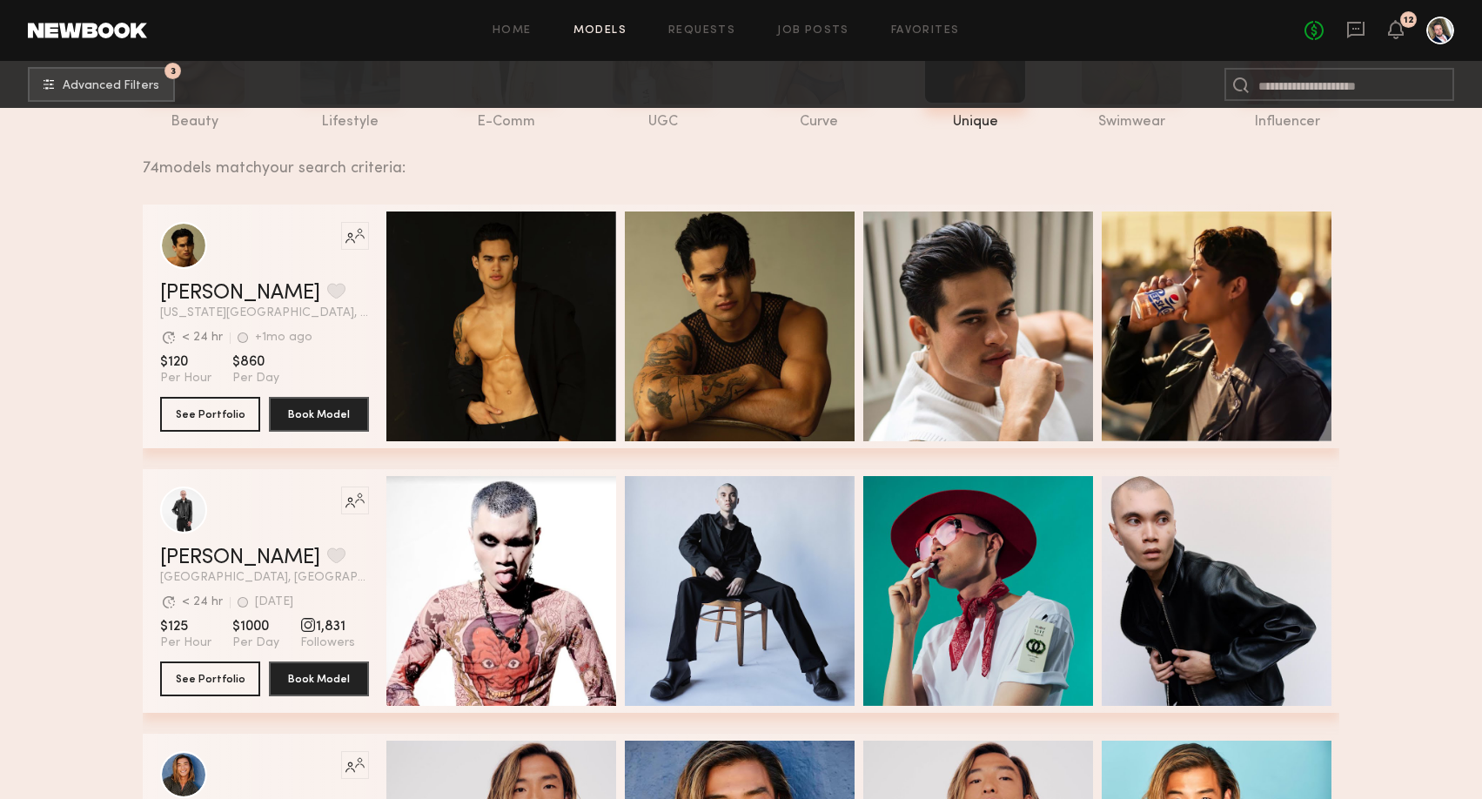
scroll to position [0, 0]
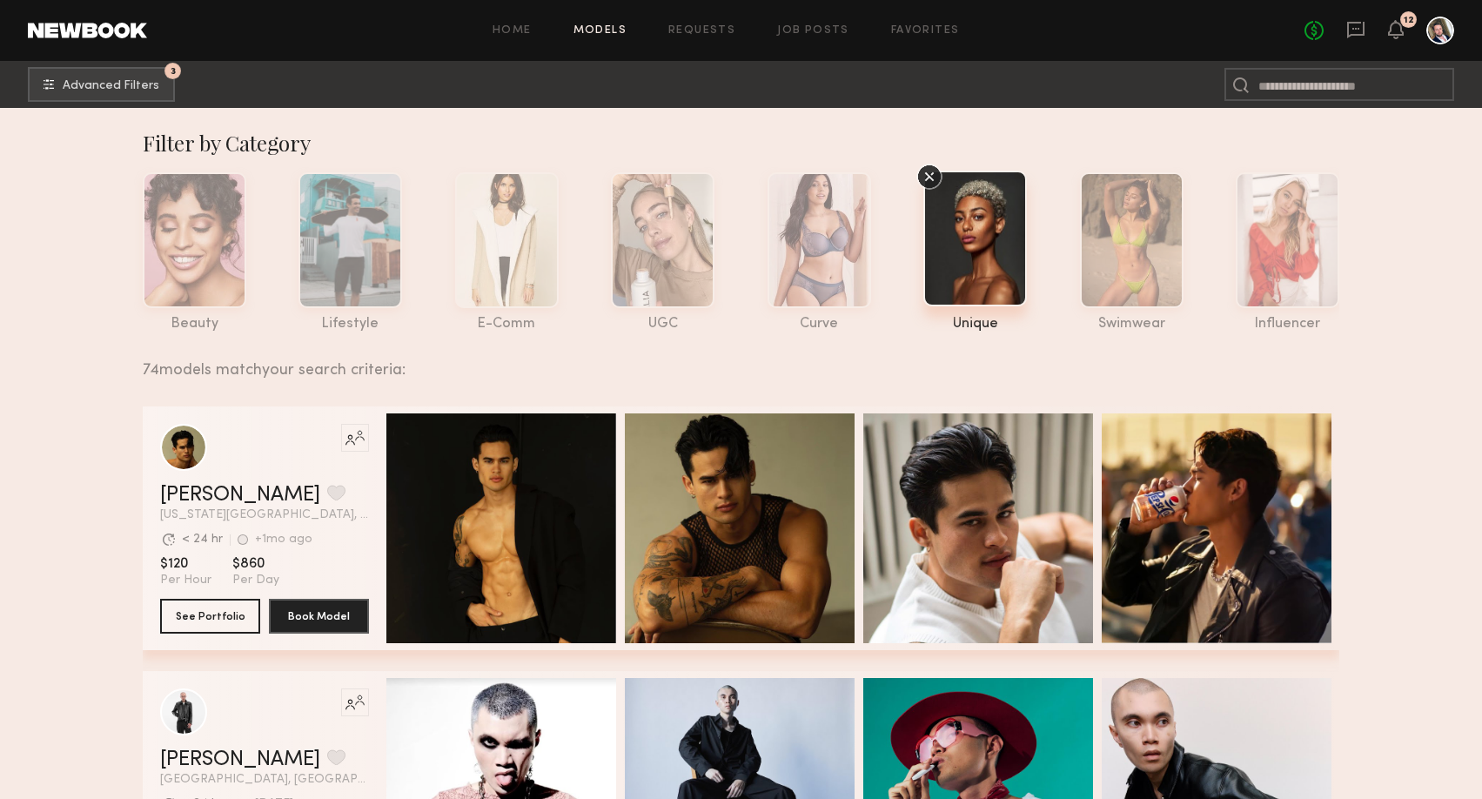
click at [710, 371] on div "74 models match your search criteria:" at bounding box center [734, 360] width 1182 height 37
